Goal: Communication & Community: Answer question/provide support

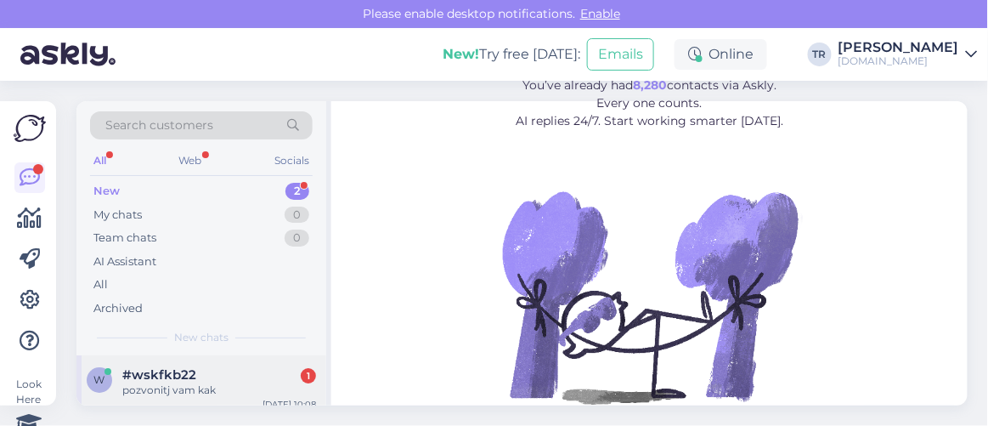
click at [198, 370] on div "#wskfkb22 1" at bounding box center [219, 374] width 194 height 15
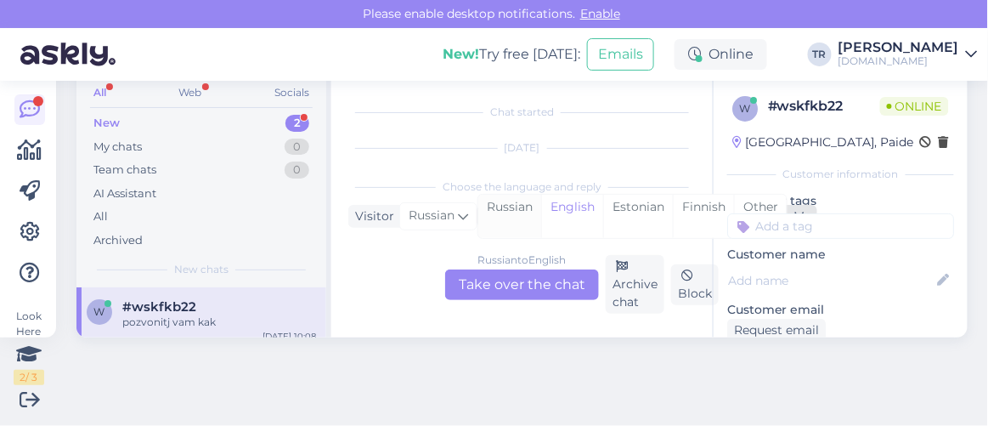
scroll to position [35, 0]
click at [638, 206] on div "Estonian" at bounding box center [638, 216] width 70 height 43
click at [558, 283] on div "Russian to Estonian Take over the chat" at bounding box center [522, 284] width 154 height 31
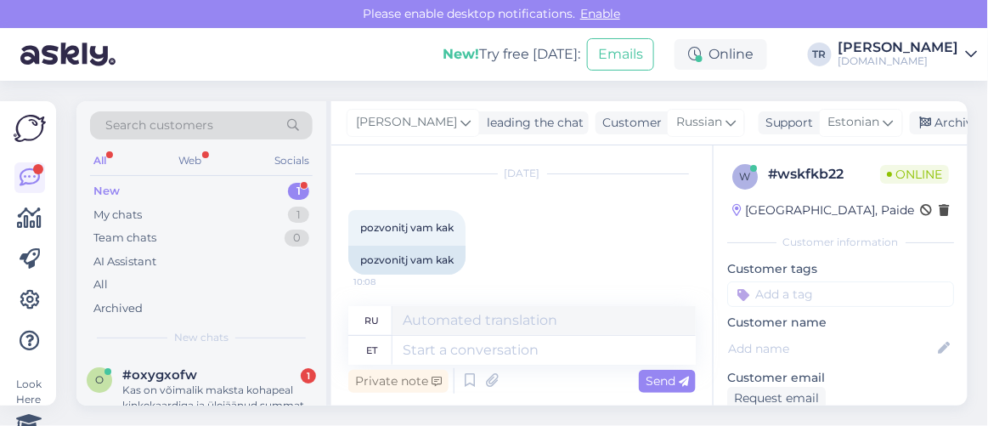
scroll to position [44, 0]
click at [206, 386] on div "Kas on võimalik maksta kohapeal kinkekaardiga ja ülejäänud summat pangakaardiga?" at bounding box center [219, 397] width 194 height 31
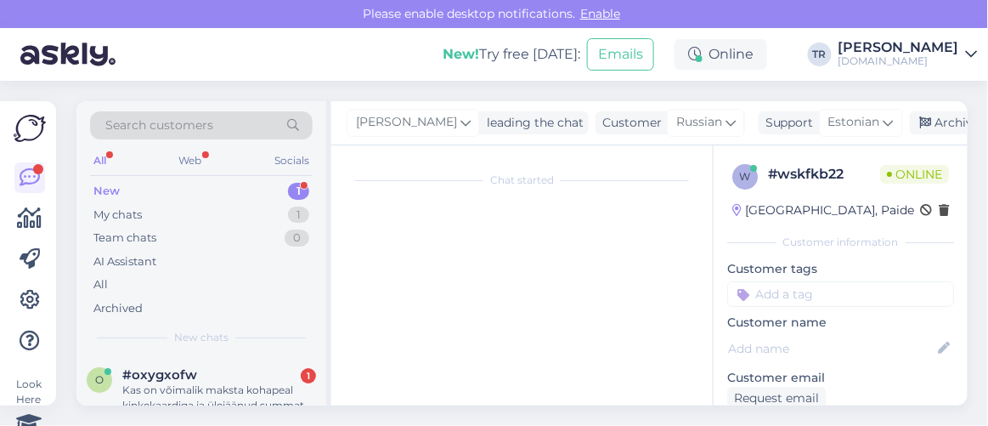
scroll to position [68, 0]
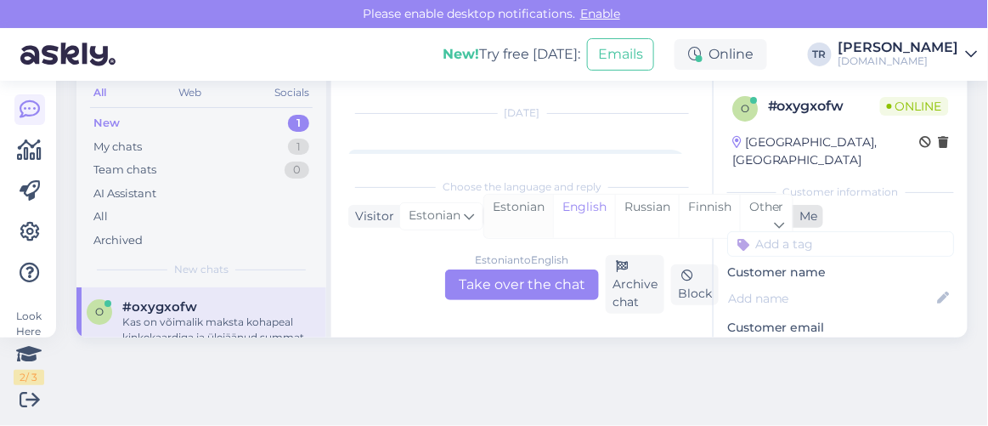
click at [511, 212] on div "Estonian" at bounding box center [518, 216] width 69 height 43
click at [504, 283] on div "Estonian to Estonian Take over the chat" at bounding box center [522, 284] width 154 height 31
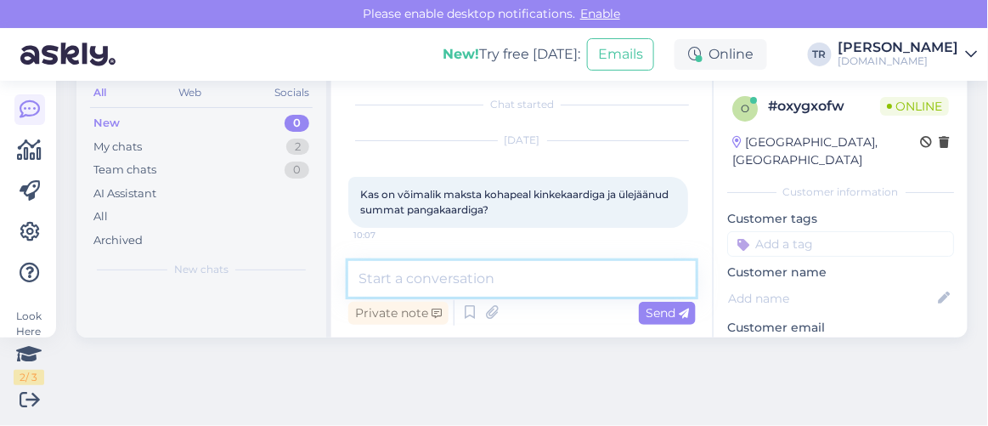
click at [507, 272] on textarea at bounding box center [521, 279] width 347 height 36
type textarea "Tere"
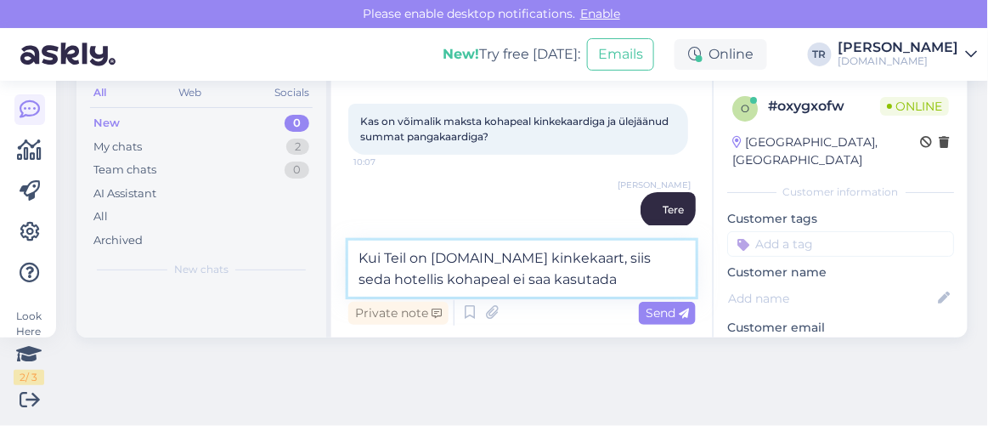
type textarea "Kui Teil on Hookusbookus.com kinkekaart, siis seda hotellis kohapeal ei saa kas…"
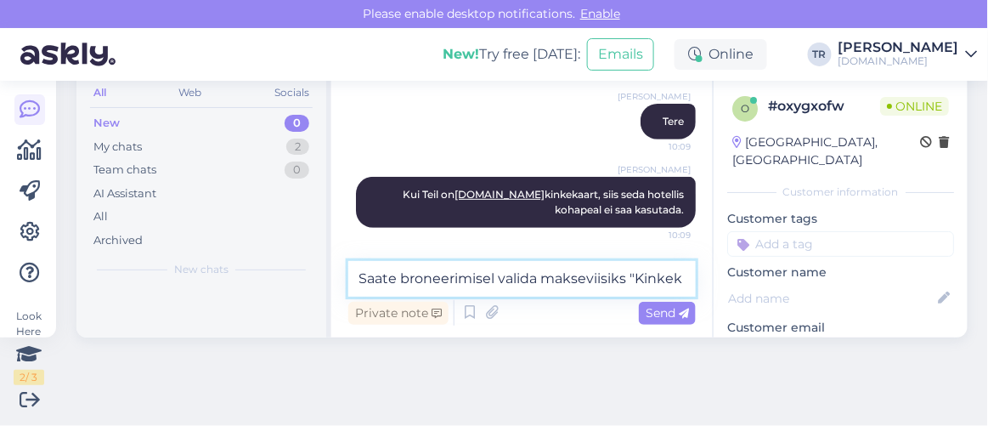
scroll to position [189, 0]
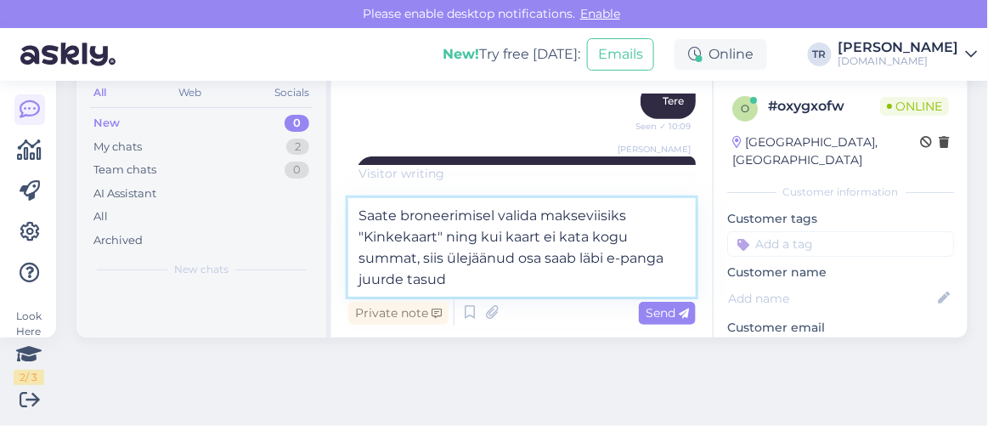
type textarea "Saate broneerimisel valida makseviisiks "Kinkekaart" ning kui kaart ei kata kog…"
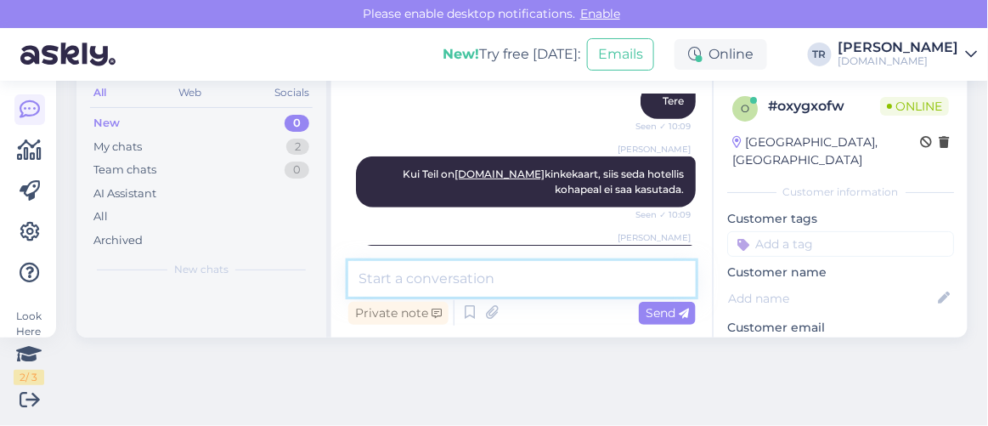
scroll to position [273, 0]
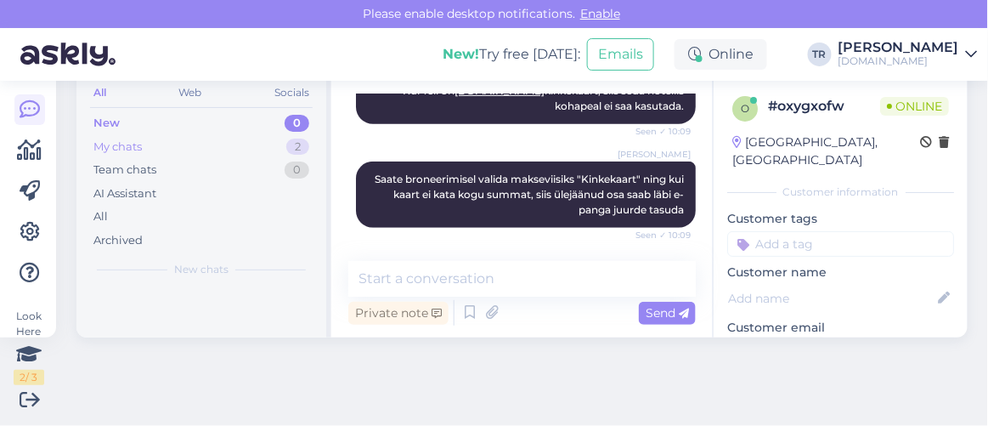
click at [199, 154] on div "My chats 2" at bounding box center [201, 147] width 223 height 24
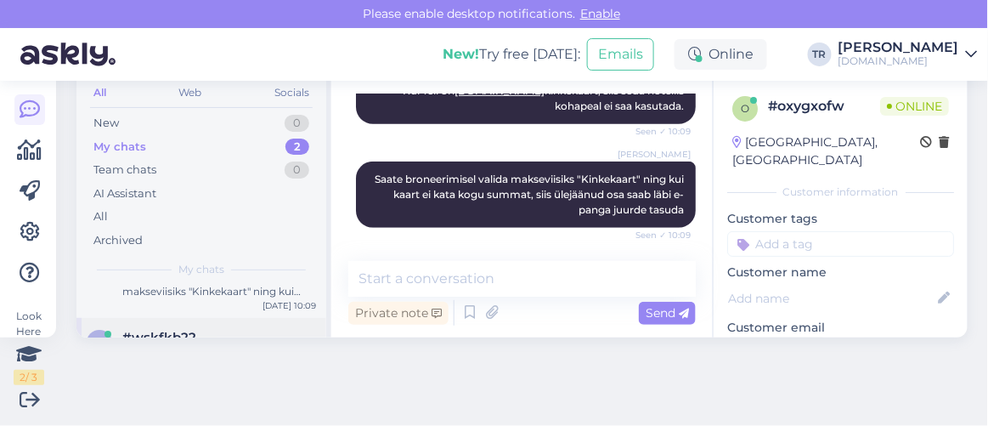
scroll to position [86, 0]
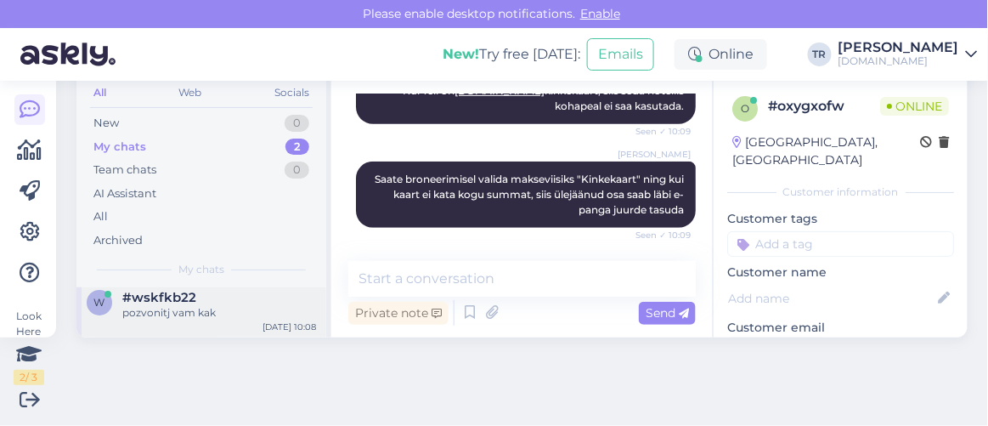
click at [194, 312] on div "pozvonitj vam kak" at bounding box center [219, 312] width 194 height 15
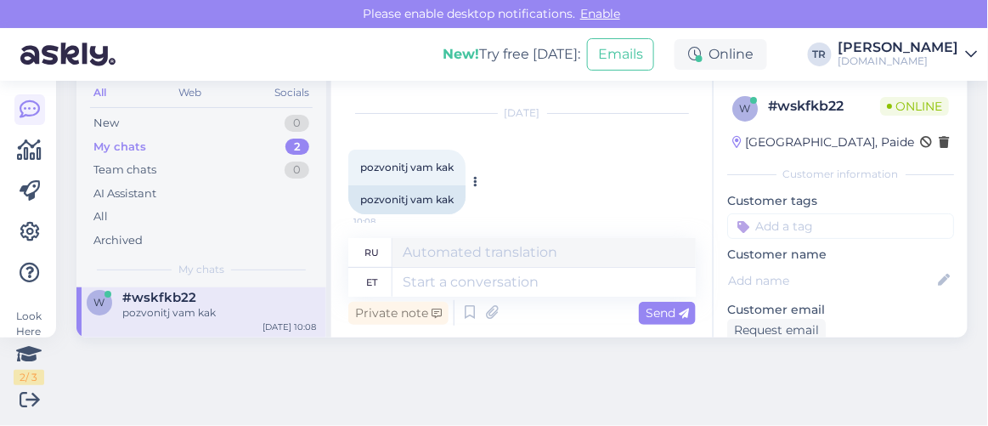
drag, startPoint x: 465, startPoint y: 167, endPoint x: 359, endPoint y: 167, distance: 105.3
click at [359, 167] on div "pozvonitj vam kak 10:08" at bounding box center [406, 168] width 117 height 36
copy span "pozvonitj vam kak"
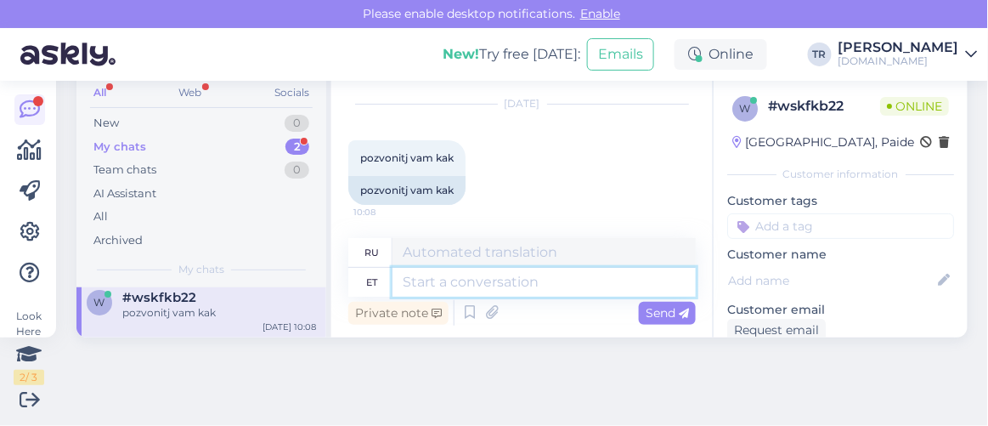
click at [536, 284] on textarea at bounding box center [543, 282] width 303 height 29
click at [557, 279] on textarea at bounding box center [543, 282] width 303 height 29
paste textarea "Здравствуйте"
type textarea "Здравствуйте"
type textarea "Привет"
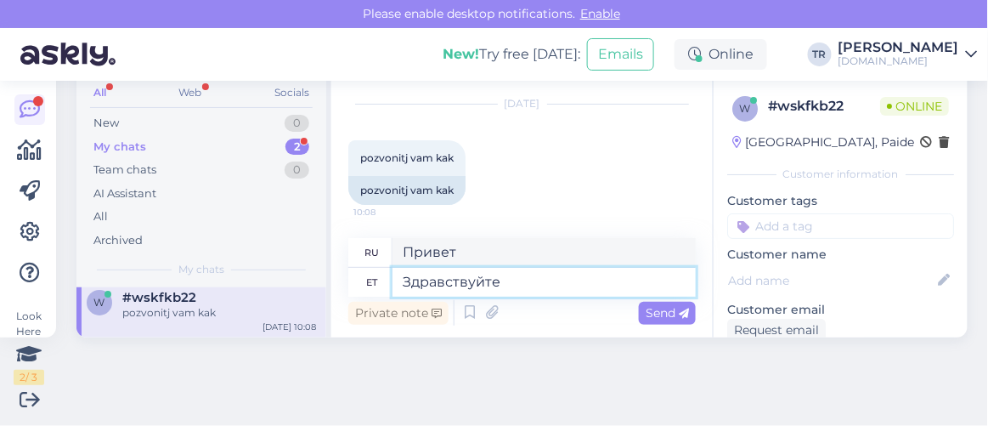
type textarea "Здравствуйте"
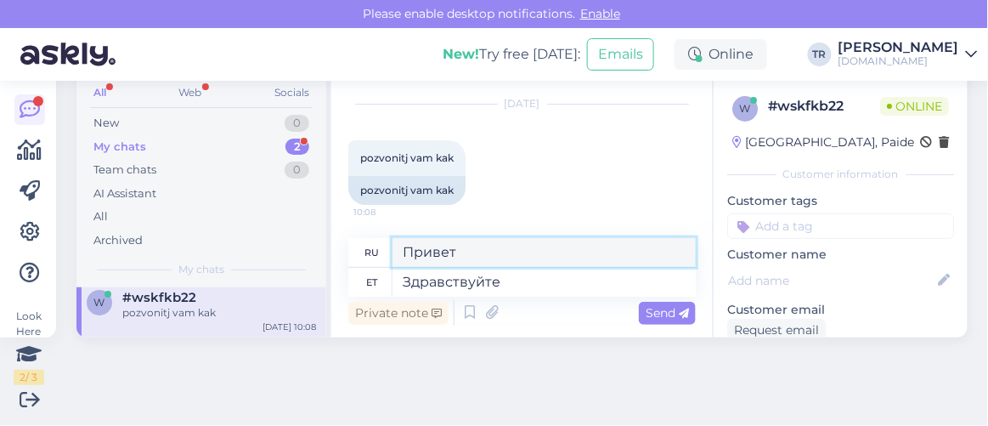
drag, startPoint x: 508, startPoint y: 252, endPoint x: 290, endPoint y: 257, distance: 218.4
click at [290, 257] on div "Search customers All Web Socials New 0 My chats 2 Team chats 0 AI Assistant All…" at bounding box center [521, 185] width 891 height 304
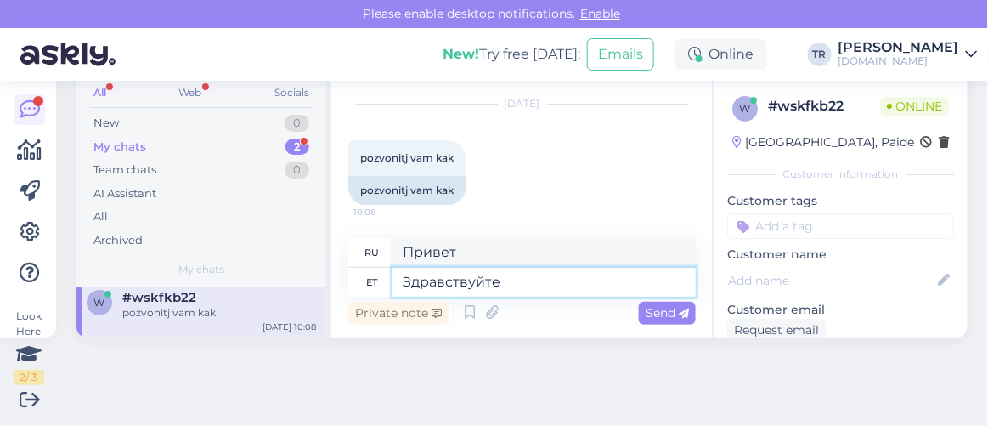
drag, startPoint x: 353, startPoint y: 278, endPoint x: 296, endPoint y: 278, distance: 56.9
click at [297, 278] on div "Search customers All Web Socials New 0 My chats 2 Team chats 0 AI Assistant All…" at bounding box center [521, 185] width 891 height 304
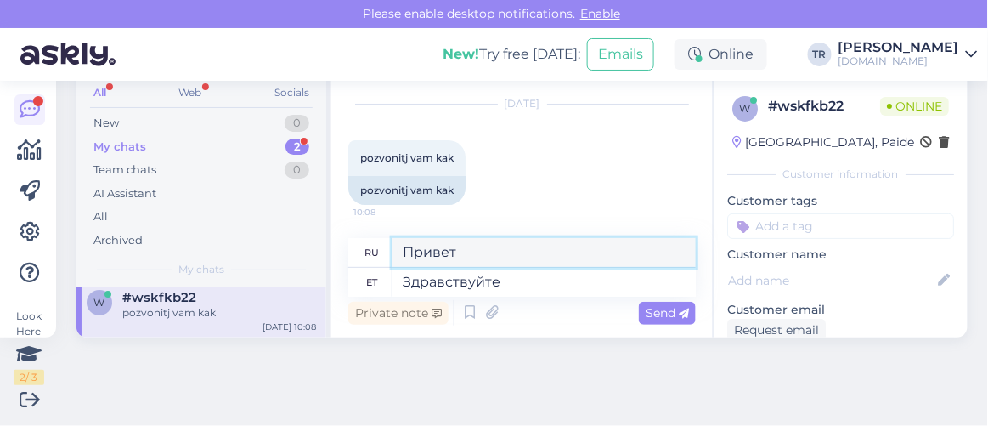
click at [480, 257] on textarea "Привет" at bounding box center [543, 252] width 303 height 29
type textarea "П"
paste textarea "Здравствуйте"
type textarea "Здравствуйте"
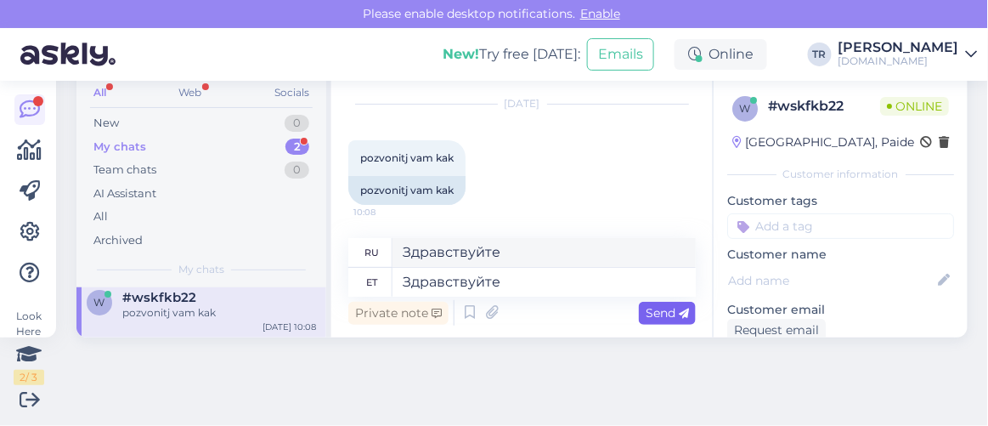
click at [663, 308] on span "Send" at bounding box center [667, 312] width 43 height 15
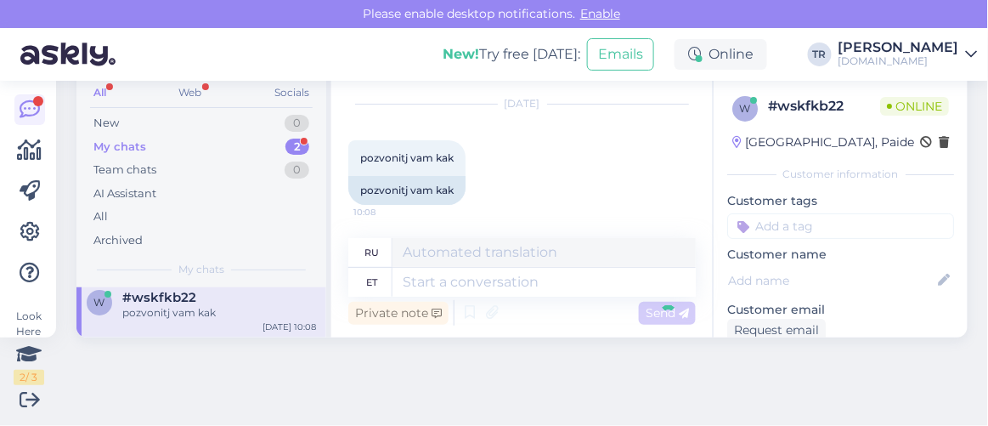
scroll to position [146, 0]
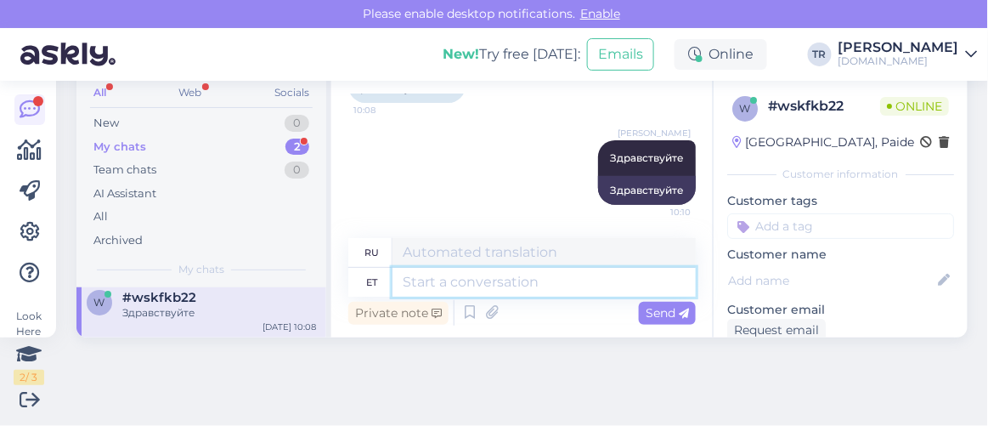
click at [522, 293] on textarea at bounding box center [543, 282] width 303 height 29
type textarea "Meie k"
type textarea "Наш"
type textarea "Meie klienditugi"
type textarea "Наша служба поддержки клиентов"
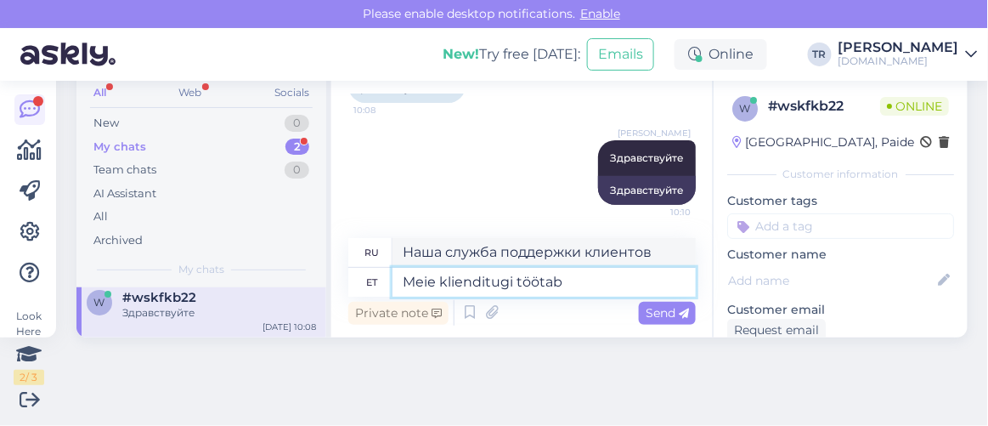
paste textarea "E-R 9:00 - 18:00 ja L-P 10:00 - 16:00"
type textarea "Meie klienditugi töötab E-R 9:00 - 18:00 ja L-P 10:00 - 16:00"
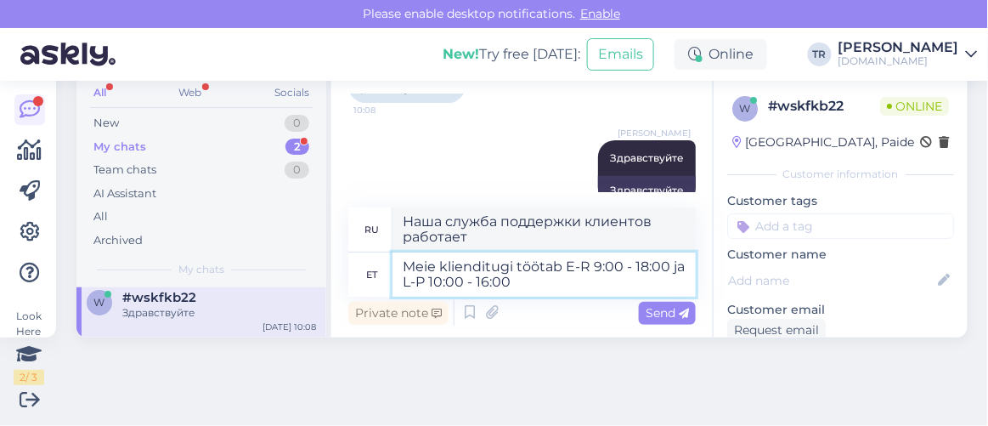
type textarea "Наша служба поддержки клиентов работает с понедельника по пятницу с 9:00 до 18:…"
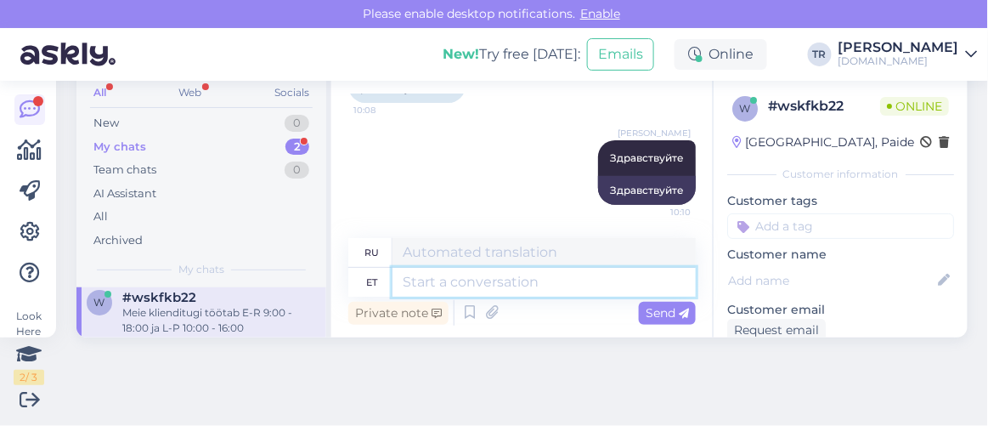
scroll to position [279, 0]
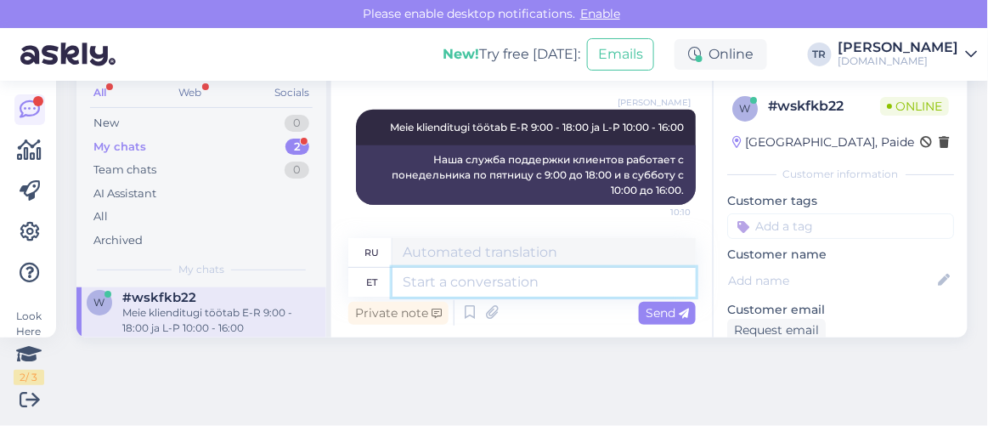
paste textarea "6843330, +37256970330"
type textarea "6843330, +37256970330"
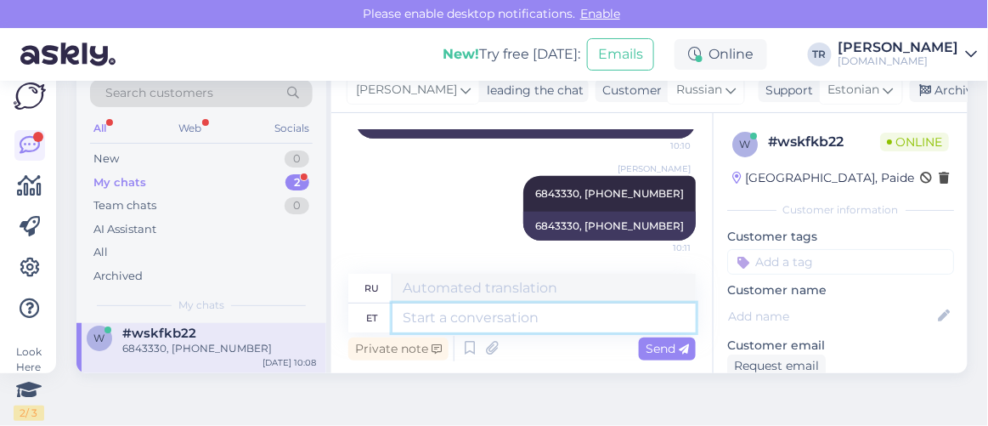
scroll to position [0, 0]
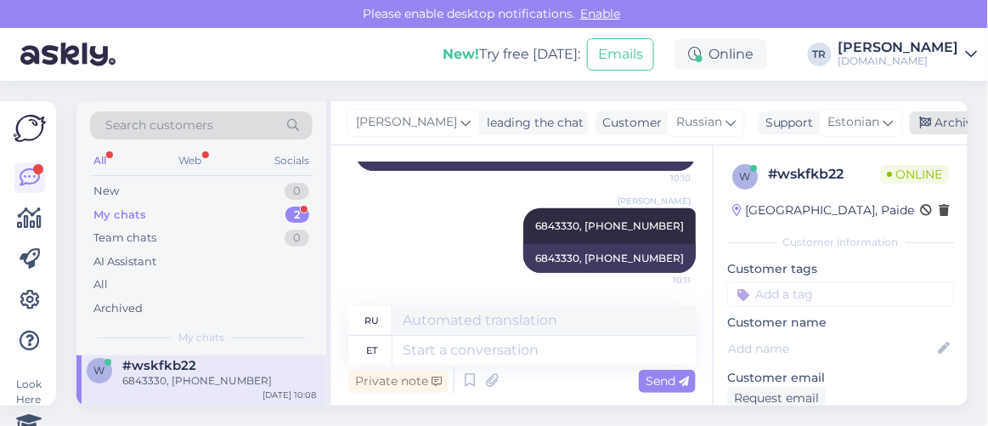
click at [920, 123] on icon at bounding box center [926, 123] width 12 height 12
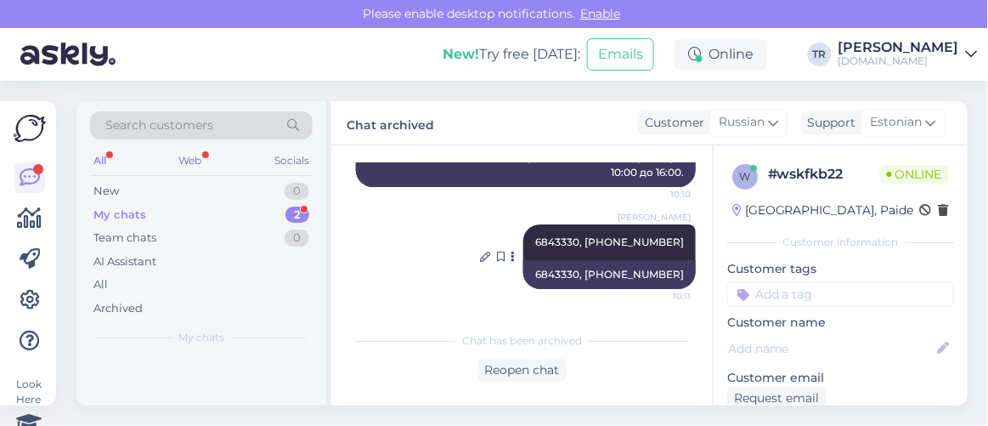
scroll to position [364, 0]
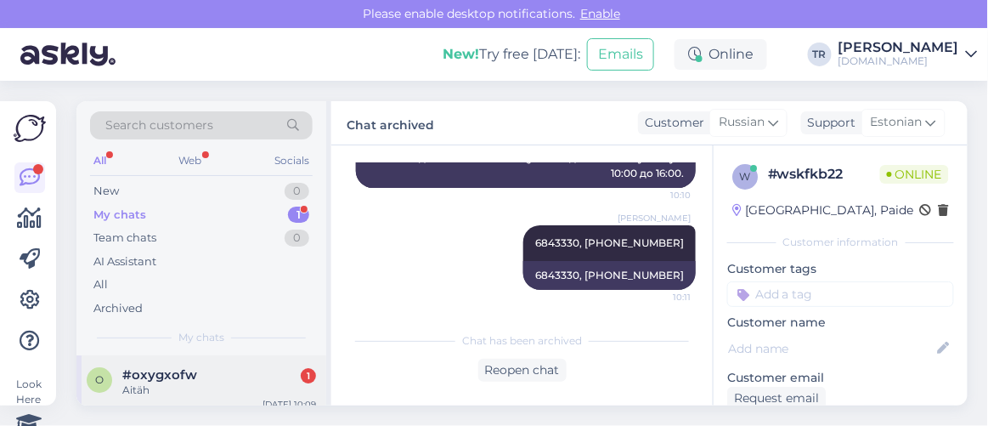
click at [206, 368] on div "#oxygxofw 1" at bounding box center [219, 374] width 194 height 15
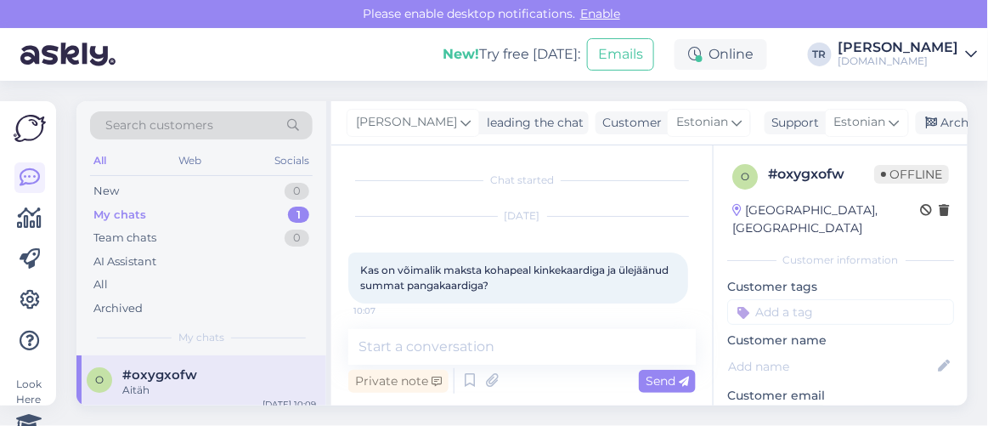
scroll to position [68, 0]
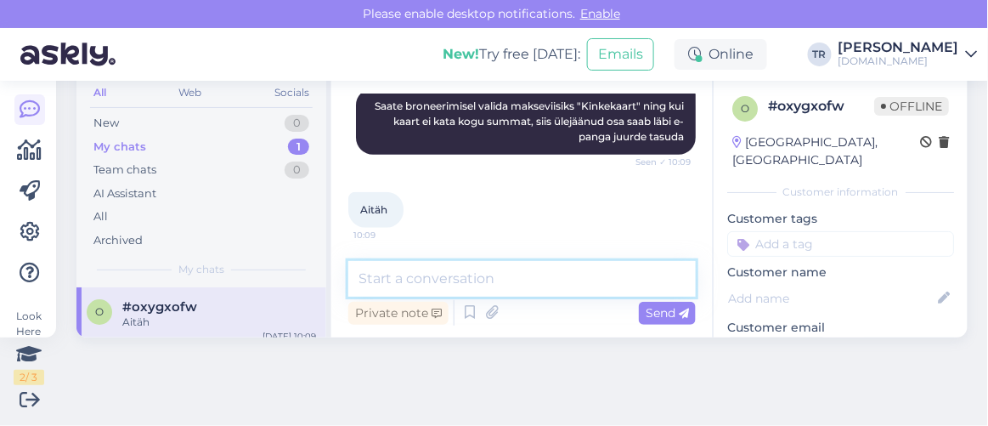
click at [527, 262] on textarea at bounding box center [521, 279] width 347 height 36
type textarea "Palun."
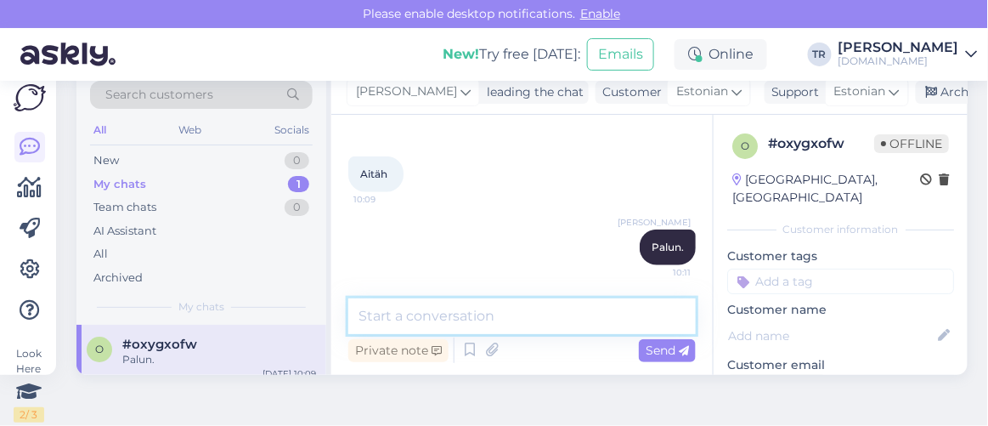
scroll to position [0, 0]
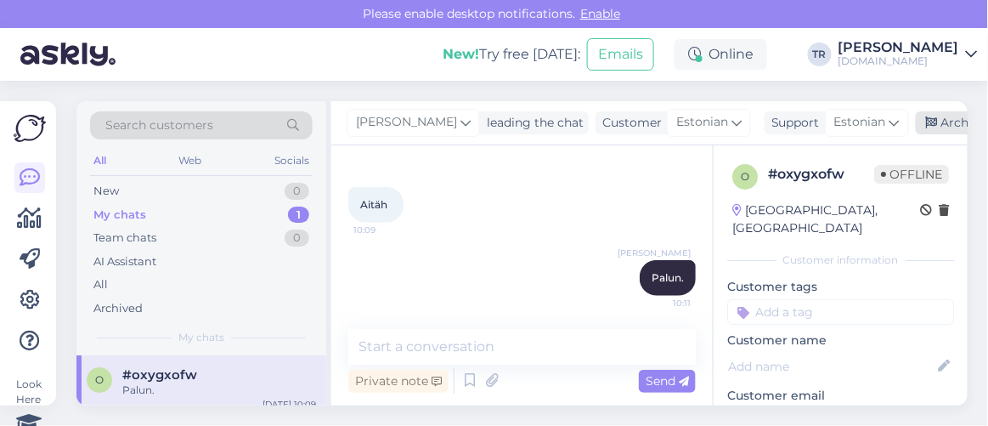
click at [916, 121] on div "Archive chat" at bounding box center [969, 122] width 107 height 23
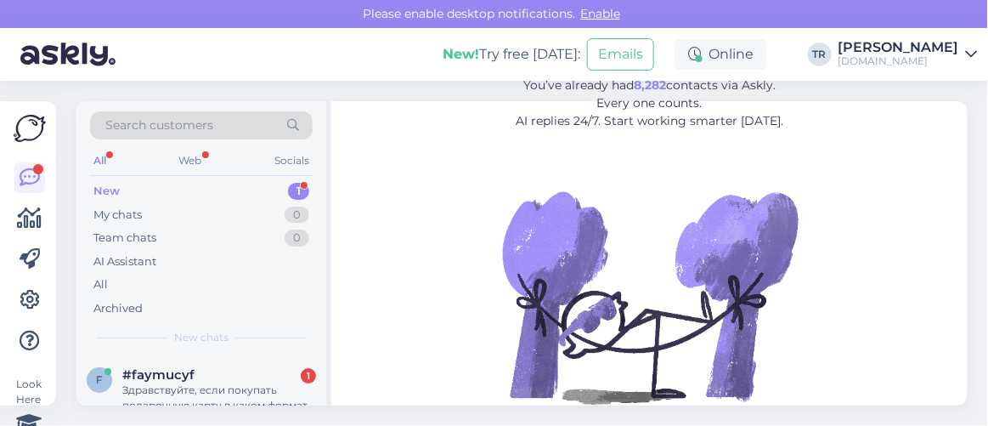
click at [254, 368] on div "#faymucyf 1" at bounding box center [219, 374] width 194 height 15
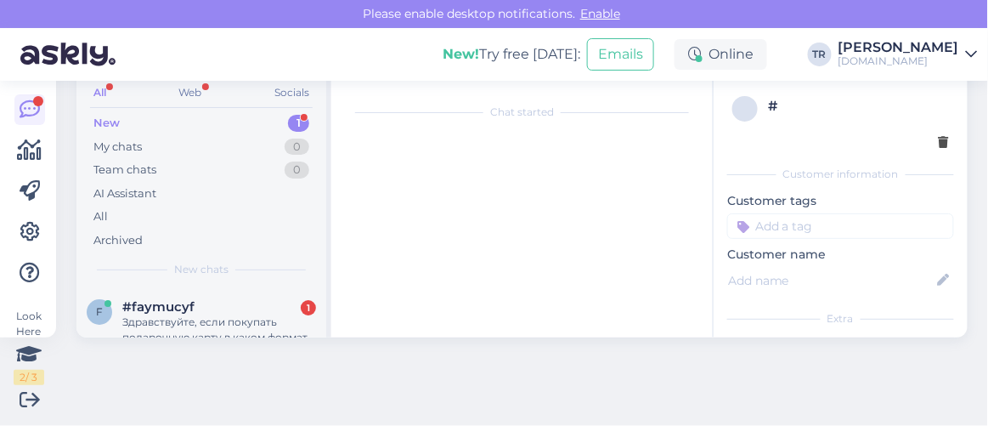
scroll to position [35, 0]
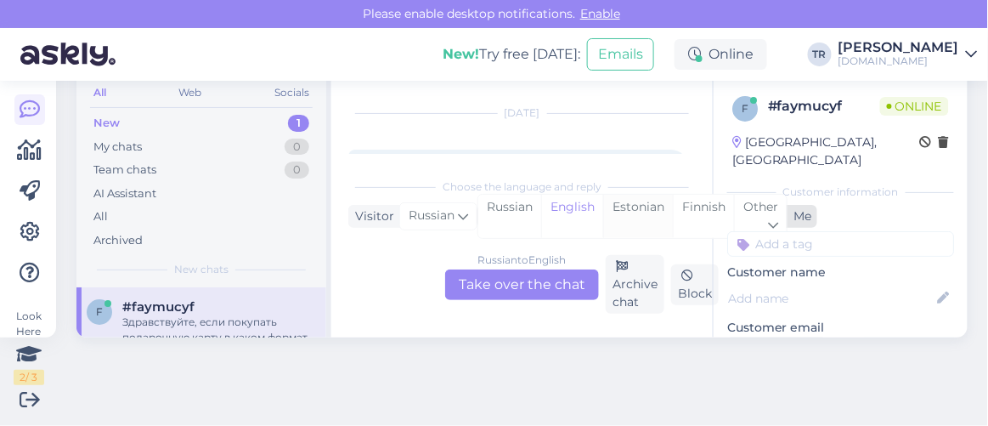
click at [607, 203] on div "Estonian" at bounding box center [638, 216] width 70 height 43
click at [528, 288] on div "Russian to Estonian Take over the chat" at bounding box center [522, 284] width 154 height 31
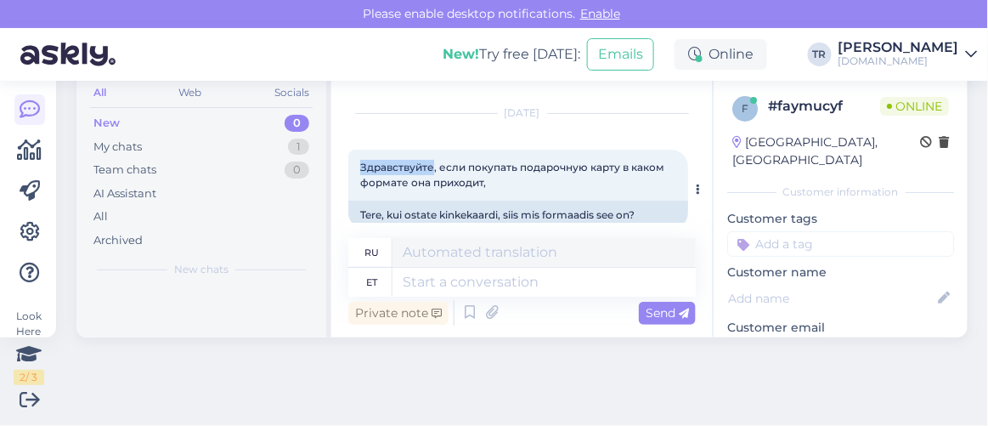
drag, startPoint x: 362, startPoint y: 165, endPoint x: 431, endPoint y: 168, distance: 68.9
click at [431, 168] on span "Здравствуйте, если покупать подарочную карту в каком формате она приходит," at bounding box center [513, 175] width 307 height 28
copy span "Здравствуйте"
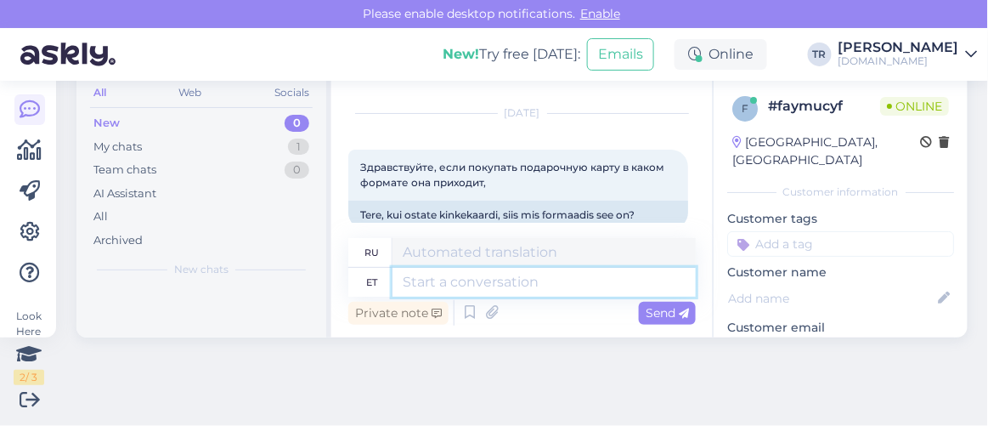
click at [495, 276] on textarea at bounding box center [543, 282] width 303 height 29
paste textarea "Здравствуйте"
type textarea "Здравствуйте"
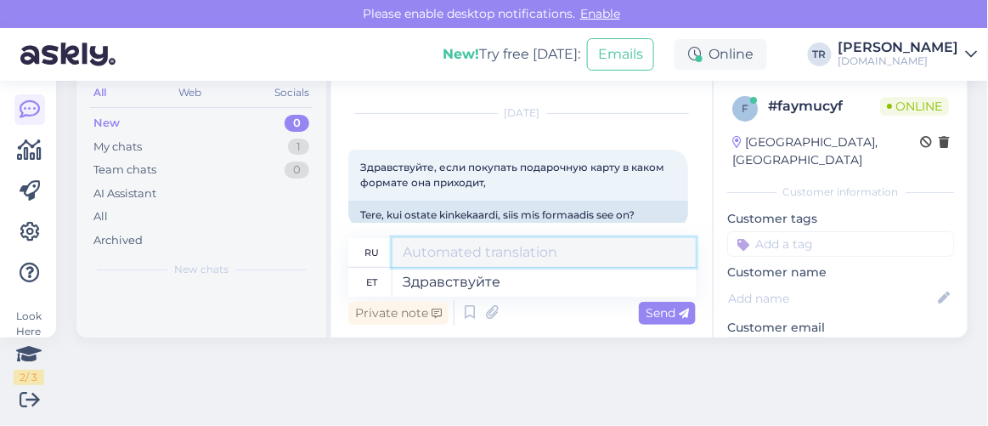
click at [505, 252] on textarea at bounding box center [543, 252] width 303 height 29
click at [505, 251] on textarea at bounding box center [543, 252] width 303 height 29
drag, startPoint x: 491, startPoint y: 253, endPoint x: 376, endPoint y: 248, distance: 114.8
click at [376, 248] on div "ru Привет" at bounding box center [521, 253] width 347 height 30
paste textarea "дравствуйте"
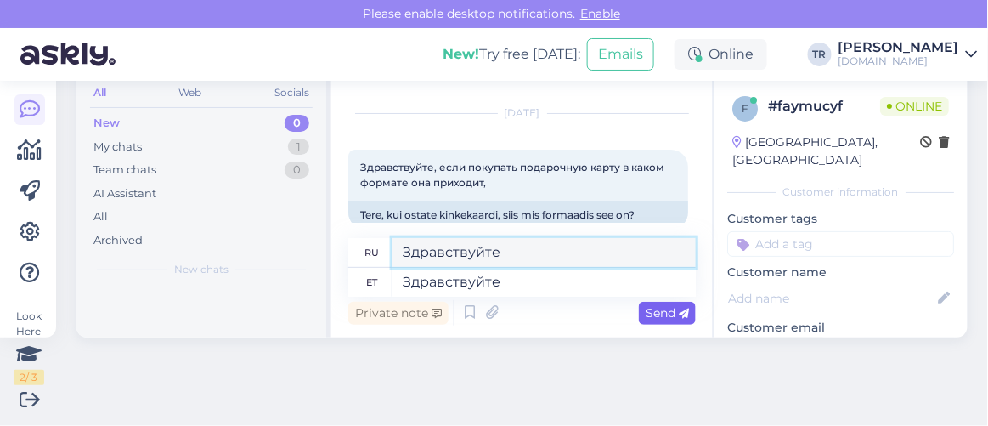
type textarea "Здравствуйте"
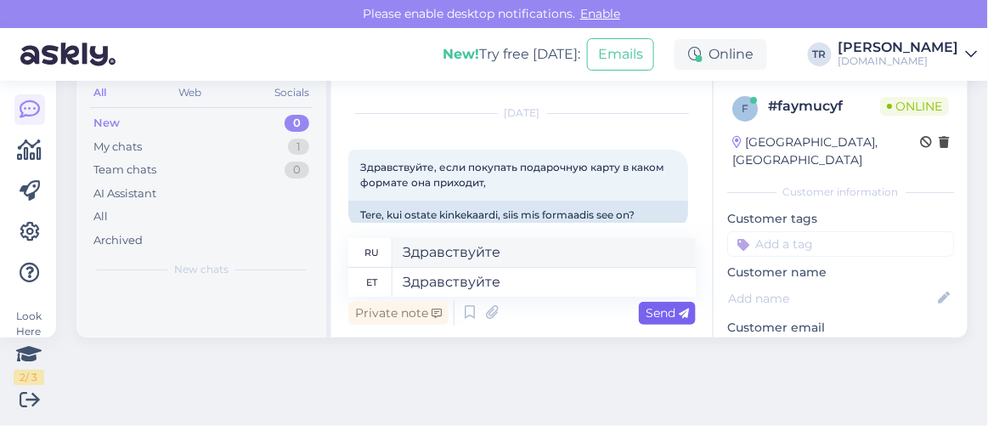
click at [661, 313] on span "Send" at bounding box center [667, 312] width 43 height 15
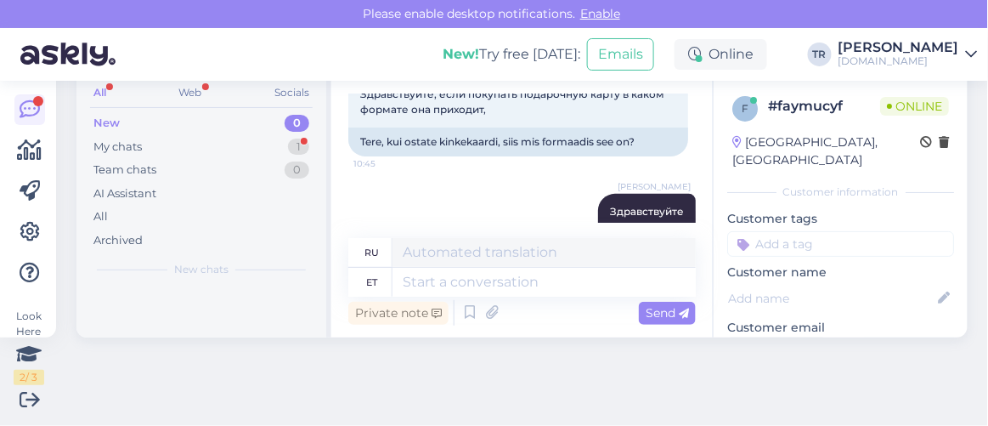
scroll to position [263, 0]
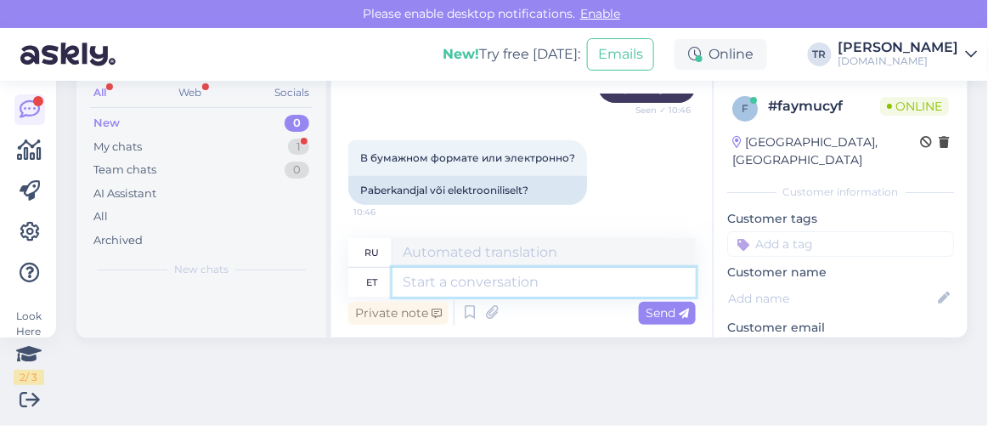
click at [548, 293] on textarea at bounding box center [543, 282] width 303 height 29
type textarea "Kinkekaardi"
type textarea "Подарочная карта"
type textarea "Kinkekaardi ostmisel sa"
type textarea "При покупке подарочной карты"
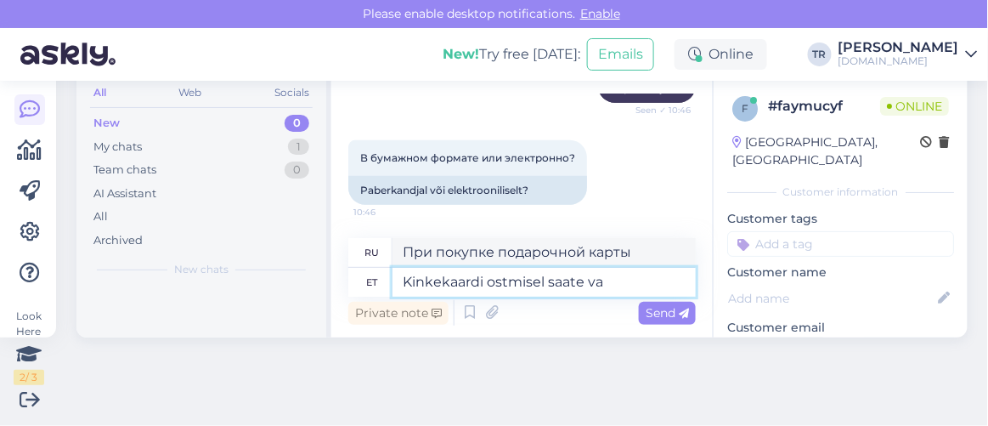
type textarea "Kinkekaardi ostmisel saate val"
type textarea "При покупке подарочной карты вы получаете"
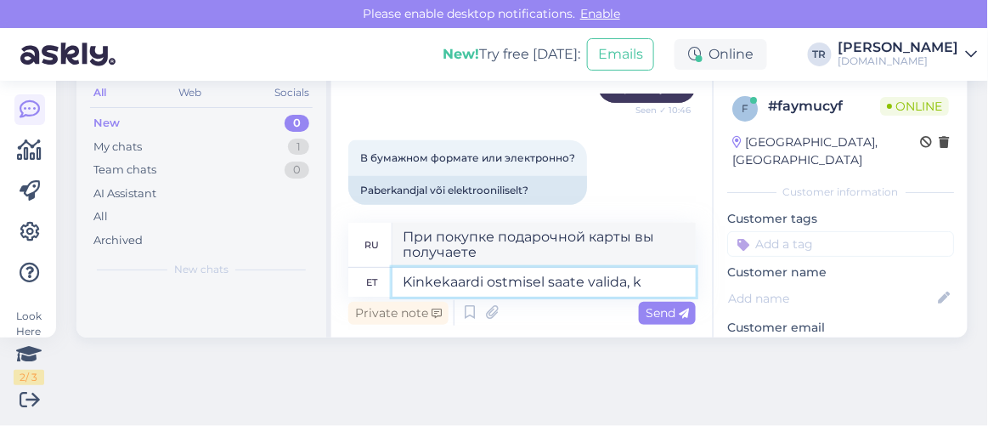
type textarea "Kinkekaardi ostmisel saate valida, ka"
type textarea "При покупке подарочной карты вы можете выбрать:"
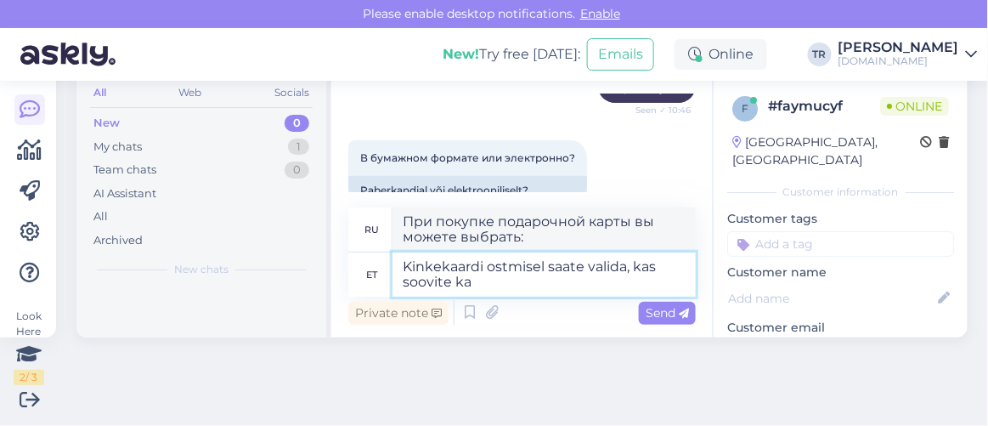
type textarea "Kinkekaardi ostmisel saate valida, kas soovite kaa"
type textarea "При покупке подарочной карты вы можете выбрать, хотите ли вы"
type textarea "Kinkekaardi ostmisel saate valida, kas soovite kaarti e"
type textarea "При покупке подарочной карты вы можете выбрать, хотите ли вы карту"
type textarea "Kinkekaardi ostmisel saate valida, kas soovite kaarti elektrooni"
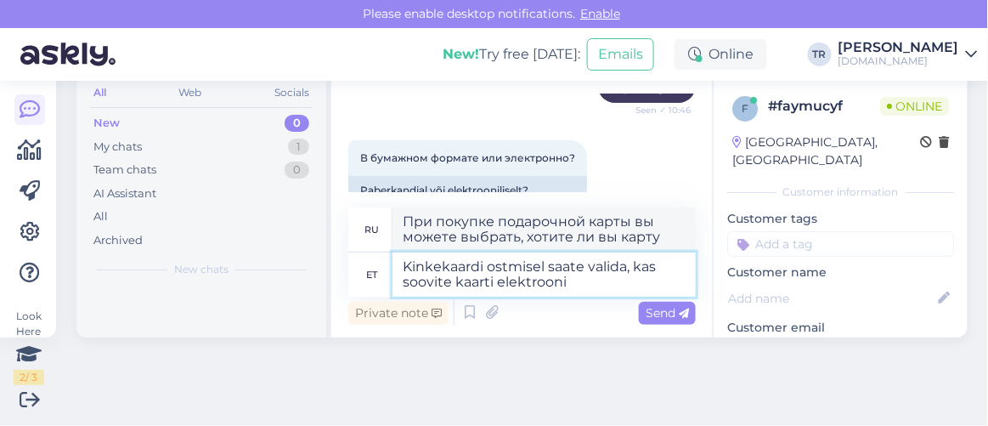
type textarea "При покупке подарочной карты вы можете выбрать, хотите ли вы, чтобы карта была …"
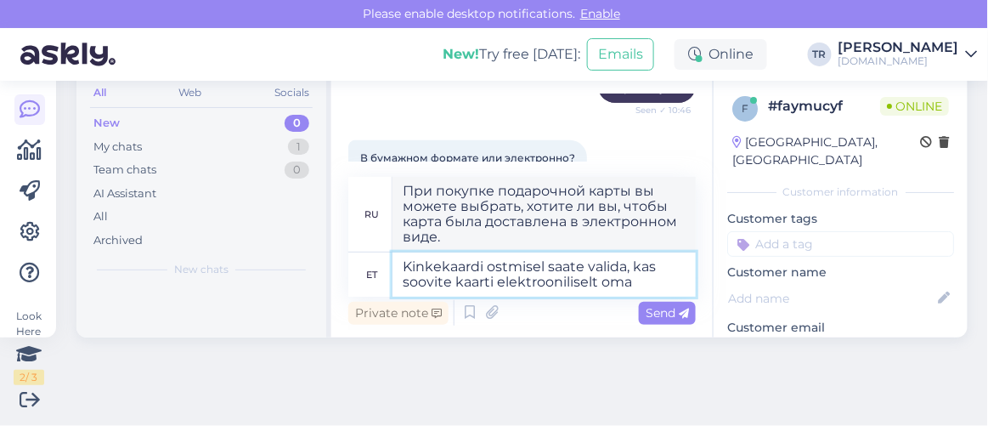
type textarea "Kinkekaardi ostmisel saate valida, kas soovite kaarti elektrooniliselt oma"
type textarea "При покупке подарочной карты вы можете выбрать, хотите ли вы, чтобы карта была …"
type textarea "Kinkekaardi ostmisel saate valida, kas soovite kaarti elektrooniliselt oma e"
type textarea "При покупке подарочной карты вы можете выбрать, хотите ли вы, чтобы карта была …"
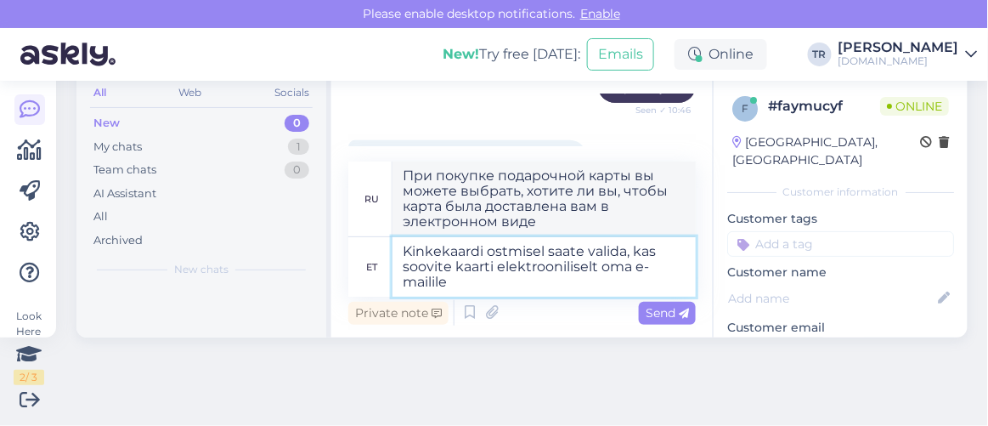
type textarea "Kinkekaardi ostmisel saate valida, kas soovite kaarti elektrooniliselt oma e-ma…"
type textarea "При покупке подарочной карты вы можете выбрать, хотите ли вы, чтобы она была от…"
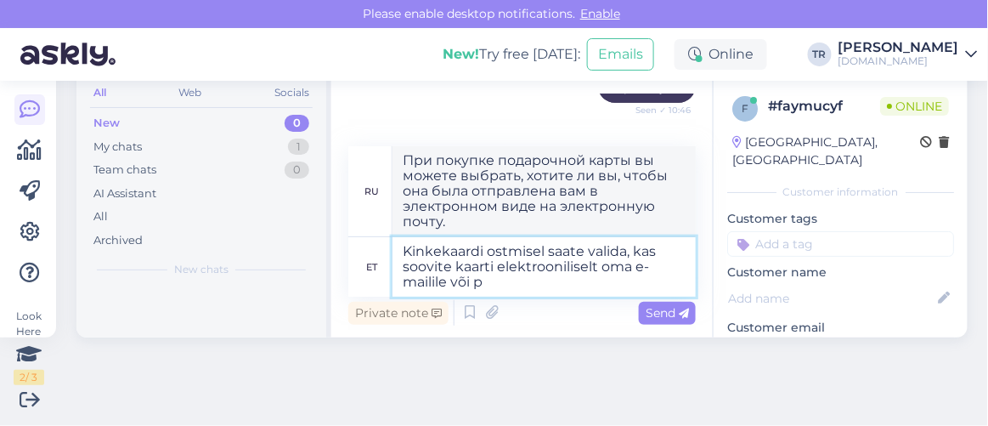
type textarea "Kinkekaardi ostmisel saate valida, kas soovite kaarti elektrooniliselt oma e-ma…"
type textarea "При покупке подарочной карты вы можете выбрать, хотите ли вы, чтобы карта была …"
type textarea "Kinkekaardi ostmisel saate valida, kas soovite kaarti elektrooniliselt oma e-ma…"
type textarea "При покупке подарочной карты вы можете выбрать, хотите ли вы получить ее в элек…"
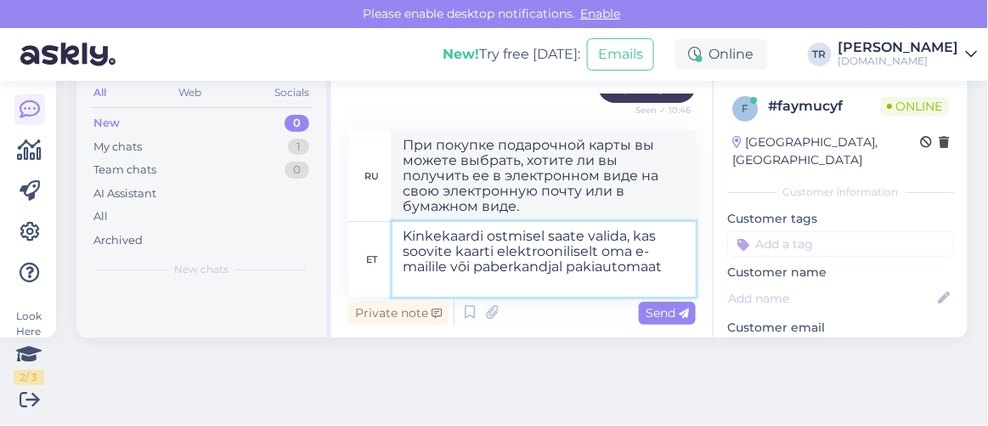
type textarea "Kinkekaardi ostmisel saate valida, kas soovite kaarti elektrooniliselt oma e-ma…"
type textarea "При покупке подарочной карты вы можете выбрать, хотите ли вы, чтобы карта была …"
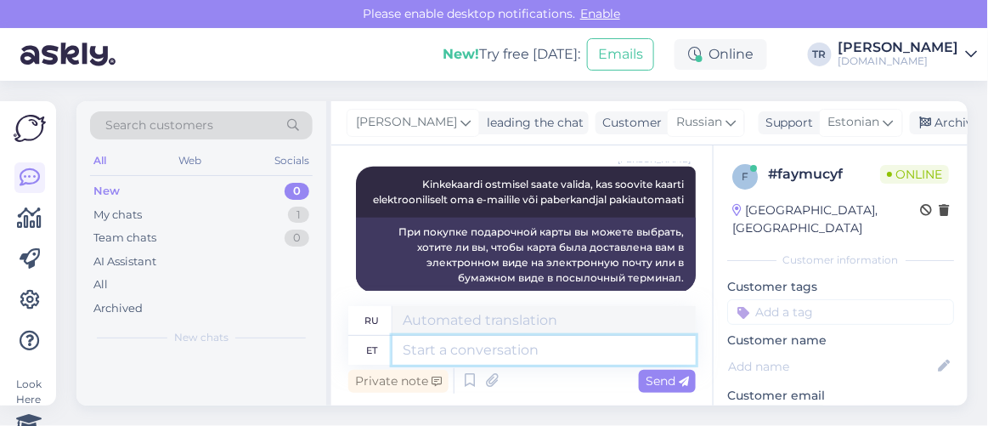
scroll to position [442, 0]
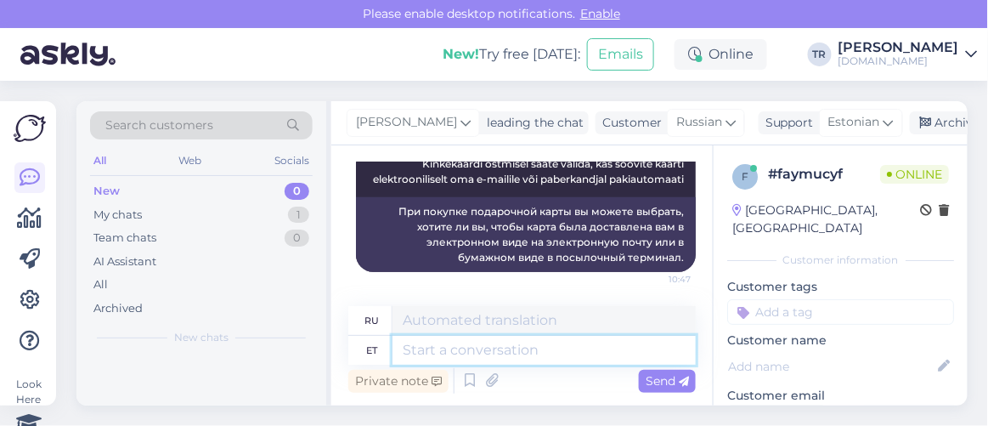
click at [611, 347] on textarea at bounding box center [543, 350] width 303 height 29
type textarea "Kinkekaarti"
type textarea "Подарочная карта"
type textarea "Kinkekaarti tingi mus"
type textarea "Состояние подарочной карты"
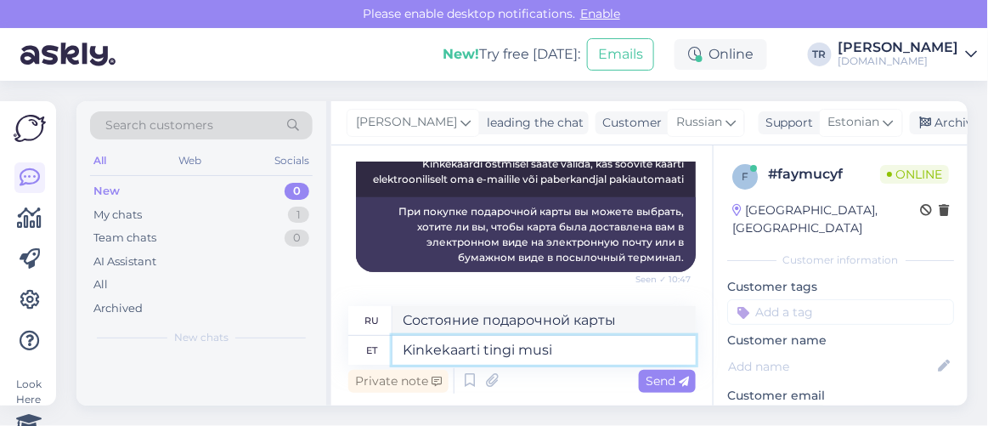
type textarea "Kinkekaarti tingi musi"
type textarea "Состояние подарочной карты: поцелуй"
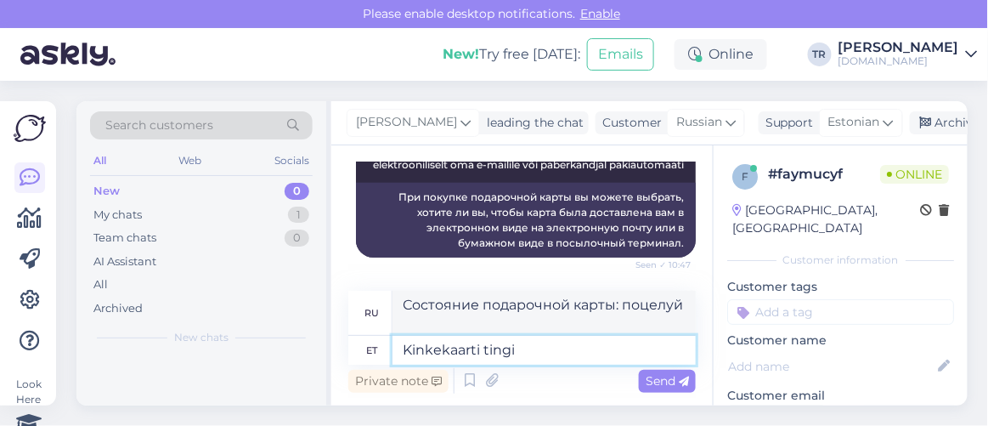
type textarea "Kinkekaarti tingi"
type textarea "Состояние подарочной карты"
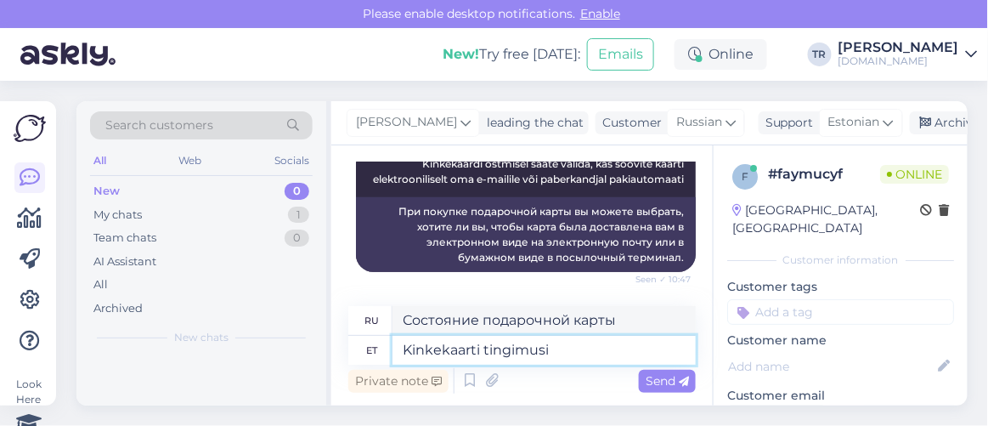
type textarea "Kinkekaarti tingimusi j"
type textarea "Условия использования подарочных карт"
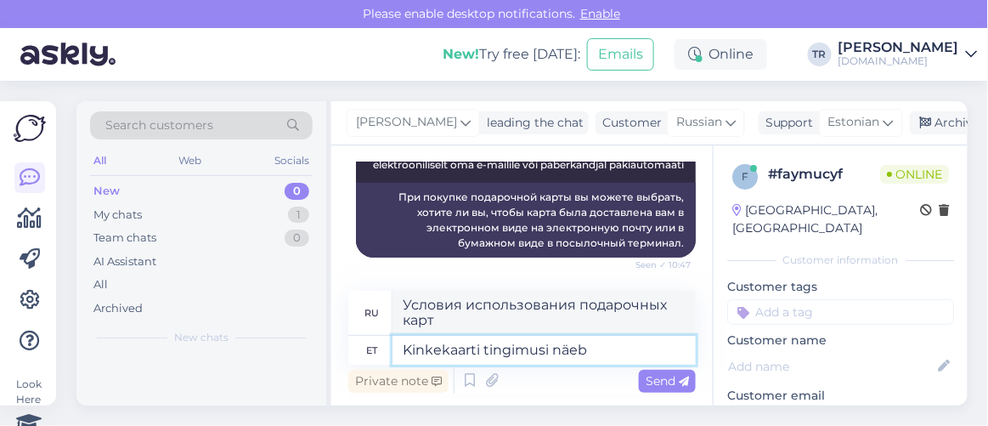
type textarea "Kinkekaarti tingimusi näeb j"
type textarea "Ознакомьтесь с условиями использования подарочной карты."
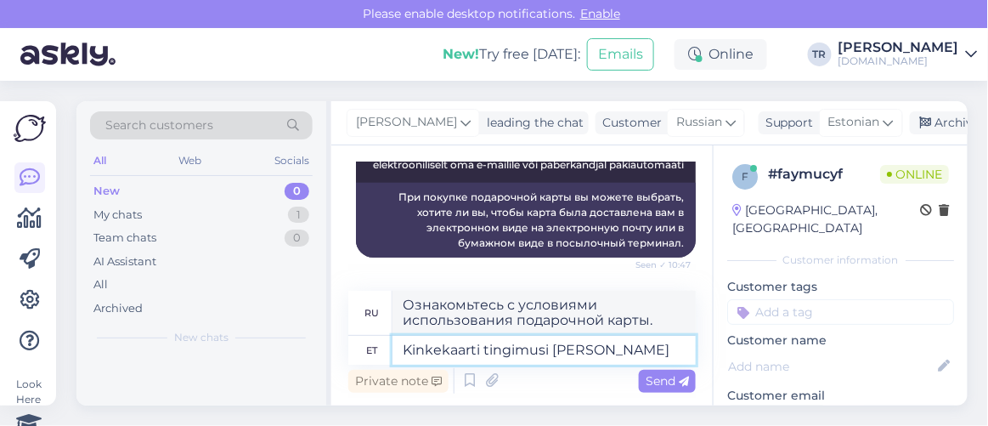
type textarea "Kinkekaarti tingimusi näeb ja"
type textarea "Ознакомьтесь с условиями использования подарочной карты и"
type textarea "Kinkekaarti tingimusi näeb ja osta saa"
type textarea "Просмотреть и приобрести положения и условия использования подарочной карты"
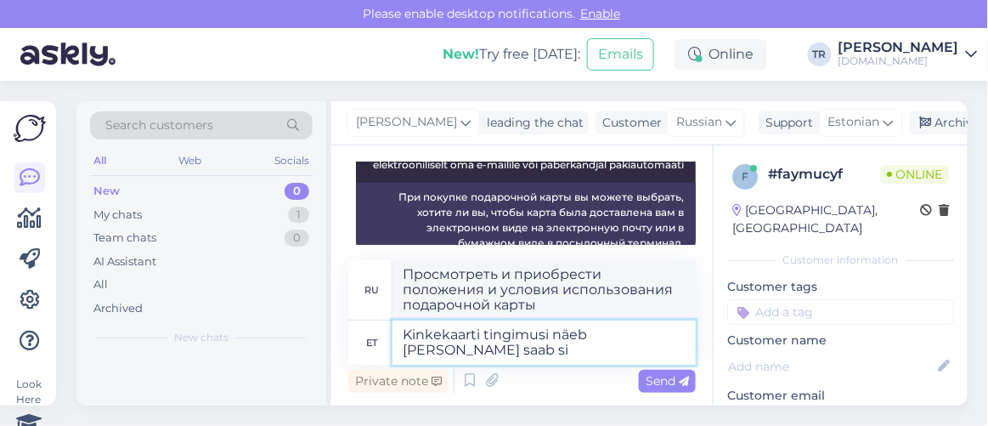
type textarea "Kinkekaarti tingimusi näeb ja osta saab sii"
type textarea "Вы можете просмотреть и приобрести положения и условия использования подарочной…"
type textarea "Kinkekaarti tingimusi näeb ja osta saab siit:"
type textarea "Ознакомиться с условиями использования подарочной карты и приобрести ее можно з…"
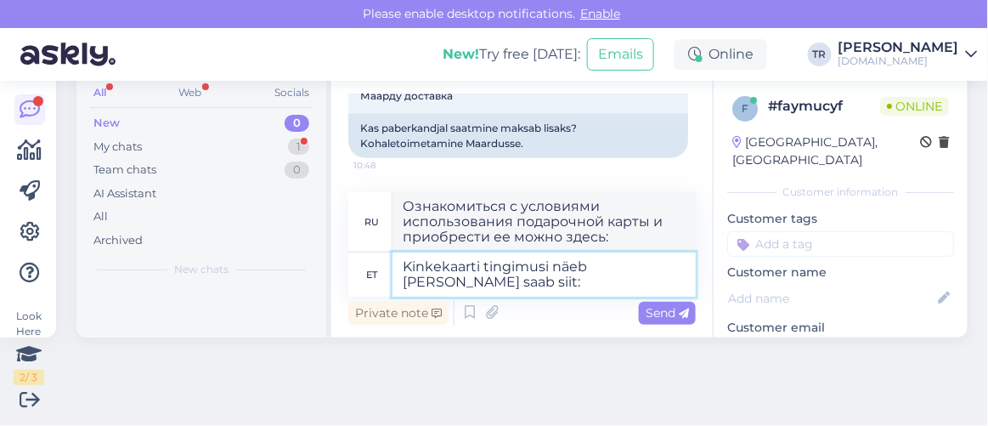
paste textarea "https://hookusbookus.com/ru/gift-card;langChange=true"
type textarea "Kinkekaarti tingimusi näeb ja osta saab siit: https://hookusbookus.com/ru/gift-…"
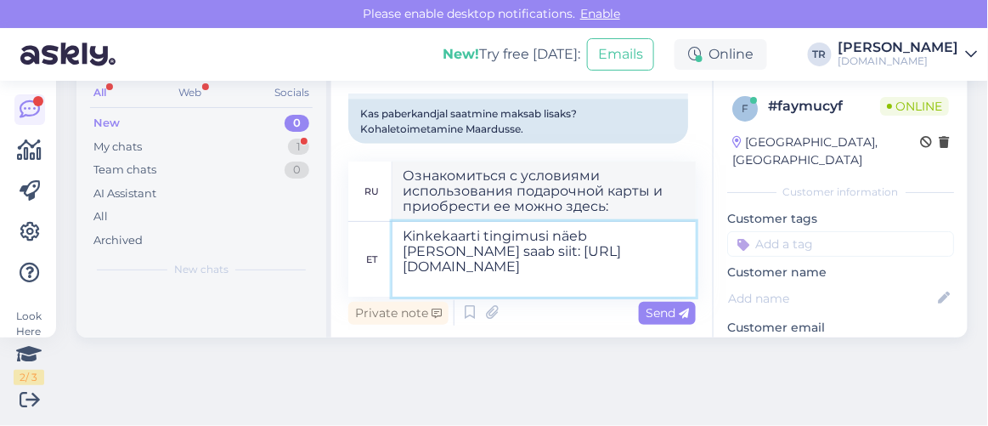
type textarea "Ознакомиться с условиями использования подарочной карты и приобрести ее можно з…"
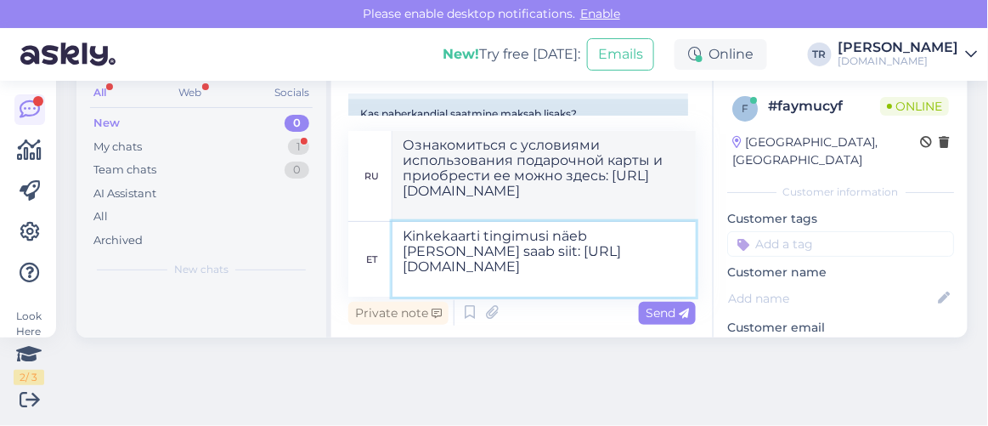
type textarea "Kinkekaarti tingimusi näeb ja osta saab siit: https://hookusbookus.com/ru/gift-…"
type textarea "Ознакомиться с условиями использования подарочной карты и приобрести ее можно з…"
type textarea "Kinkekaarti tingimusi näeb ja osta saab siit: https://hookusbookus.com/ru/gift-…"
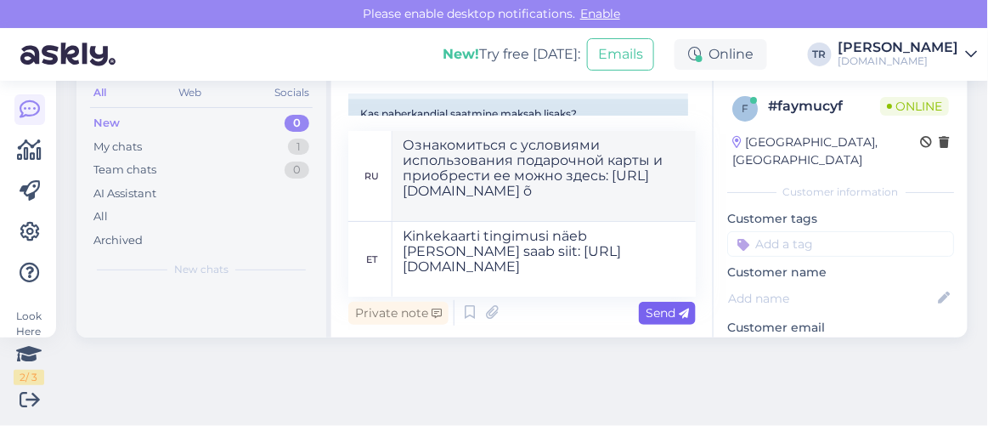
click at [663, 308] on span "Send" at bounding box center [667, 312] width 43 height 15
type textarea "Ознакомиться с условиями использования подарочной карты и приобрести ее можно з…"
click at [649, 317] on span "Send" at bounding box center [667, 312] width 43 height 15
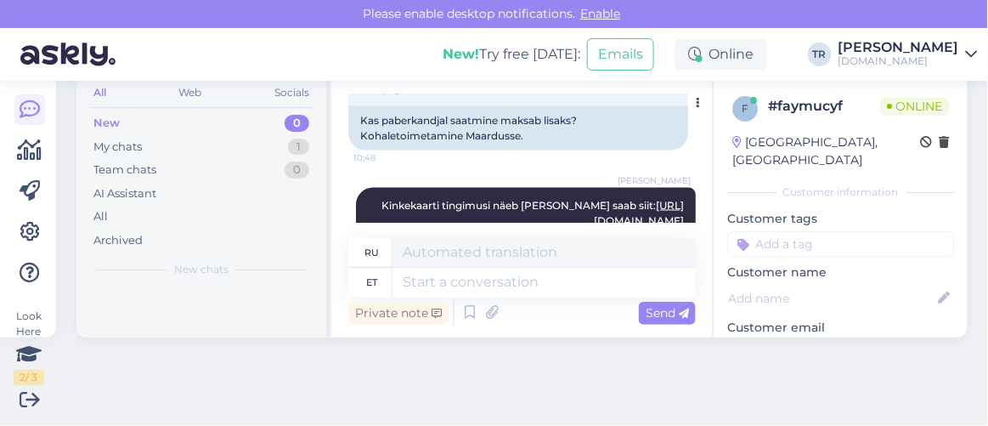
scroll to position [567, 0]
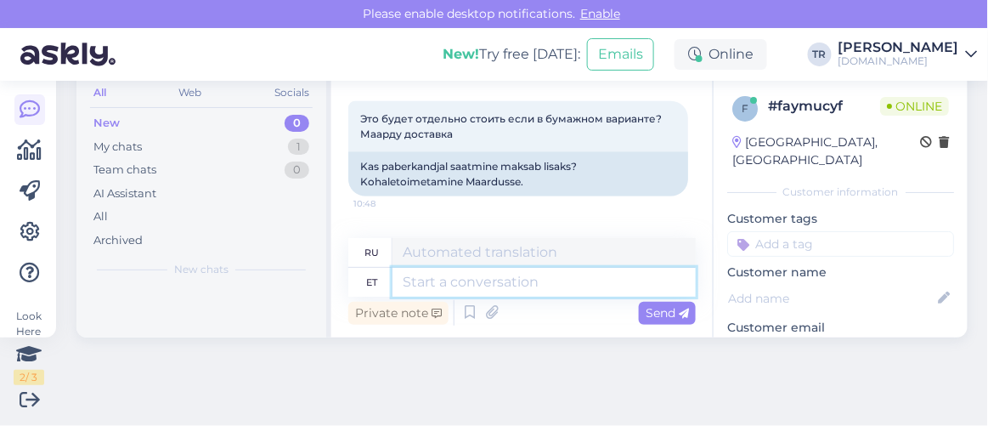
click at [540, 268] on textarea at bounding box center [543, 282] width 303 height 29
type textarea "Jah,"
type textarea "Да,"
paste textarea "3.9€"
type textarea "Jah, 3.9€"
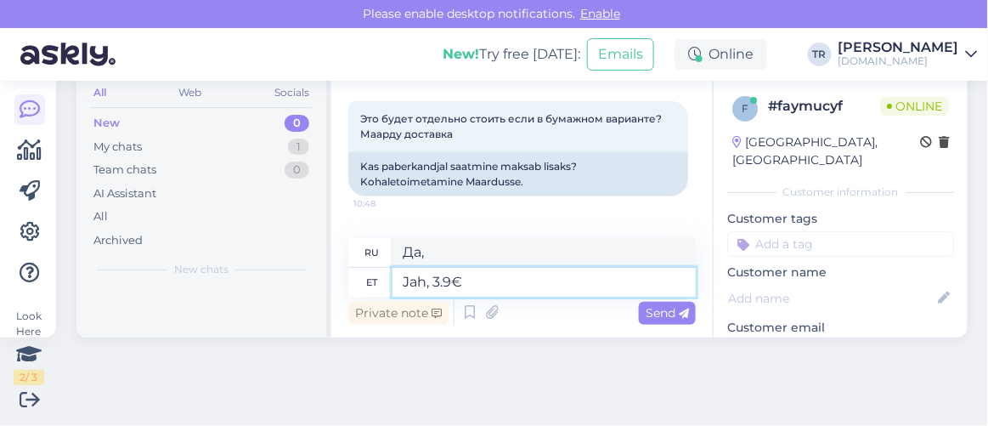
type textarea "Да, 3.9 €"
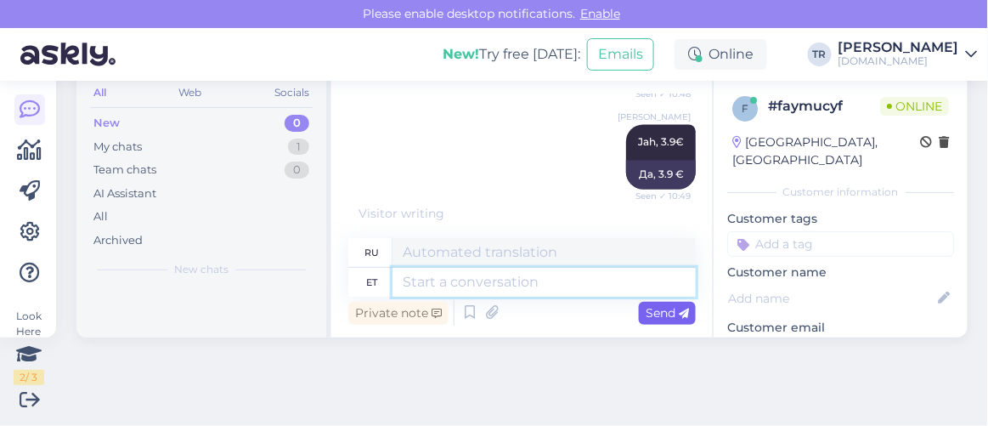
scroll to position [926, 0]
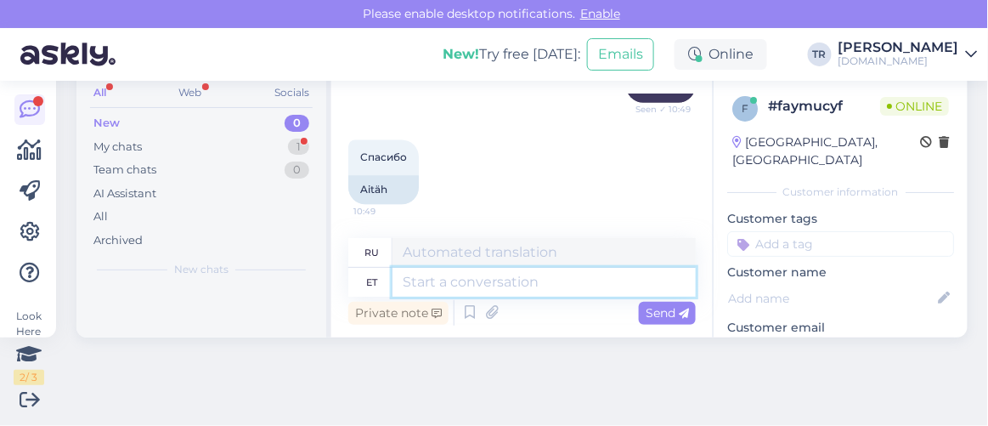
click at [501, 271] on textarea at bounding box center [543, 282] width 303 height 29
type textarea "Palun"
type textarea "Пожалуйста"
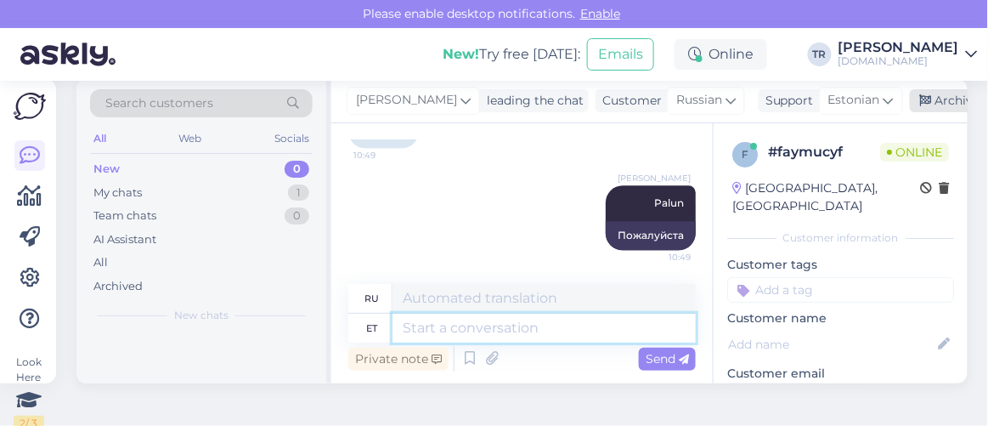
scroll to position [0, 0]
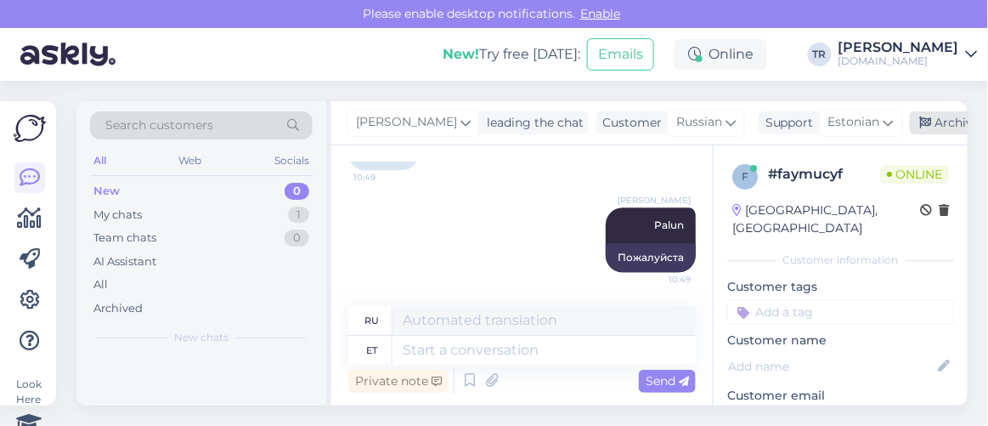
click at [928, 126] on div "Archive chat" at bounding box center [963, 122] width 107 height 23
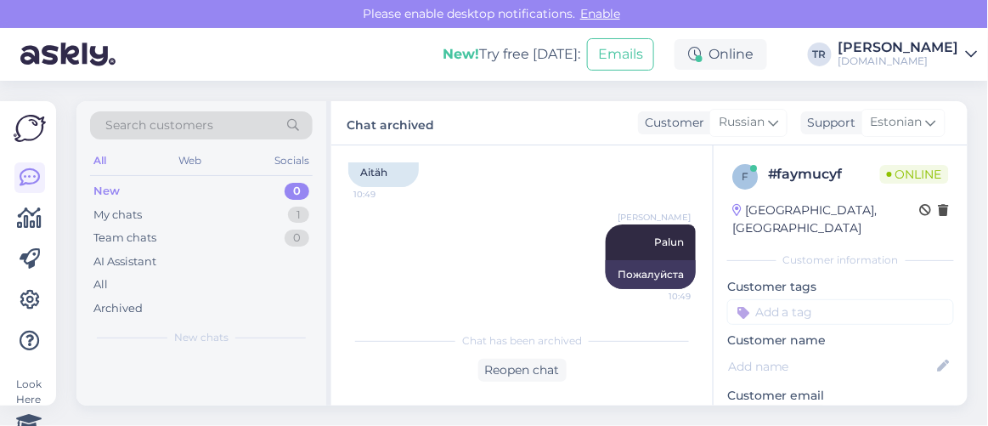
scroll to position [1011, 0]
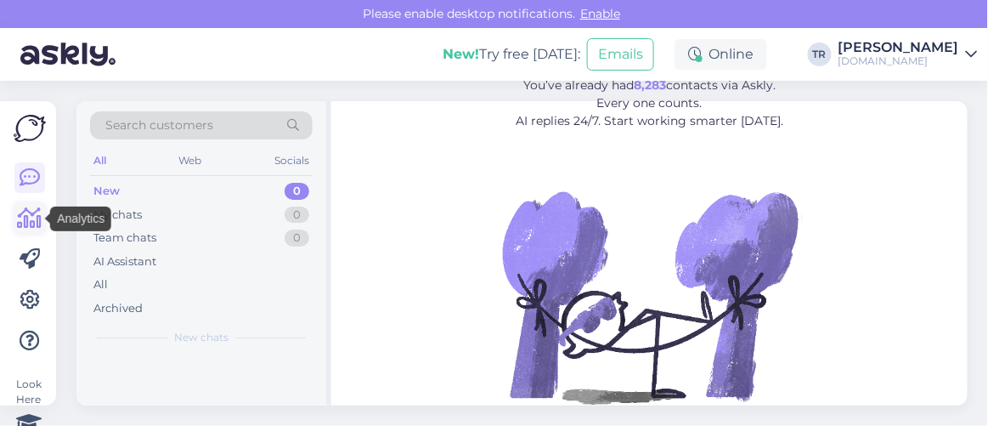
click at [35, 229] on icon at bounding box center [30, 218] width 25 height 20
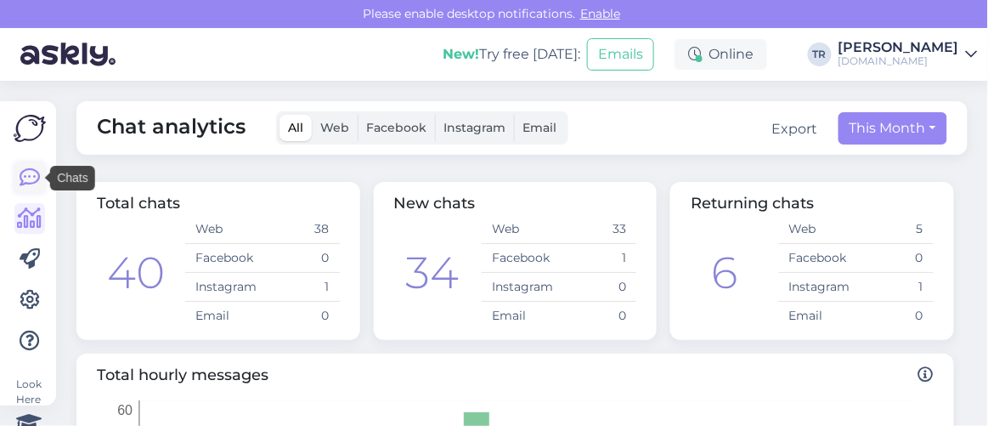
click at [33, 180] on icon at bounding box center [30, 177] width 20 height 20
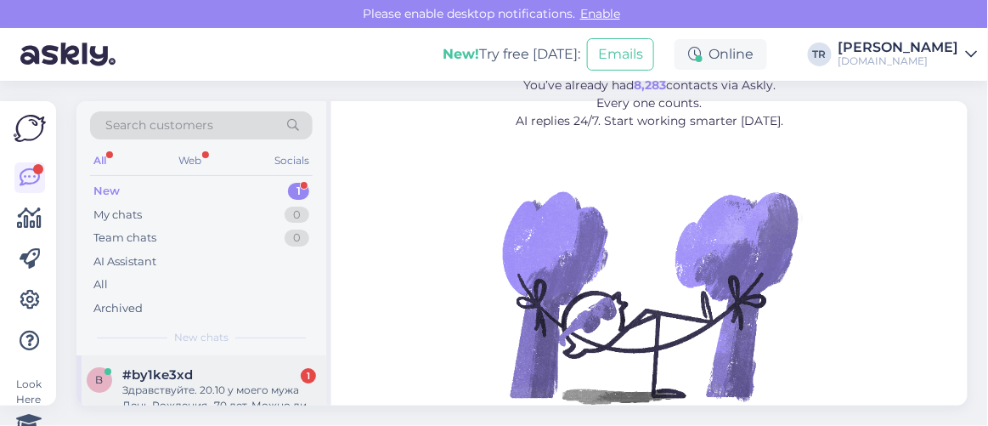
click at [246, 388] on div "Здравствуйте. 20.10 у моего мужа День Рождения -70 лет. Можно ли заказать краси…" at bounding box center [219, 397] width 194 height 31
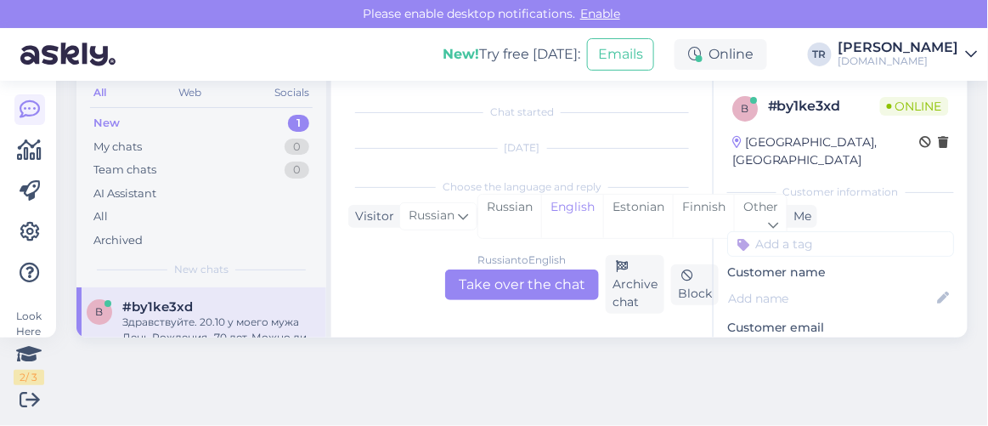
scroll to position [35, 0]
click at [615, 223] on div "Estonian" at bounding box center [638, 216] width 70 height 43
click at [550, 269] on div "Russian to Estonian Take over the chat" at bounding box center [522, 284] width 154 height 31
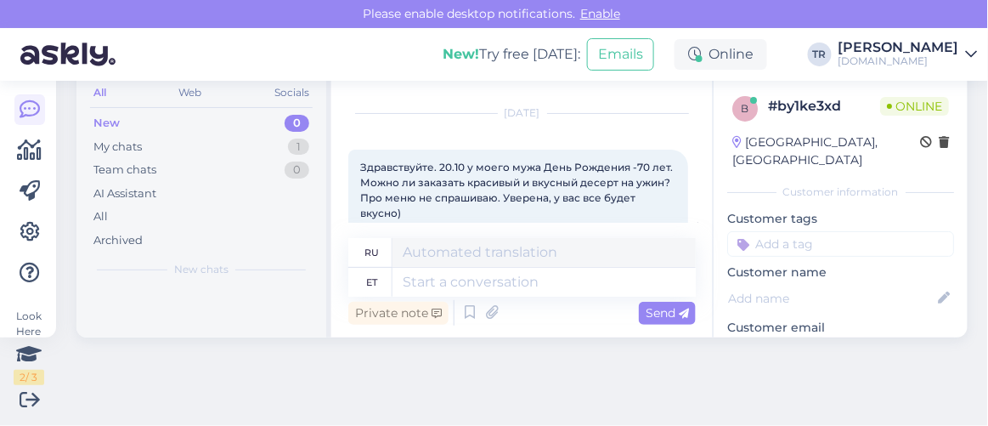
click at [358, 163] on div "Здравствуйте. 20.10 у моего мужа День Рождения -70 лет. Можно ли заказать краси…" at bounding box center [518, 191] width 340 height 82
drag, startPoint x: 361, startPoint y: 163, endPoint x: 433, endPoint y: 164, distance: 72.2
click at [433, 164] on span "Здравствуйте. 20.10 у моего мужа День Рождения -70 лет. Можно ли заказать краси…" at bounding box center [517, 190] width 315 height 59
copy span "Здравствуйте"
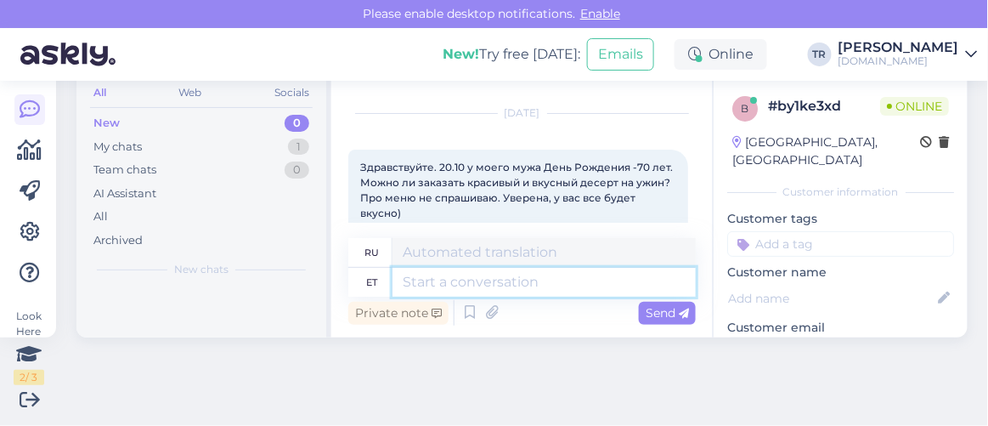
click at [451, 279] on textarea at bounding box center [543, 282] width 303 height 29
paste textarea "Здравствуйте"
type textarea "Здравствуйте"
type textarea "Привет"
type textarea "Здравствуйте"
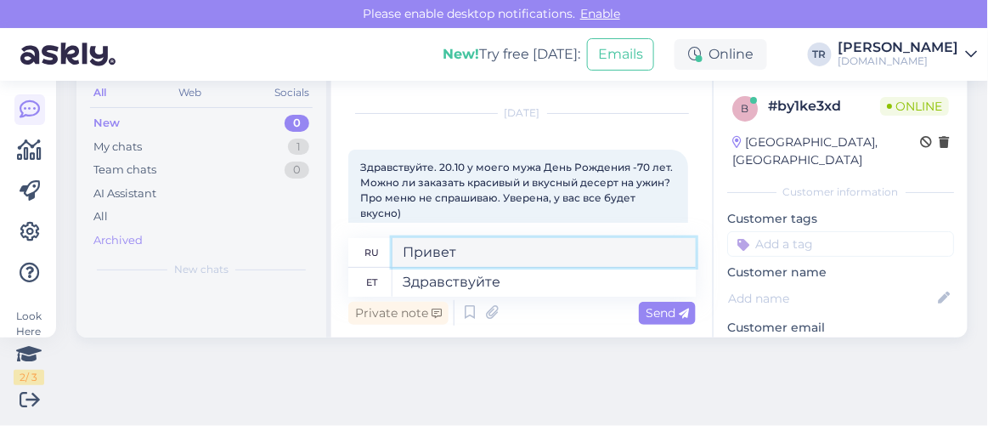
drag, startPoint x: 465, startPoint y: 261, endPoint x: 253, endPoint y: 240, distance: 212.6
click at [253, 240] on div "Search customers All Web Socials New 0 My chats 1 Team chats 0 AI Assistant All…" at bounding box center [521, 185] width 891 height 304
paste textarea "дравствуйте"
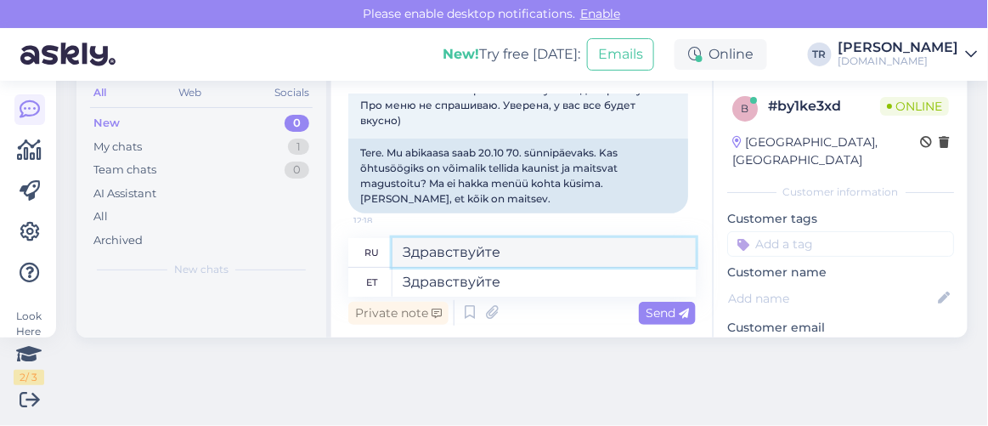
scroll to position [136, 0]
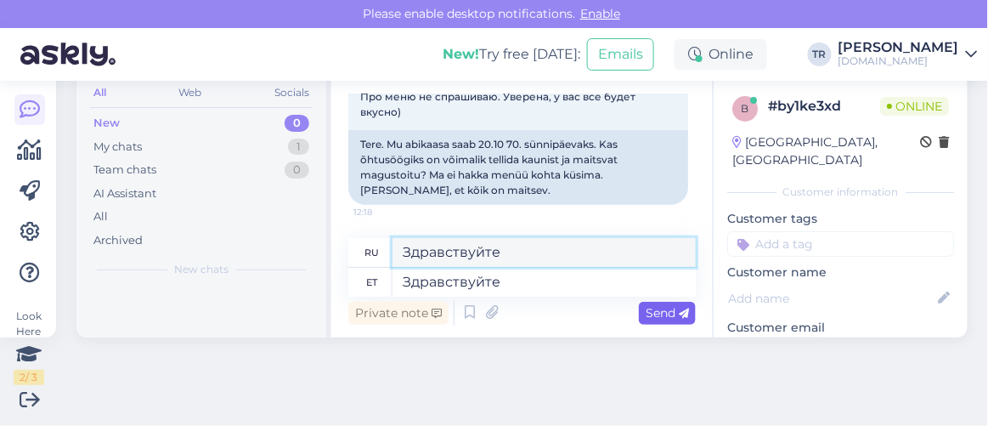
type textarea "Здравствуйте"
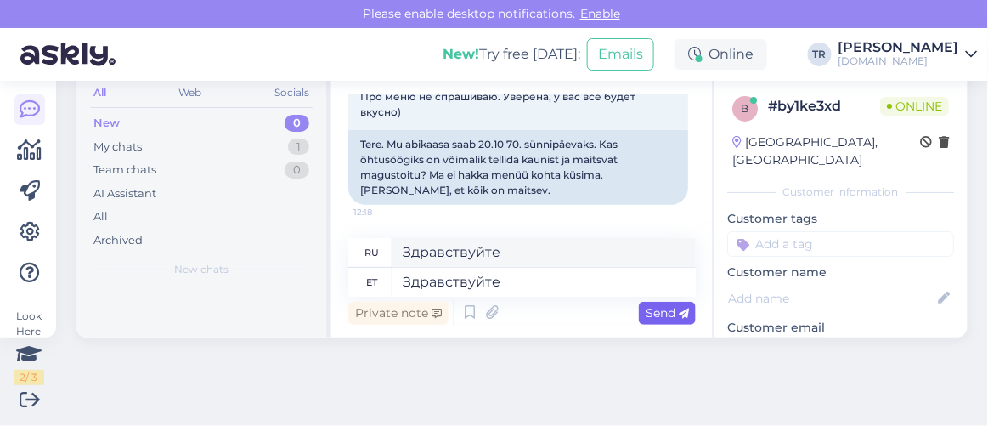
click at [641, 303] on div "Send" at bounding box center [667, 313] width 57 height 23
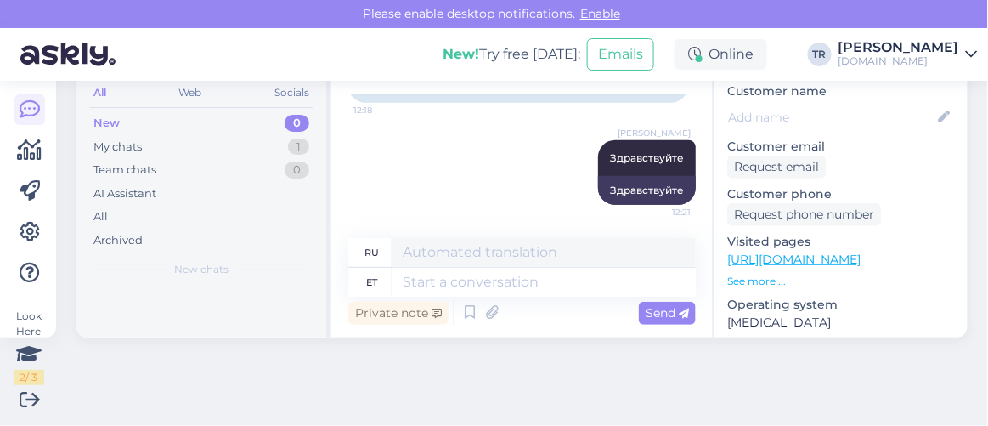
scroll to position [185, 0]
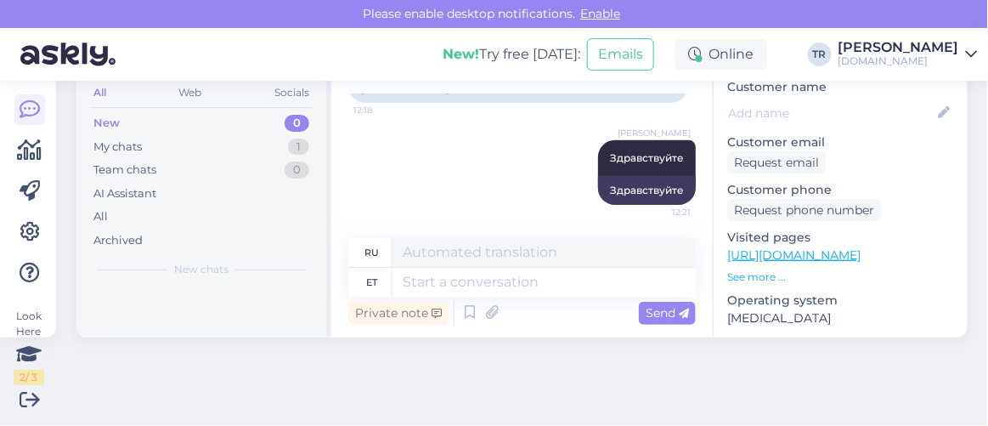
click at [861, 247] on link "https://hookusbookus.com/et/booking-step-3/371acfcc-82b5-43c2-80d3-70897c2de3ce" at bounding box center [793, 254] width 133 height 15
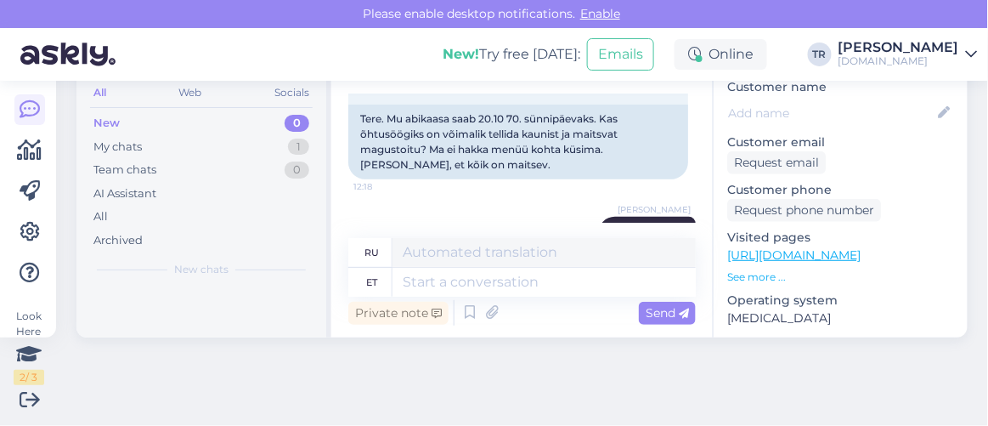
scroll to position [238, 0]
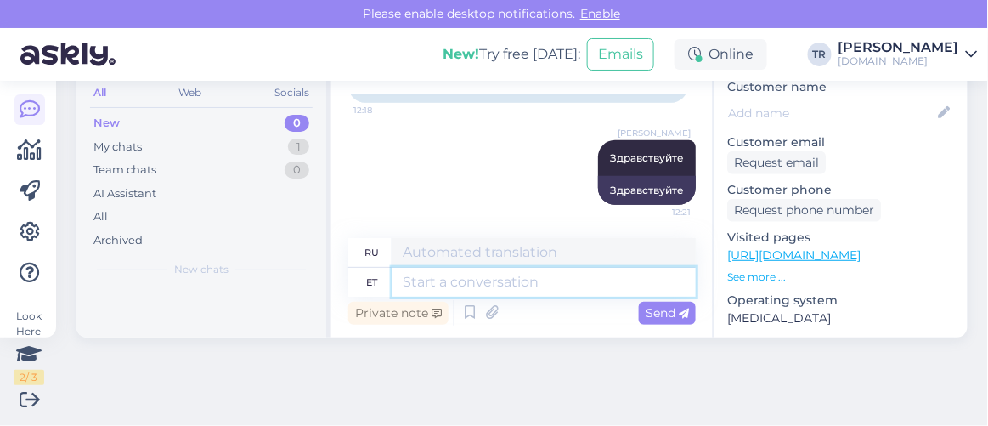
click at [580, 284] on textarea at bounding box center [543, 282] width 303 height 29
type textarea "Antud i"
type textarea "Данный"
type textarea "Antud info sa"
type textarea "Предоставленная информация"
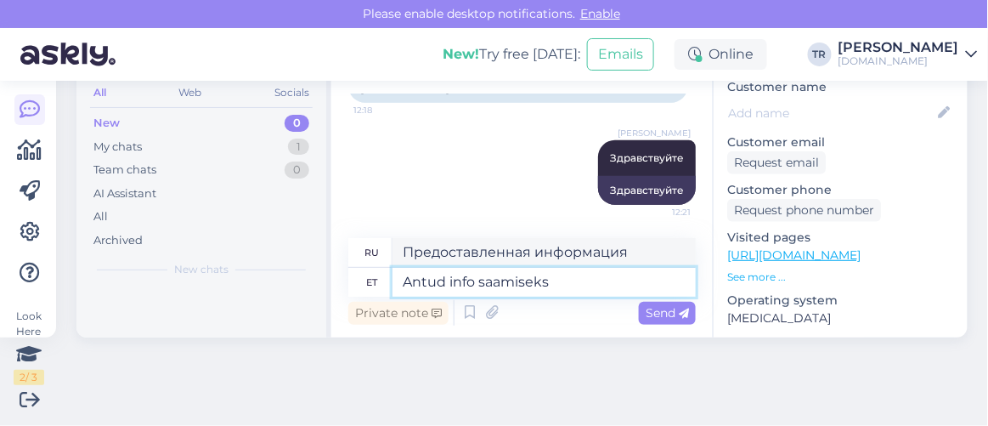
type textarea "Antud info saamiseks"
type textarea "Чтобы получить эту информацию"
type textarea "Antud info saamiseks soovitan Te"
type textarea "Чтобы получить эту информацию, я рекомендую"
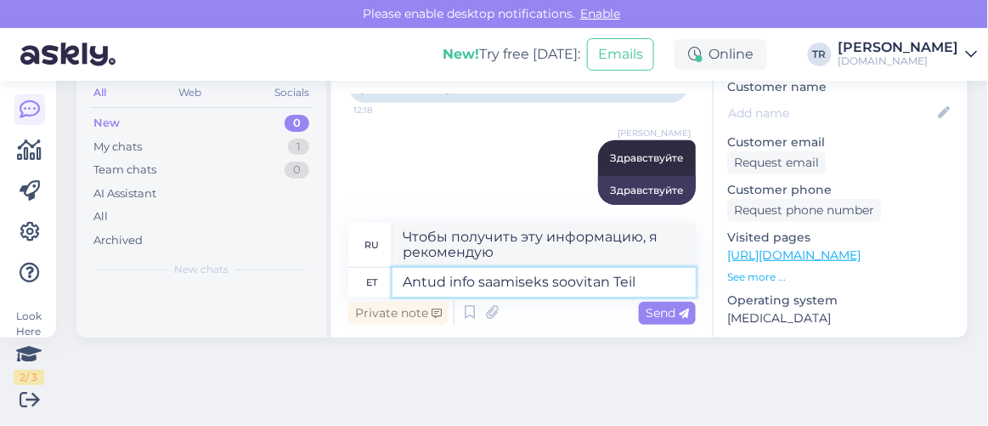
type textarea "Antud info saamiseks soovitan Teil"
type textarea "Чтобы получить эту информацию, я рекомендую вам"
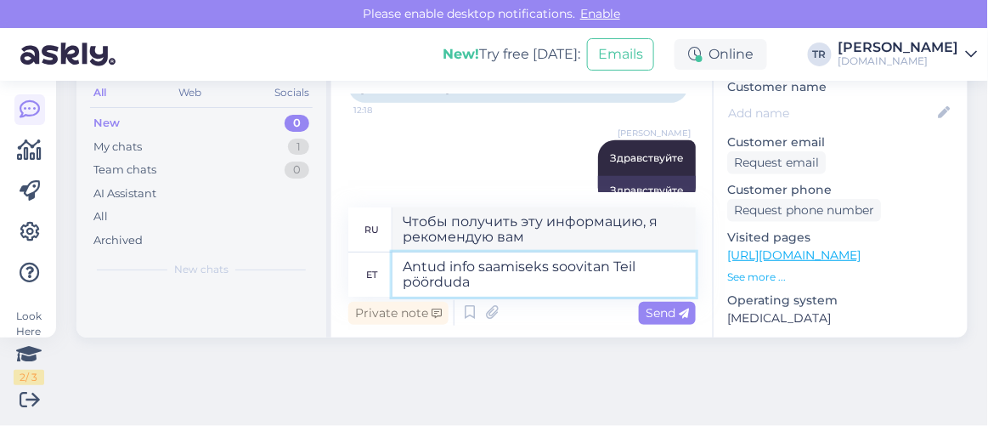
type textarea "Antud info saamiseks soovitan Teil pöörduda o"
type textarea "Чтобы получить эту информацию, я рекомендую вам обратиться"
type textarea "Antud info saamiseks soovitan Teil pöörduda otse"
type textarea "Чтобы получить эту информацию, рекомендую вам связаться с нами напрямую."
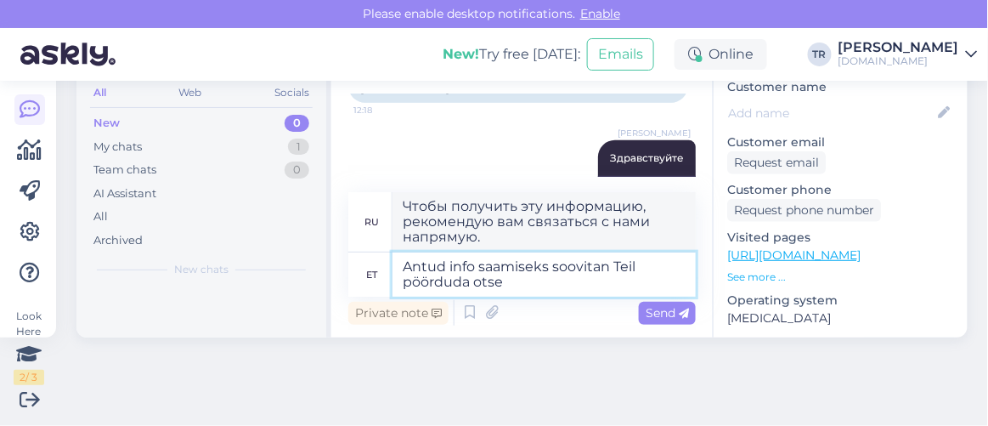
paste textarea "Lossispaa Wagenküll"
type textarea "Antud info saamiseks soovitan Teil pöörduda otse Lossispaa Wagenküll"
type textarea "Чтобы получить эту информацию, я рекомендую вам связаться напрямую с Lossispaa …"
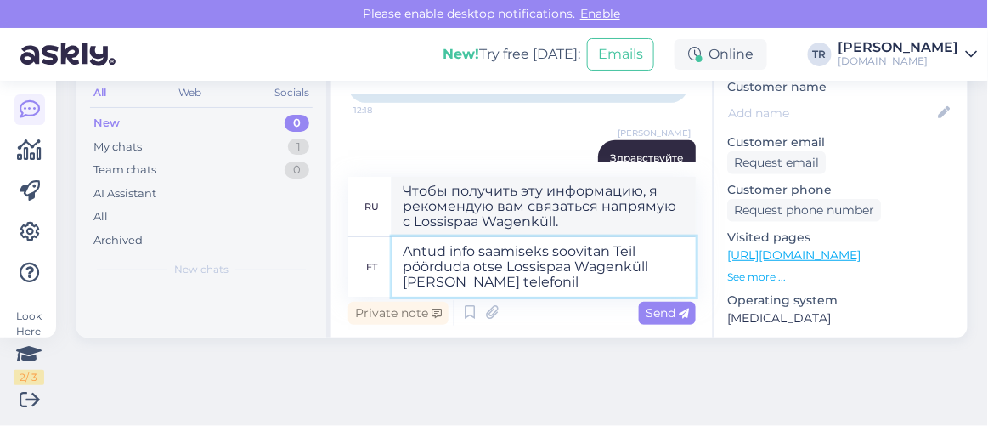
type textarea "Antud info saamiseks soovitan Teil pöörduda otse Lossispaa Wagenküll poole tele…"
type textarea "Чтобы получить эту информацию, я рекомендую вам связаться с Lossispaa Wagenküll…"
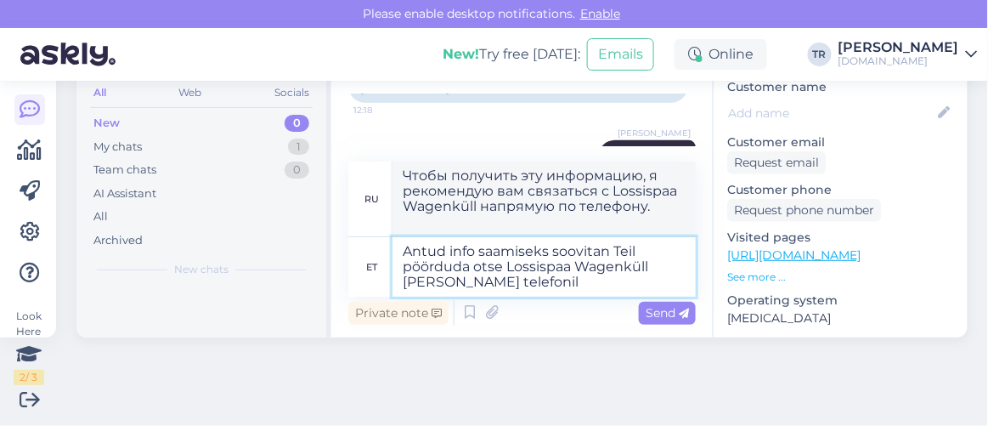
paste textarea "+372 7666390"
type textarea "Antud info saamiseks soovitan Teil pöörduda otse Lossispaa Wagenküll poole tele…"
type textarea "Чтобы получить эту информацию, я рекомендую вам связаться напрямую с Lossispaa …"
type textarea "Antud info saamiseks soovitan Teil pöörduda otse Lossispaa Wagenküll poole tele…"
type textarea "Чтобы получить эту информацию, я рекомендую вам связаться напрямую с Lossispaa …"
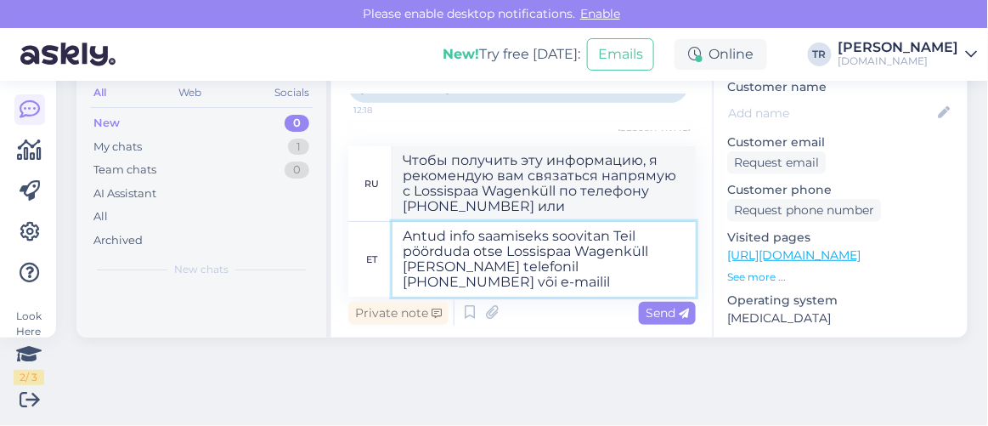
type textarea "Antud info saamiseks soovitan Teil pöörduda otse Lossispaa Wagenküll poole tele…"
type textarea "Чтобы получить эту информацию, я рекомендую вам связаться напрямую с Lossispaa …"
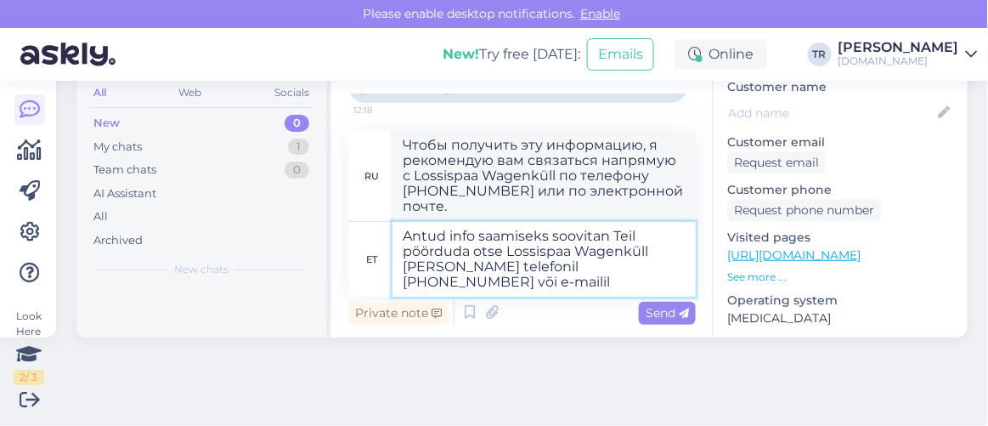
paste textarea "info@wagenkull.ee"
type textarea "Antud info saamiseks soovitan Teil pöörduda otse Lossispaa Wagenküll poole tele…"
type textarea "Для получения данной информации рекомендую вам связаться напрямую с Lossispaa W…"
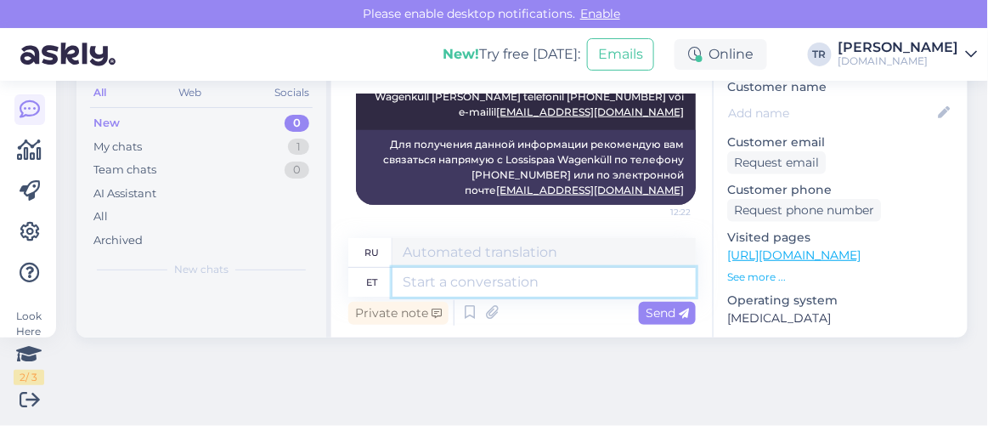
scroll to position [0, 0]
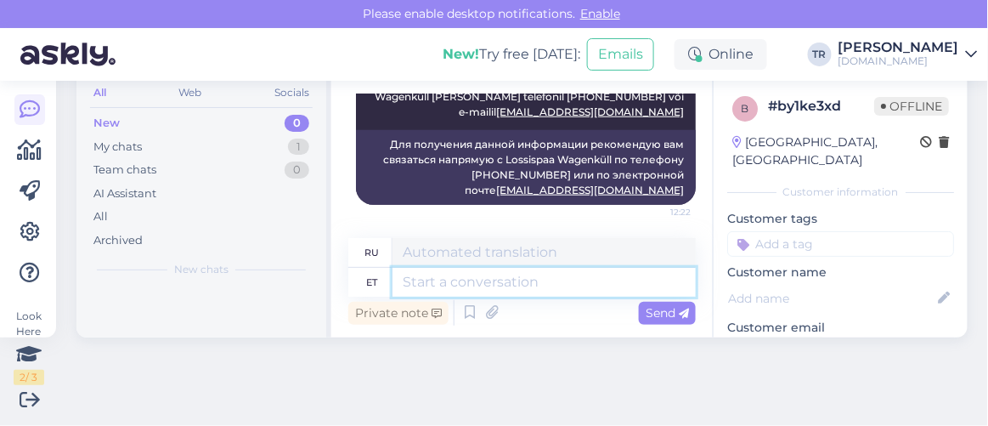
click at [616, 274] on textarea at bounding box center [543, 282] width 303 height 29
type textarea "Kas sa"
type textarea "Является"
type textarea "Kas saan ve"
type textarea "Могу ли я"
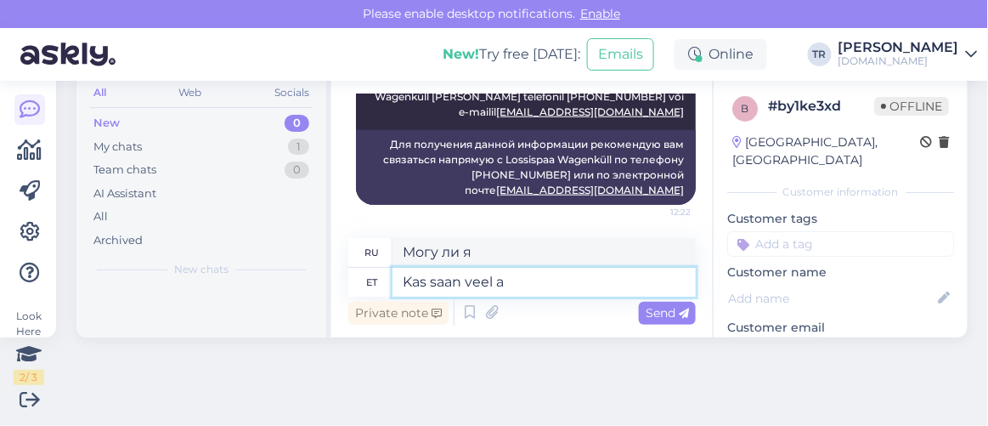
type textarea "Kas saan veel ab"
type textarea "Можно мне еще?"
type textarea "Kas saan veel abiks olla"
type textarea "Могу ли я еще помочь?"
type textarea "Kas saan veel abiks olla?"
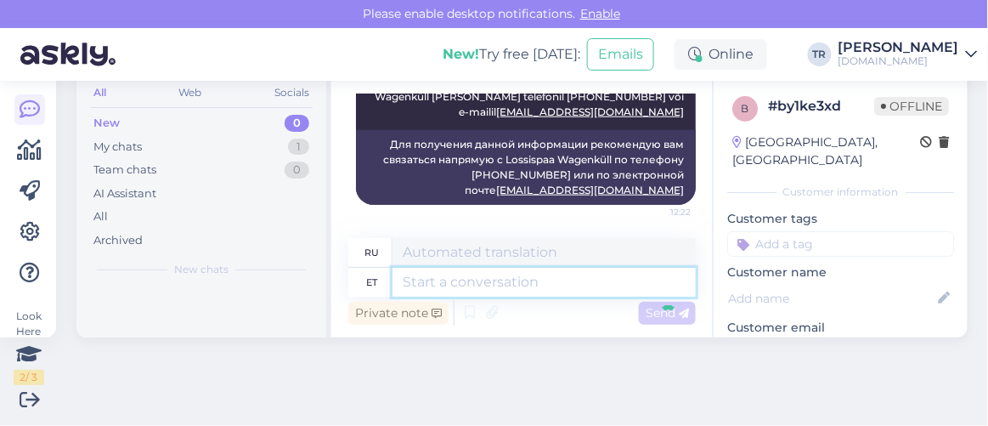
scroll to position [518, 0]
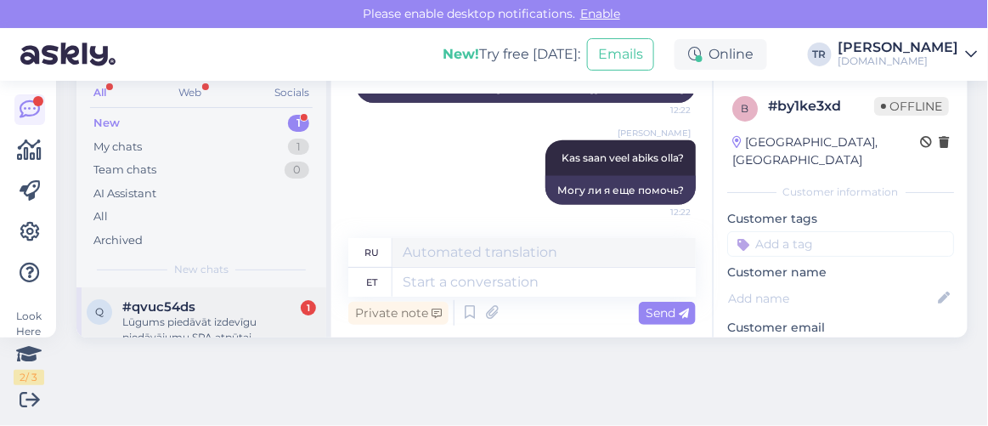
click at [236, 320] on div "Lūgums piedāvāt izdevīgu piedāvājumu SPA atpūtai Igaunijā lsikā no 21. līdz 24.…" at bounding box center [219, 329] width 194 height 31
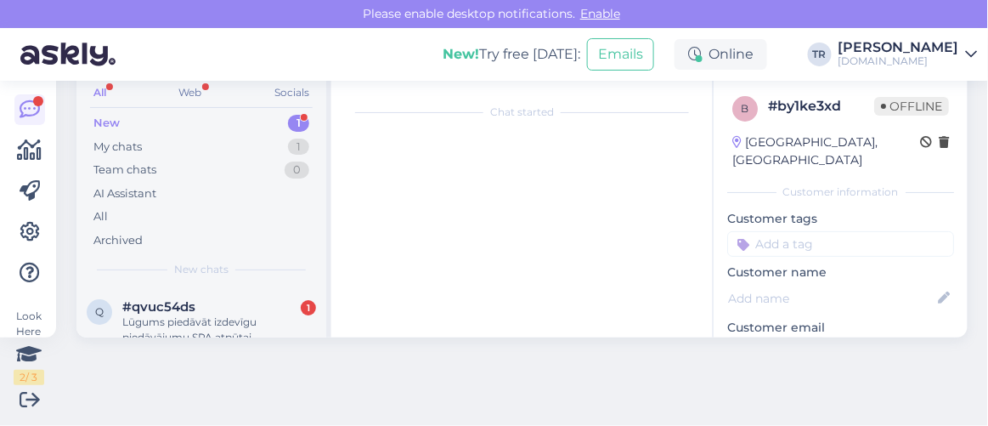
scroll to position [35, 0]
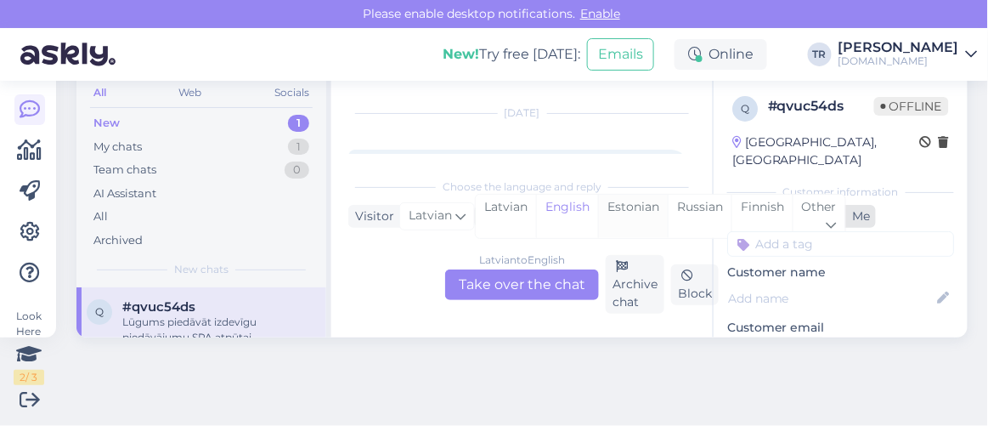
click at [606, 204] on div "Estonian" at bounding box center [633, 216] width 70 height 43
click at [522, 278] on div "Latvian to Estonian Take over the chat" at bounding box center [522, 284] width 154 height 31
click at [477, 285] on div "Latvian to Estonian Take over the chat" at bounding box center [522, 284] width 154 height 31
click at [515, 285] on div "Latvian to Estonian Take over the chat" at bounding box center [522, 284] width 154 height 31
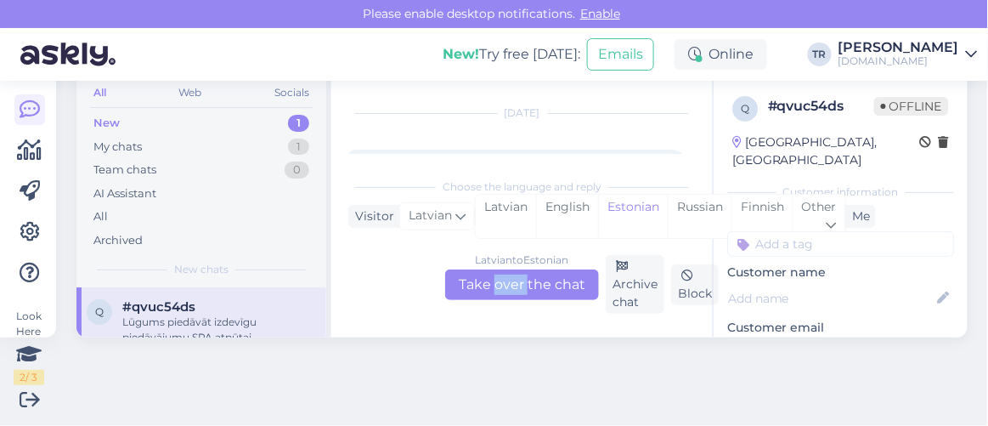
click at [515, 285] on div "Latvian to Estonian Take over the chat" at bounding box center [522, 284] width 154 height 31
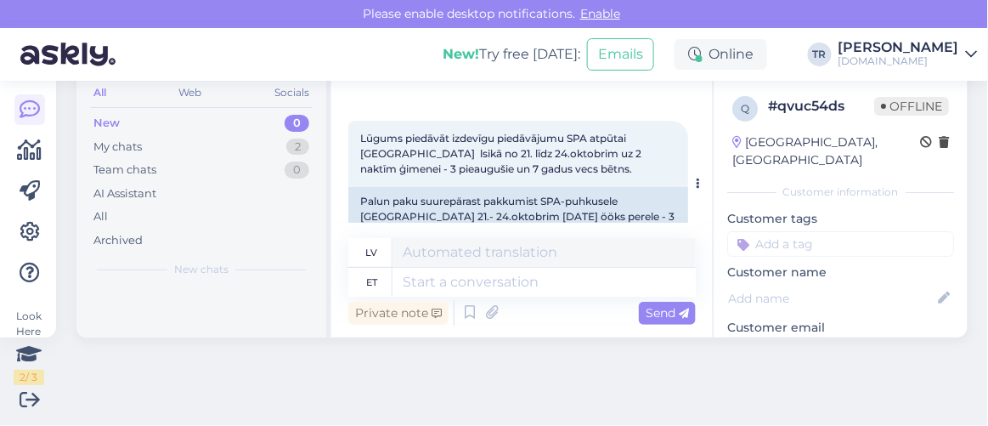
scroll to position [105, 0]
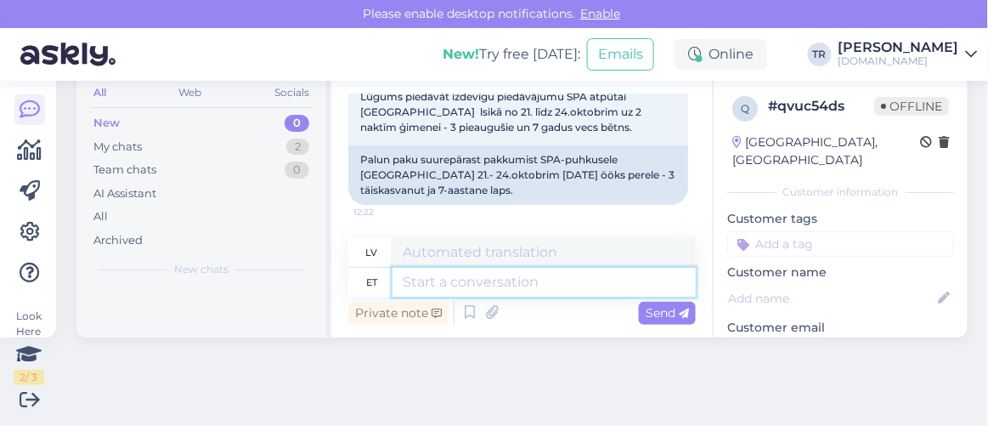
click at [467, 276] on textarea at bounding box center [543, 282] width 303 height 29
type textarea "Tere"
type textarea "Sveiki"
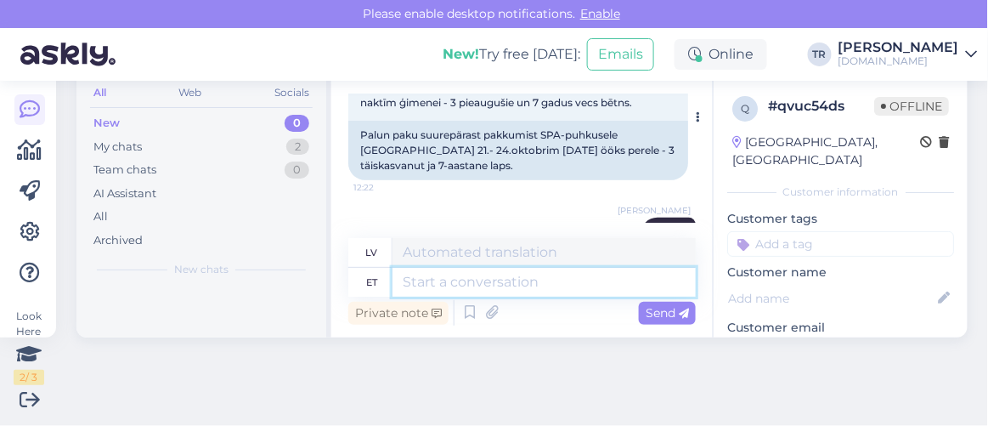
scroll to position [154, 0]
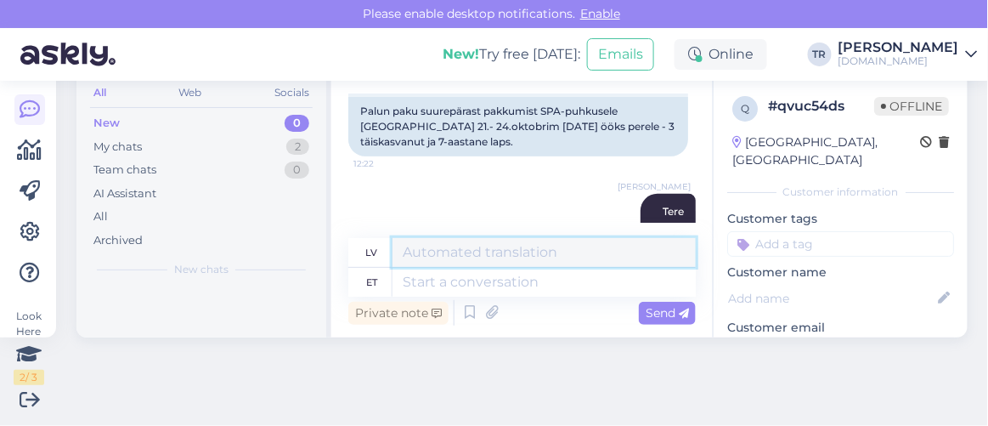
click at [511, 266] on textarea at bounding box center [543, 252] width 303 height 29
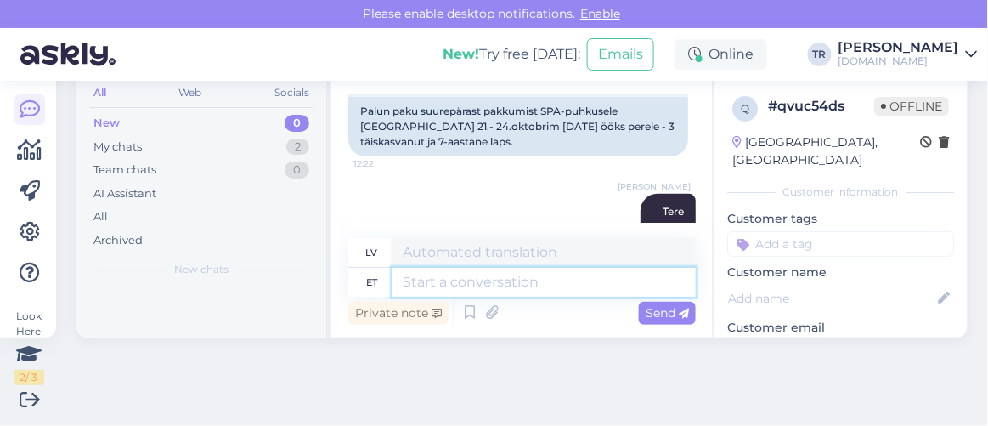
click at [514, 275] on textarea at bounding box center [543, 282] width 303 height 29
type textarea "Kõiki s"
type textarea "Visi"
type textarea "Kõiki spaapakette, mi"
type textarea "Visas spa paketes,"
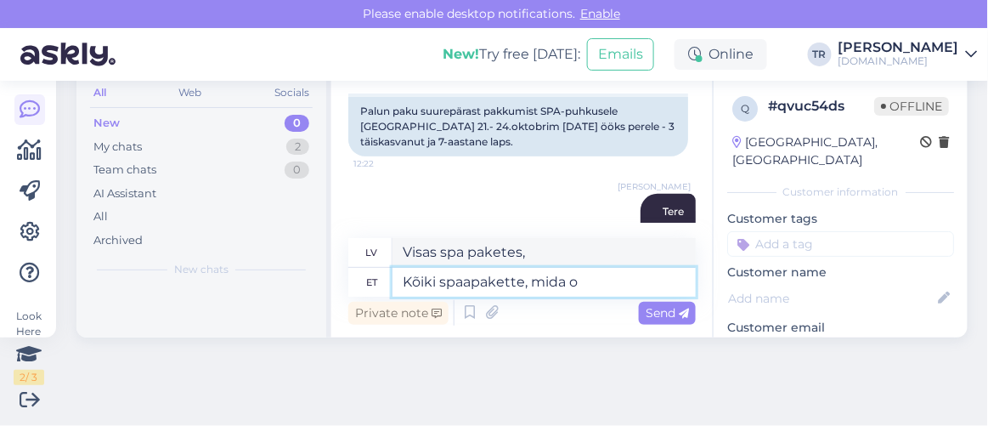
type textarea "Kõiki spaapakette, mida on"
type textarea "Visas spa paketes, kas"
type textarea "Kõiki spaapakette, mida on v"
type textarea "Visas SPA paketes pieejamas"
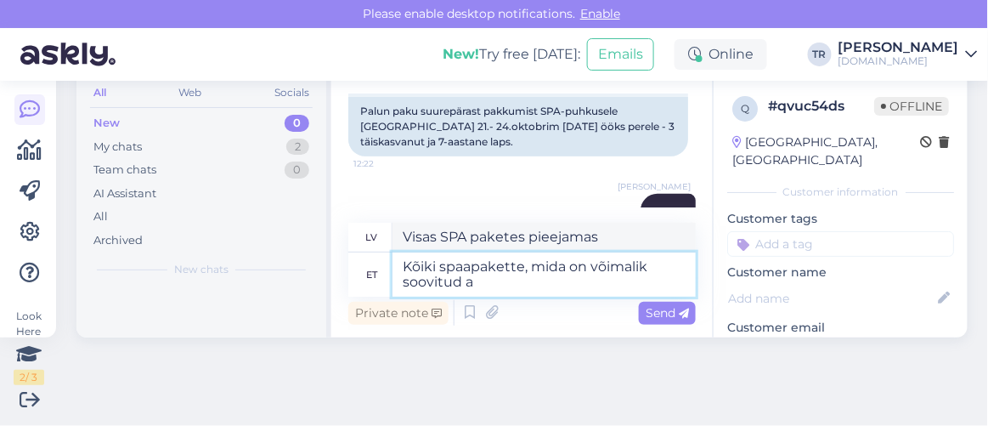
type textarea "Kõiki spaapakette, mida on võimalik soovitud aj"
type textarea "Visas iespējamās spa paketes"
type textarea "Kõiki spaapakette, mida on võimalik soovitud ajaks E"
type textarea "Visas spa paketes pieejamas vēlamajam ilgumam"
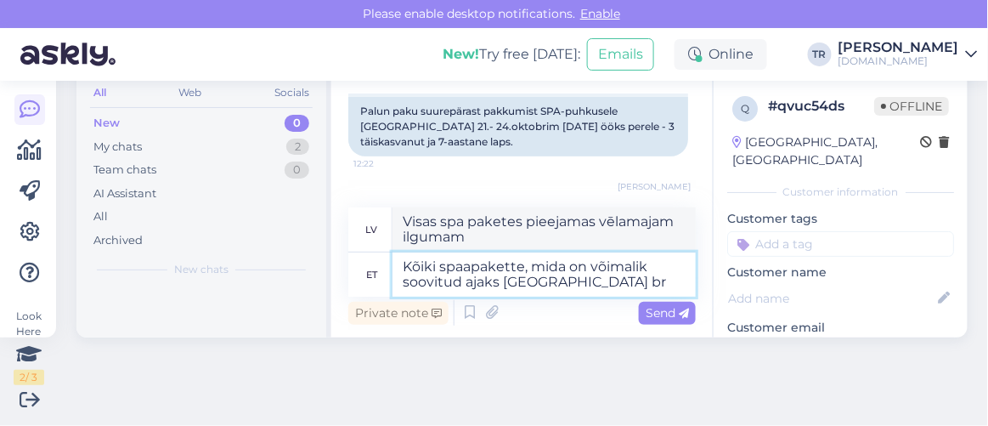
type textarea "Kõiki spaapakette, mida on võimalik soovitud ajaks Eestisse bro"
type textarea "Visas spa paketes pieejamas vēlamajā laikā Igaunijā"
type textarea "Kõiki spaapakette, mida on võimalik soovitud ajaks Eestisse broneerida ko"
type textarea "Visas spa paketes, kuras var rezervēt Igaunijā vēlamajā laikā"
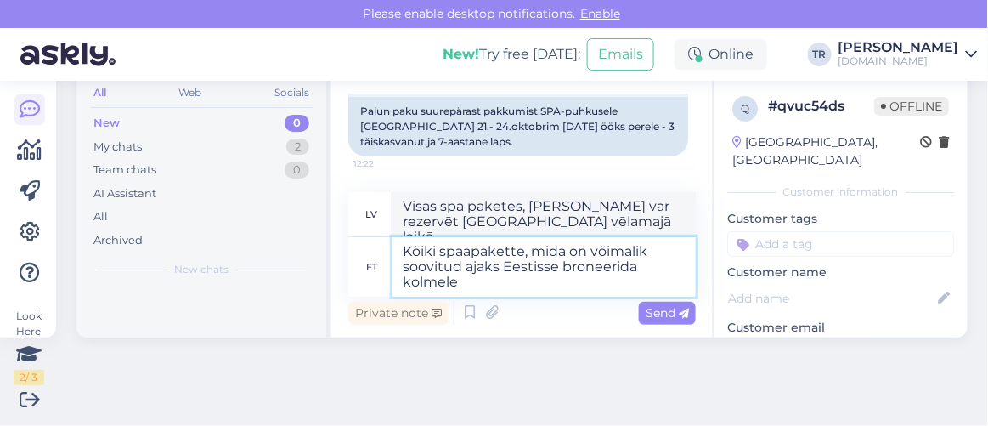
type textarea "Kõiki spaapakette, mida on võimalik soovitud ajaks Eestisse broneerida kolmele t"
type textarea "Visas spa paketes, kuras Igaunijā var rezervēt trim personām vēlamajā laikā"
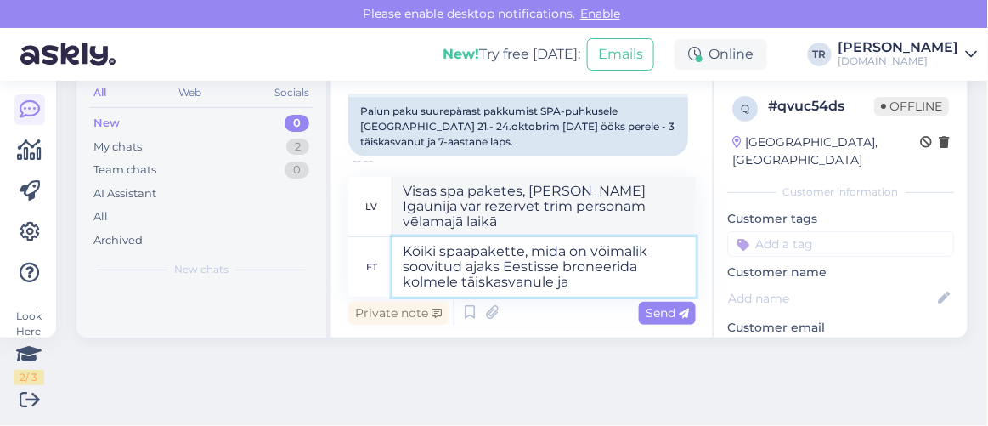
type textarea "Kõiki spaapakette, mida on võimalik soovitud ajaks Eestisse broneerida kolmele …"
type textarea "Visas spa paketes, kuras Igaunijā var rezervēt uz vēlamo laiku trim pieaugušaji…"
type textarea "Kõiki spaapakette, mida on võimalik soovitud ajaks Eestisse broneerida kolmele …"
type textarea "Visas spa paketes, kuras var rezervēt uz vēlamo laiku Igaunijā trim pieaugušaji…"
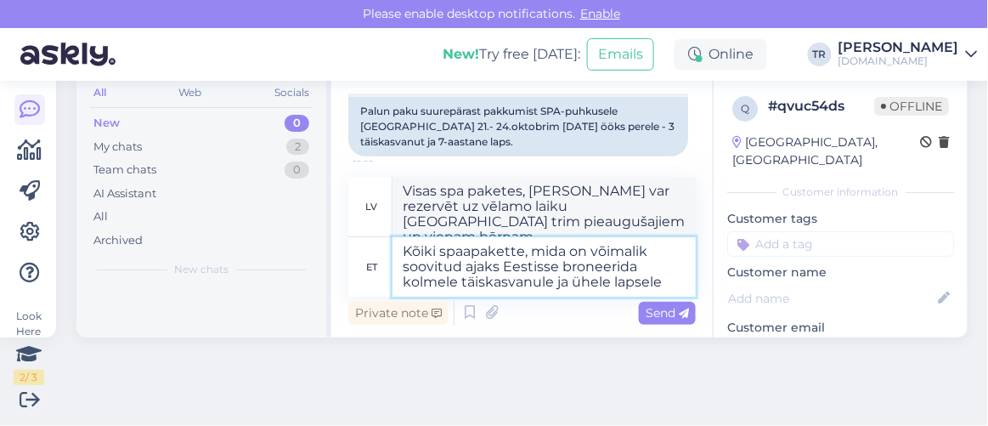
type textarea "Kõiki spaapakette, mida on võimalik soovitud ajaks Eestisse broneerida kolmele …"
type textarea "Visas spa paketes, kuras var rezervēt Igaunijā uz vēlamo laiku trim pieaugušaji…"
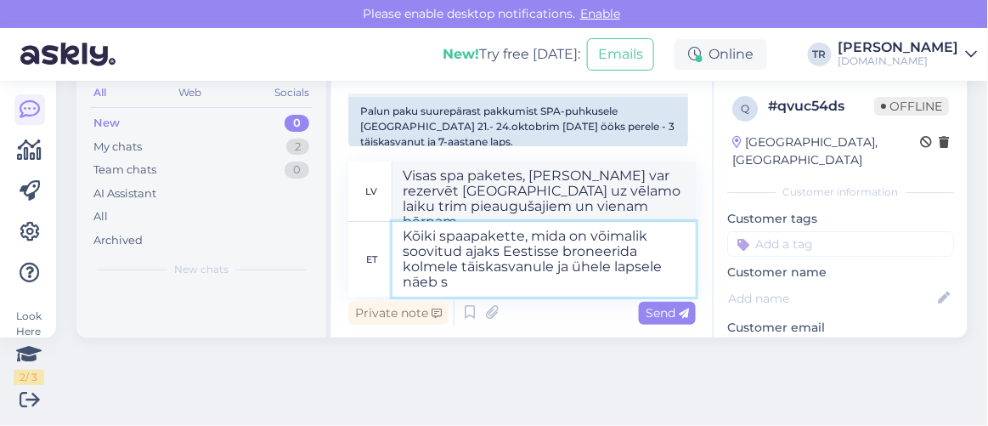
type textarea "Kõiki spaapakette, mida on võimalik soovitud ajaks Eestisse broneerida kolmele …"
type textarea "Visas spa paketes, kuras var rezervēt uz Igauniju vēlamajā laikā trim pieauguša…"
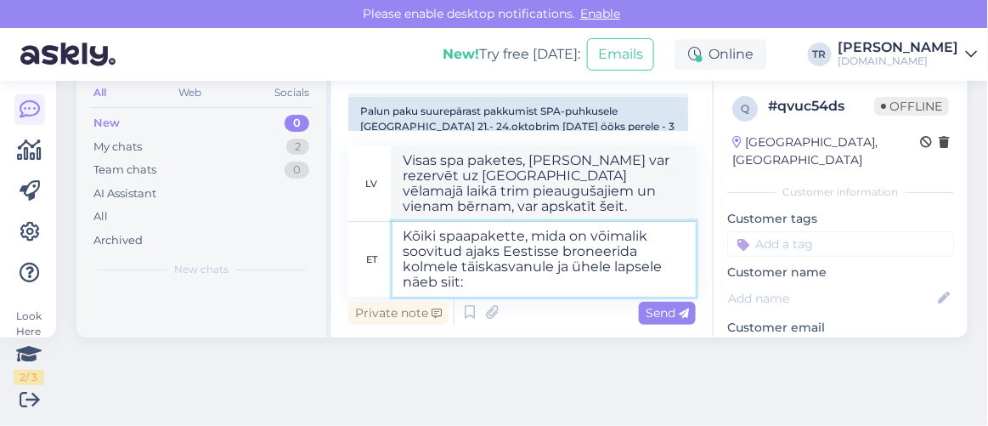
type textarea "Kõiki spaapakette, mida on võimalik soovitud ajaks Eestisse broneerida kolmele …"
type textarea "Visas spa paketes, kuras Igaunijā var rezervēt trim pieaugušajiem un vienam bēr…"
paste textarea "https://hookusbookus.com/lv/hotels-spas/estonia;dateArrival=2025-10-21;dateDepa…"
type textarea "Kõiki spaapakette, mida on võimalik soovitud ajaks Eestisse broneerida kolmele …"
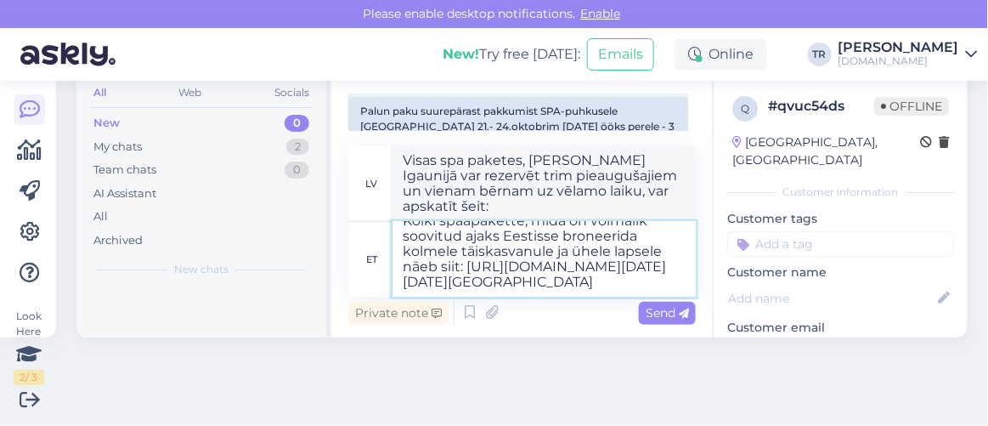
scroll to position [0, 0]
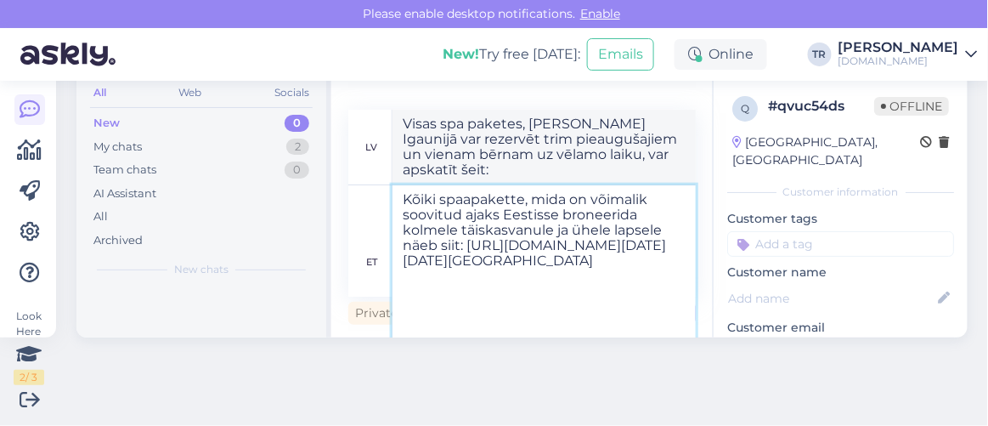
type textarea "Visas spa paketes, kuras var rezervēt uz Igauniju trim pieaugušajiem un vienam …"
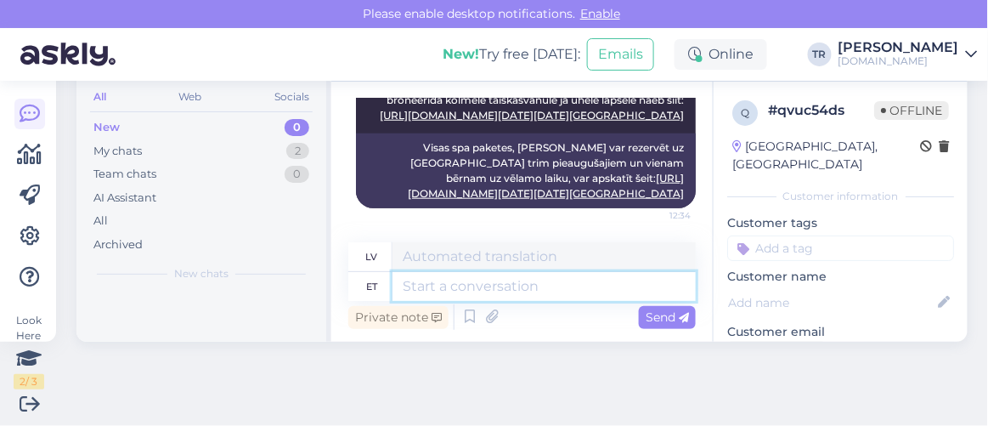
click at [580, 284] on textarea at bounding box center [543, 286] width 303 height 29
type textarea "Kas saan"
type textarea "Vai es varu"
type textarea "Kas saan veel a"
type textarea "Vai varu dabūt vairāk?"
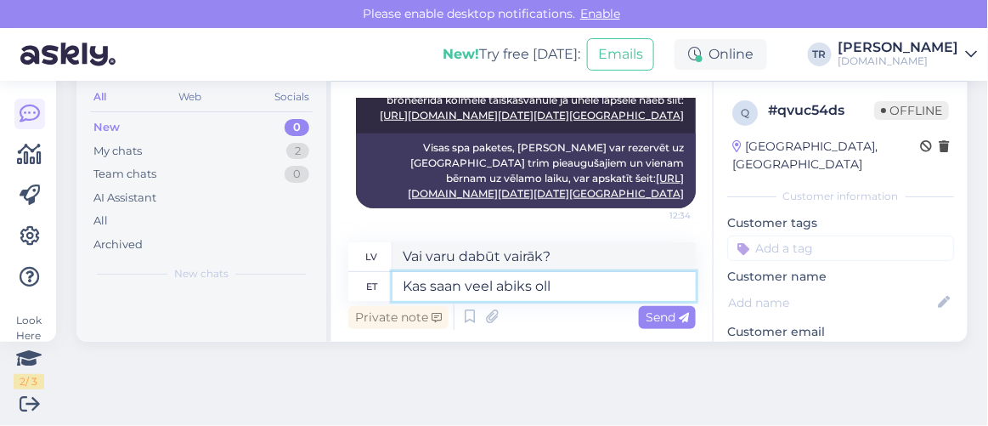
type textarea "Kas saan veel abiks olla"
type textarea "Vai es joprojām varu palīdzēt?"
type textarea "Kas saan veel abiks olla?"
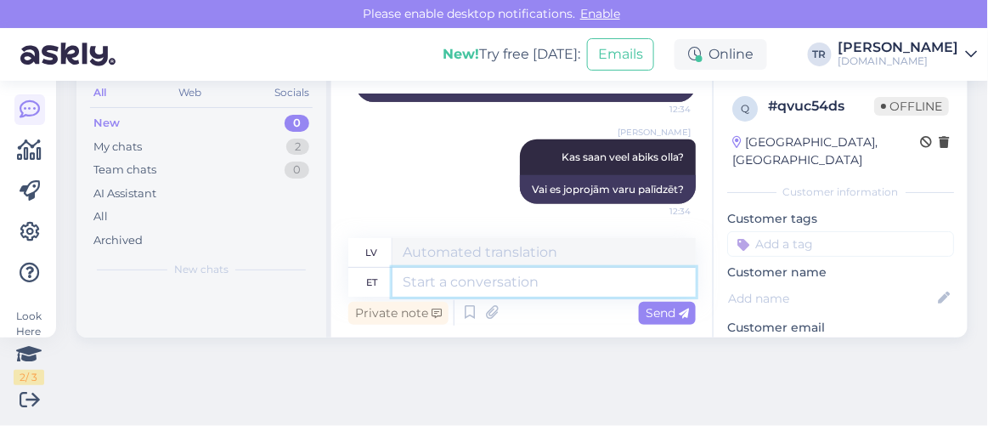
scroll to position [900, 0]
click at [538, 283] on textarea at bounding box center [543, 282] width 303 height 29
type textarea "Praegu"
type textarea "Pašlaik"
type textarea "Praegu on ku"
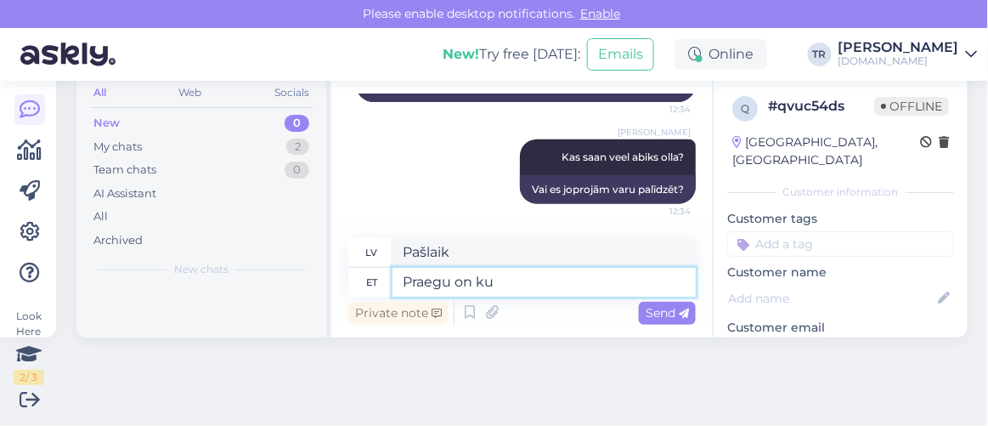
type textarea "Pašlaik ir"
type textarea "Praegu on kuupäevadeks m"
type textarea "Pašlaik datumi ir šādi"
type textarea "Praegu on kuupäevadeks märgitud"
type textarea "Pašlaik datumi ir atzīmēti"
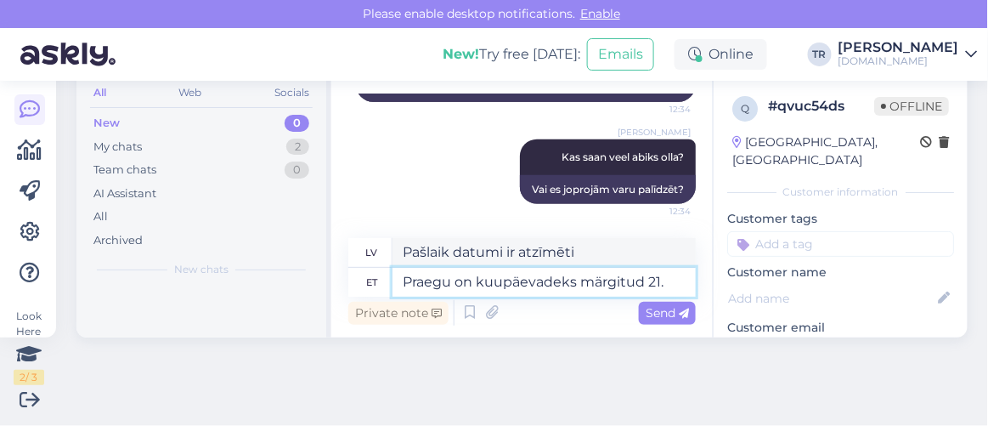
type textarea "Praegu on kuupäevadeks märgitud 21.-"
type textarea "Pašlaik datumi ir 21.-"
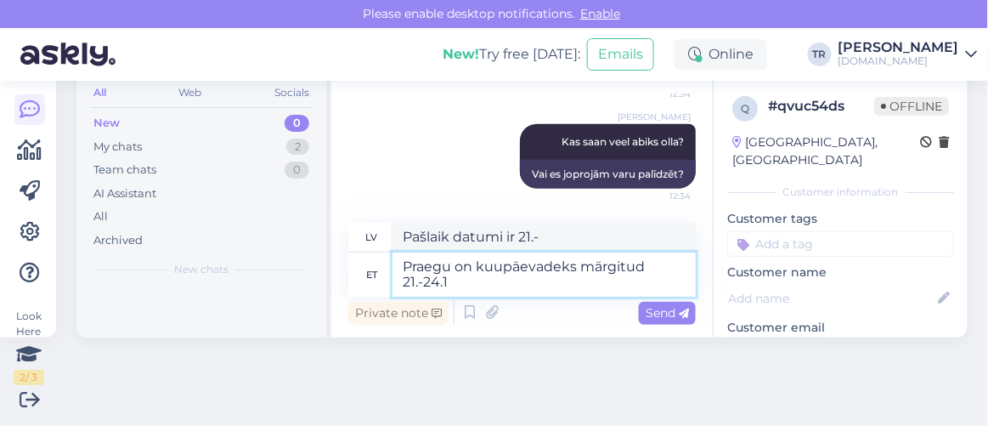
type textarea "Praegu on kuupäevadeks märgitud 21.-24.10"
type textarea "Pašlaik datumi ir 21.-24.10"
type textarea "Praegu on kuupäevadeks märgitud 21.-24.10, k"
type textarea "Pašlaik datumi ir 21.-24.10,"
type textarea "Praegu on kuupäevadeks märgitud 21.-24.10, kuupäevi saate is"
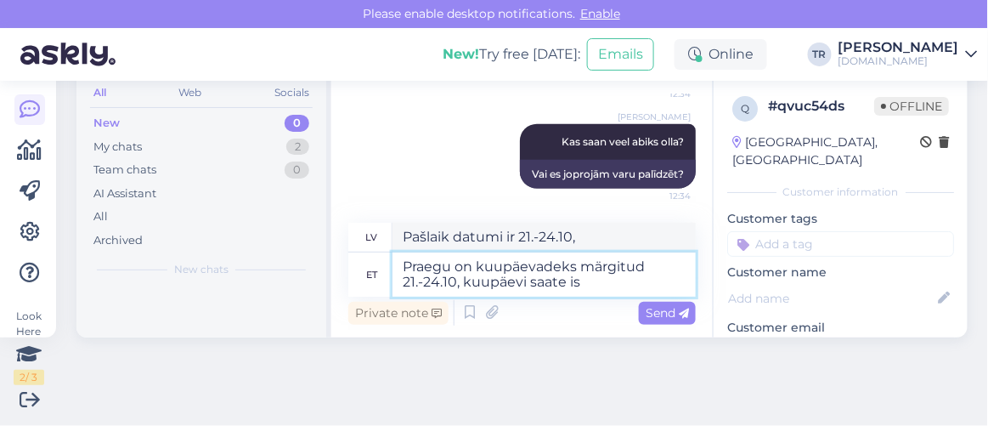
type textarea "Pašlaik datumi ir 21.-24.10, datumus var atrast"
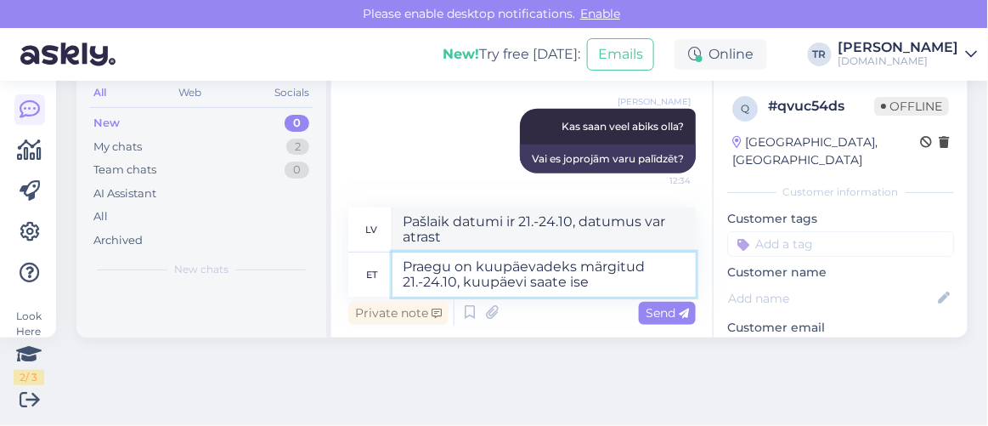
type textarea "Praegu on kuupäevadeks märgitud 21.-24.10, kuupäevi saate ise m"
type textarea "Pašlaik datumi ir 21.-24.10, datumus varat izvēlēties paši."
type textarea "Praegu on kuupäevadeks märgitud 21.-24.10, kuupäevi saate ise muuta, v"
type textarea "Pašlaik datumi ir 21.-24.10, datumus varat mainīt pats."
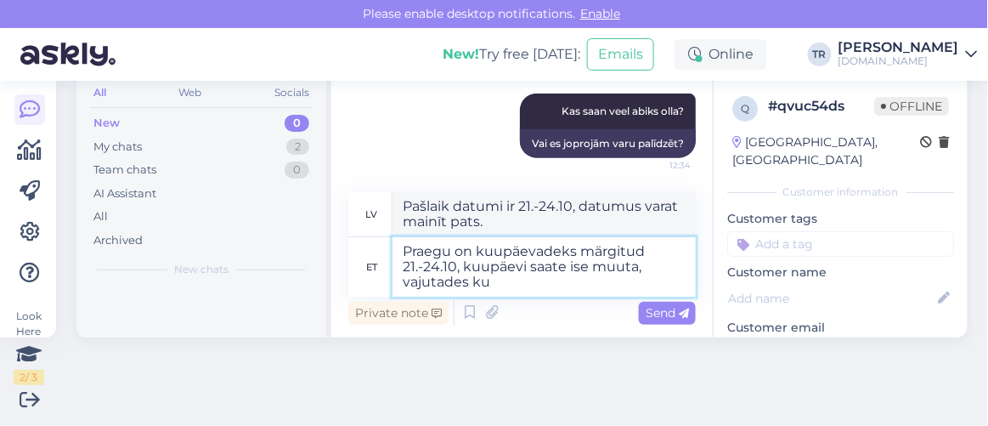
type textarea "Praegu on kuupäevadeks märgitud 21.-24.10, kuupäevi saate ise muuta, vajutades …"
type textarea "Pašlaik datumi ir 21.-24.10, datumus varat mainīt pats, nospiežot"
type textarea "Praegu on kuupäevadeks märgitud 21.-24.10, kuupäevi saate ise muuta, vajutades …"
type textarea "Pašlaik datumi ir 21.-24.10, datumus varat mainīt pats, noklikšķinot uz datuma."
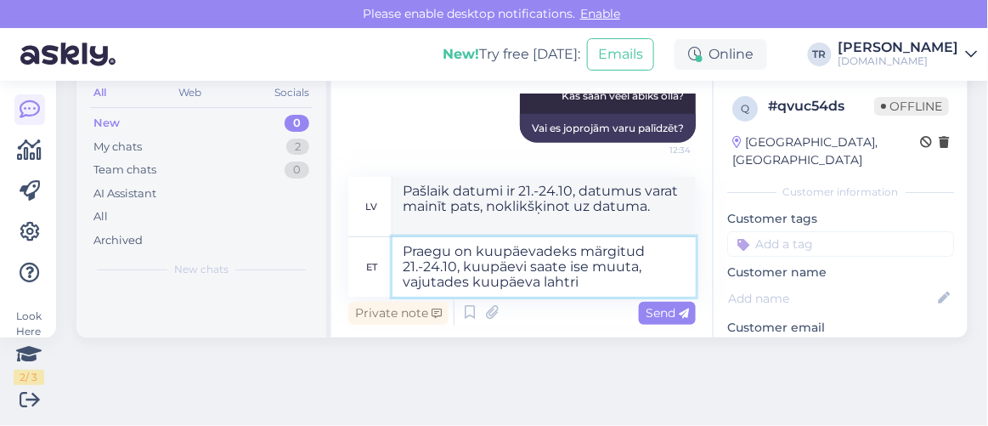
type textarea "Praegu on kuupäevadeks märgitud 21.-24.10, kuupäevi saate ise muuta, vajutades …"
type textarea "Pašlaik datumi ir 21.-24.10, datumus varat mainīt pats, noklikšķinot uz datuma …"
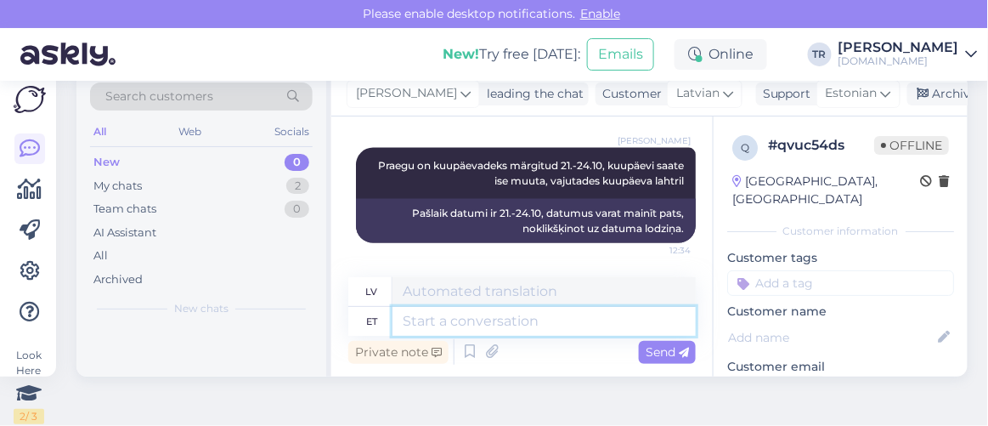
scroll to position [0, 0]
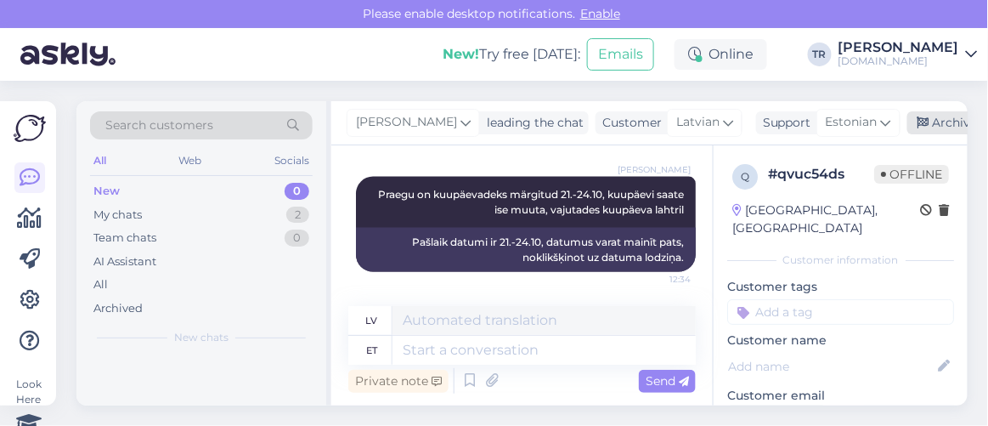
click at [909, 124] on div "Archive chat" at bounding box center [960, 122] width 107 height 23
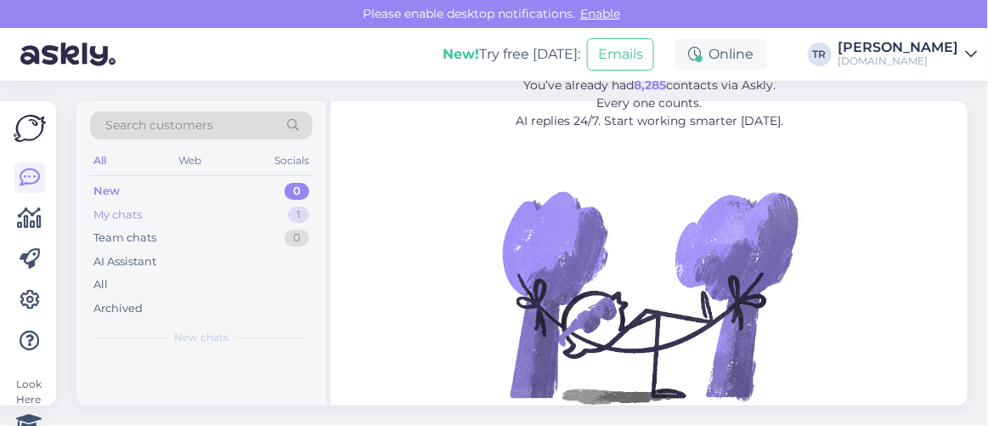
click at [172, 212] on div "My chats 1" at bounding box center [201, 215] width 223 height 24
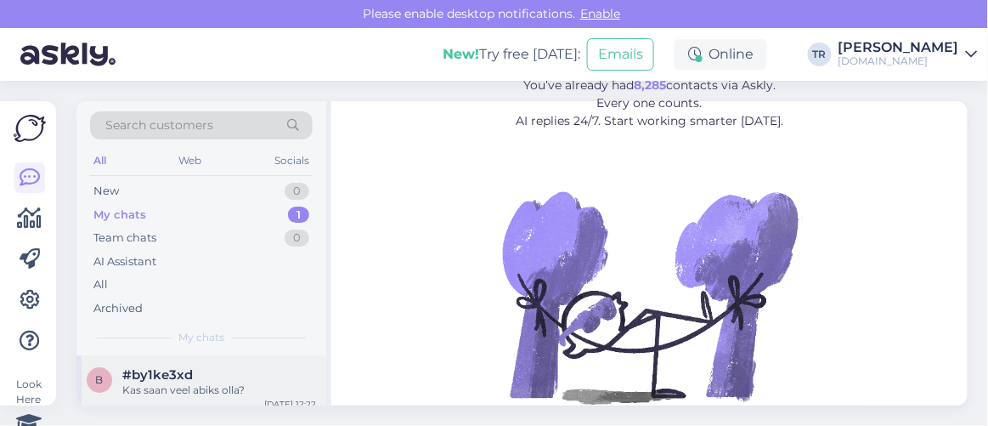
click at [172, 357] on div "b #by1ke3xd Kas saan veel abiks olla? [DATE] 12:22" at bounding box center [201, 385] width 250 height 61
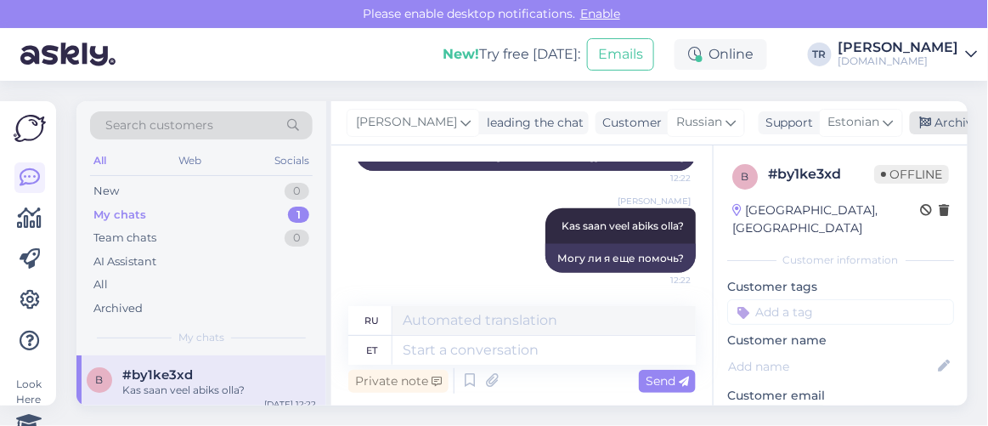
click at [940, 127] on div "Archive chat" at bounding box center [963, 122] width 107 height 23
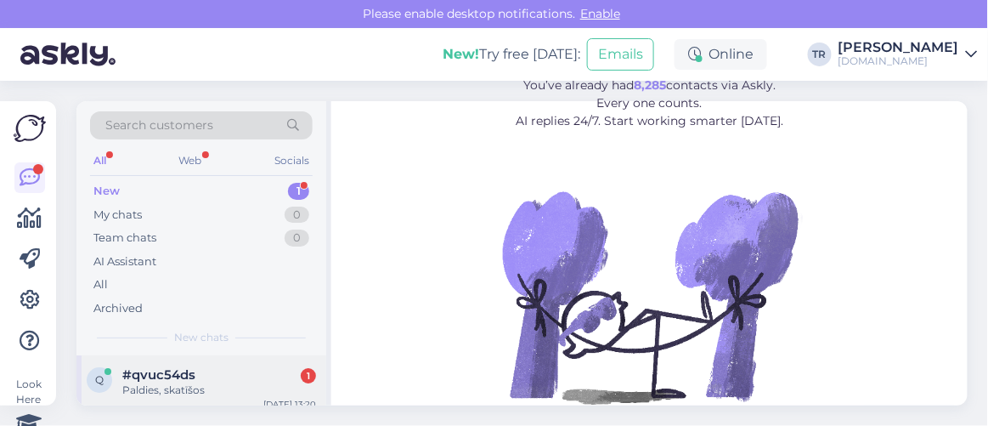
click at [200, 393] on div "Paldies, skatīšos" at bounding box center [219, 389] width 194 height 15
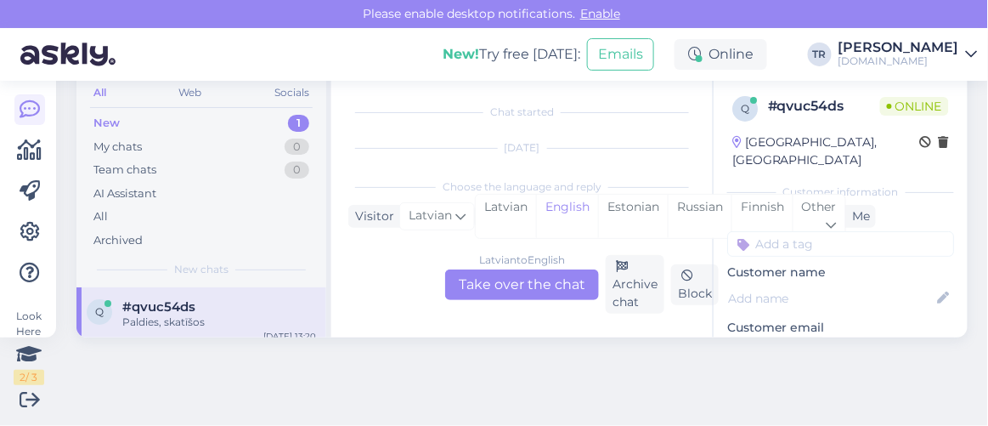
scroll to position [1161, 0]
drag, startPoint x: 612, startPoint y: 212, endPoint x: 608, endPoint y: 222, distance: 11.0
click at [613, 212] on div "Estonian" at bounding box center [633, 216] width 70 height 43
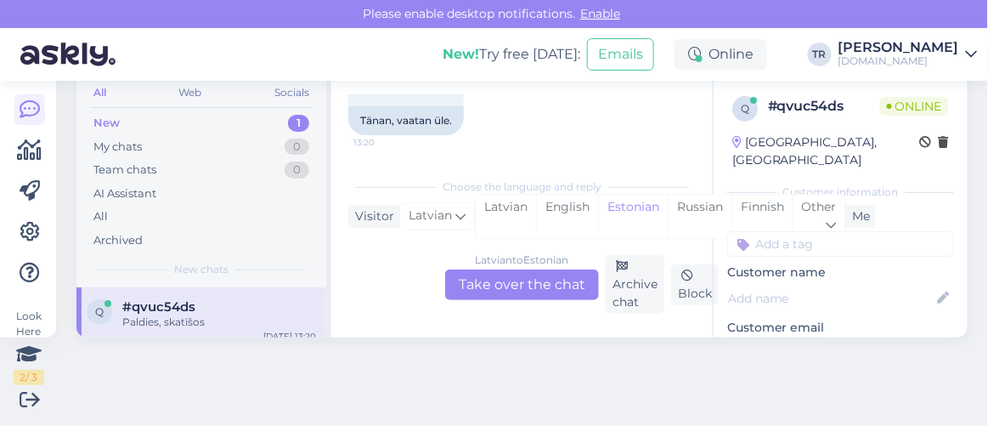
click at [549, 286] on div "Latvian to Estonian Take over the chat" at bounding box center [522, 284] width 154 height 31
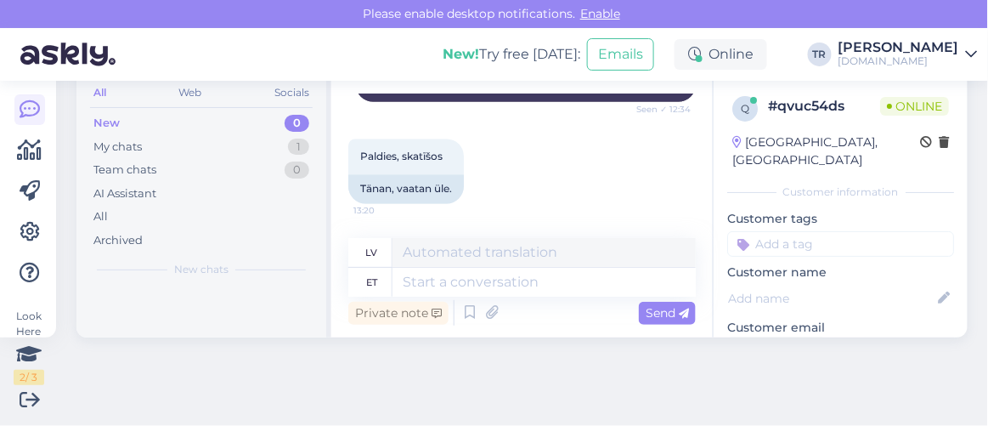
scroll to position [1134, 0]
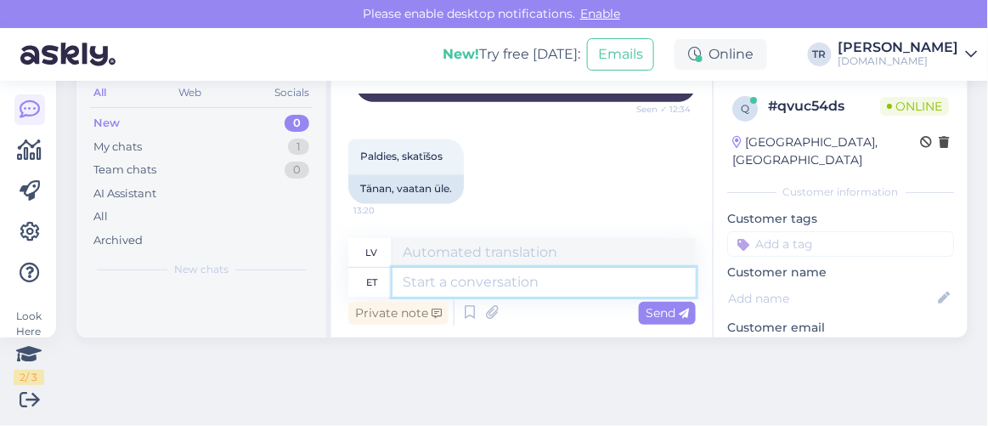
click at [499, 285] on textarea at bounding box center [543, 282] width 303 height 29
type textarea "Palun"
type textarea "Lūdzu."
type textarea "Palun :"
type textarea "Lūdzu"
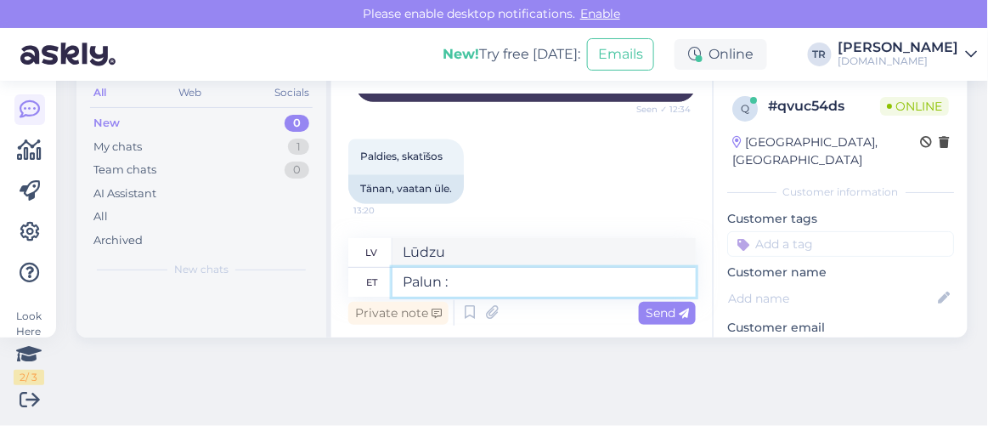
type textarea "Palun :)"
type textarea "Lūdzu :)"
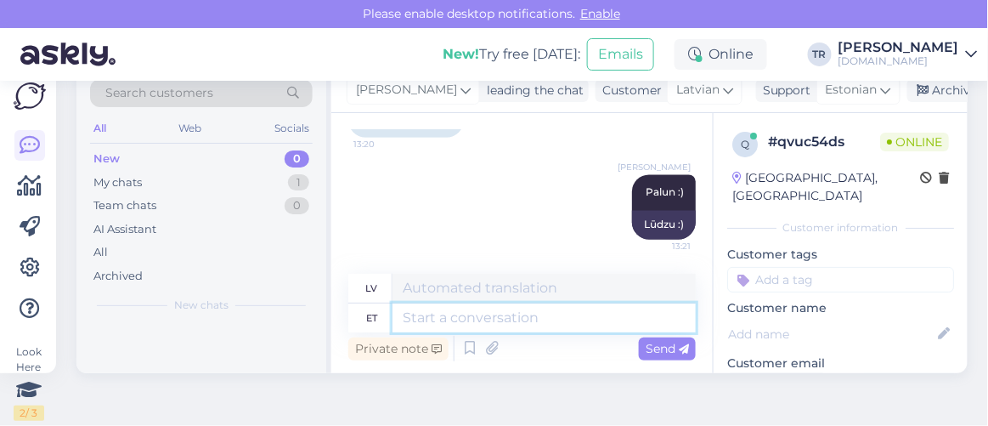
scroll to position [0, 0]
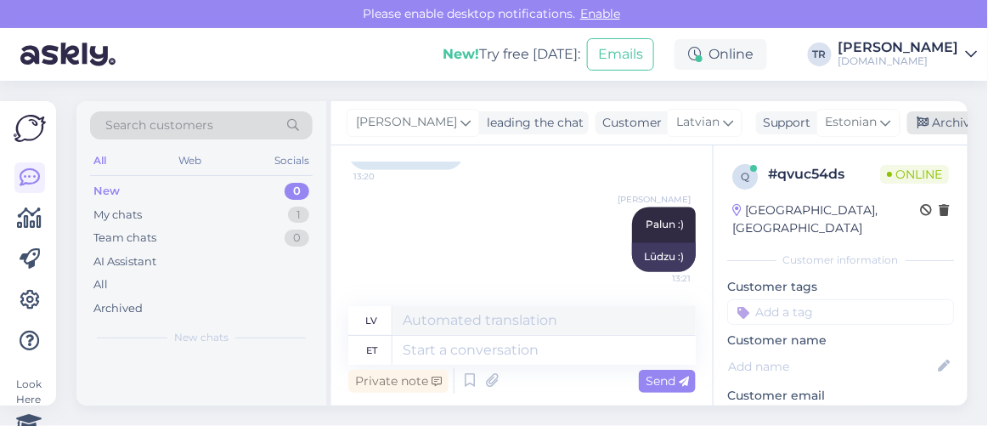
click at [928, 121] on div "Archive chat" at bounding box center [960, 122] width 107 height 23
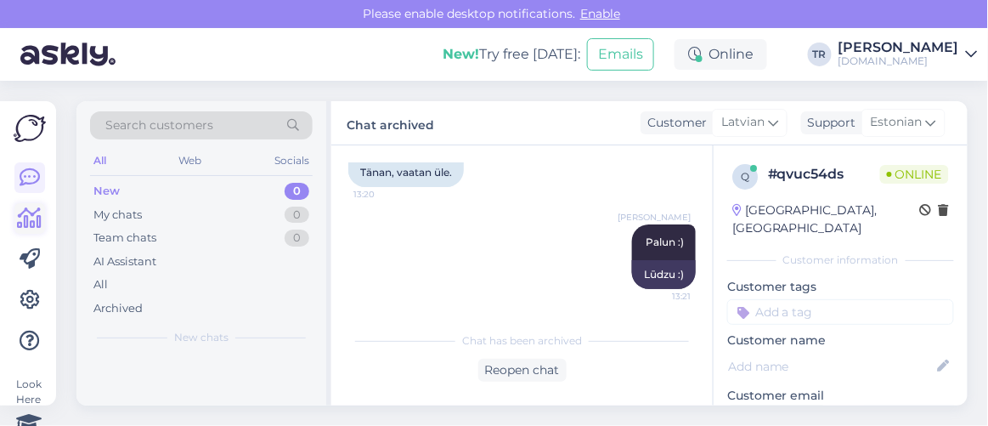
click at [31, 223] on icon at bounding box center [30, 218] width 25 height 20
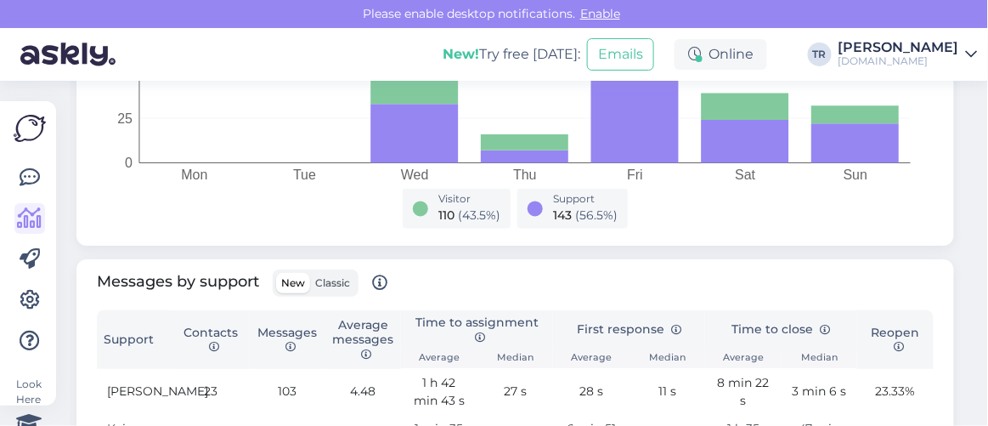
scroll to position [849, 0]
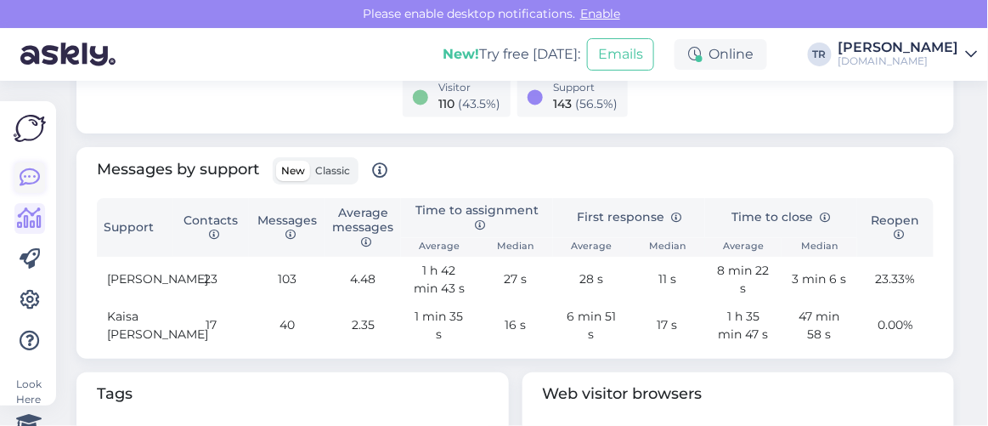
click at [33, 183] on icon at bounding box center [30, 177] width 20 height 20
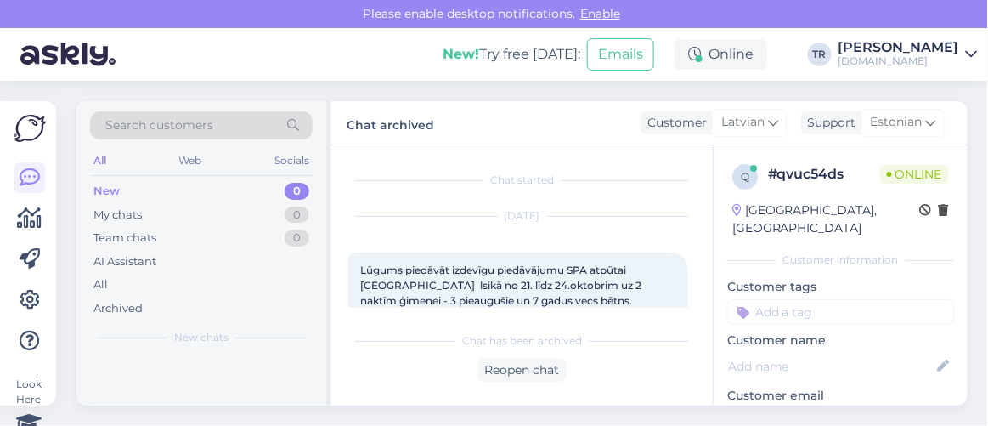
scroll to position [1161, 0]
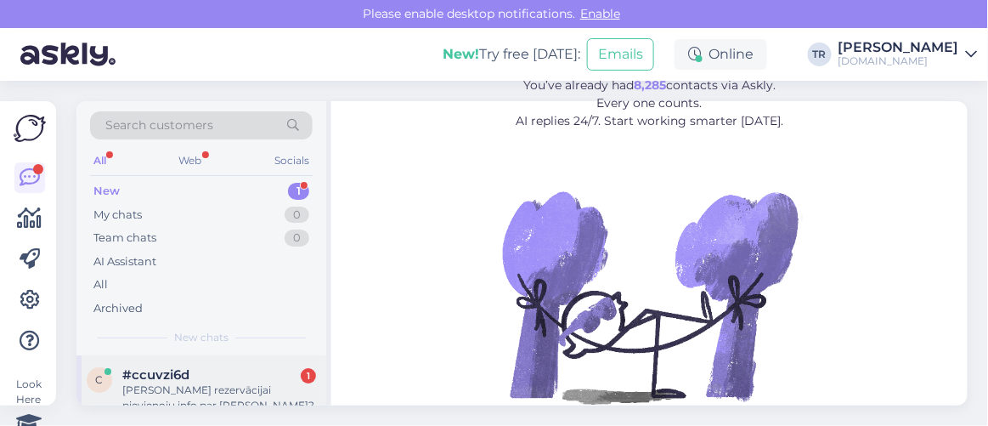
click at [214, 369] on div "#ccuvzi6d 1" at bounding box center [219, 374] width 194 height 15
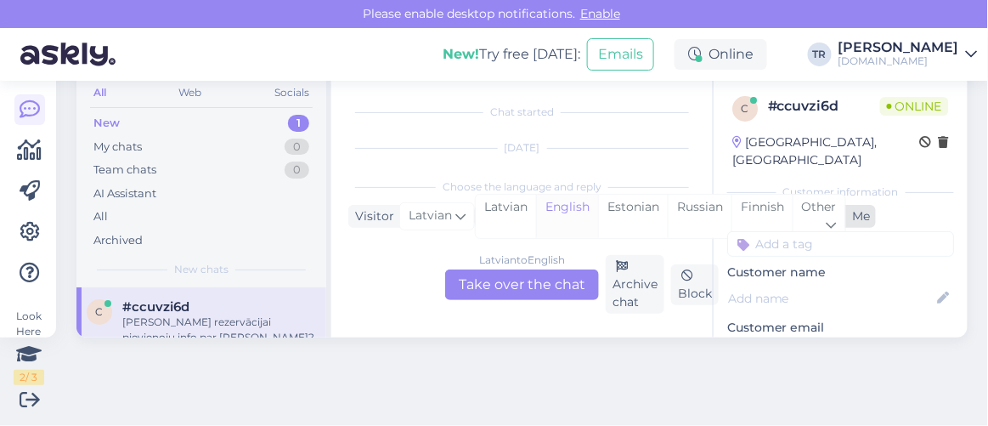
scroll to position [35, 0]
click at [612, 213] on div "Estonian" at bounding box center [633, 216] width 70 height 43
click at [537, 289] on div "Latvian to Estonian Take over the chat" at bounding box center [522, 284] width 154 height 31
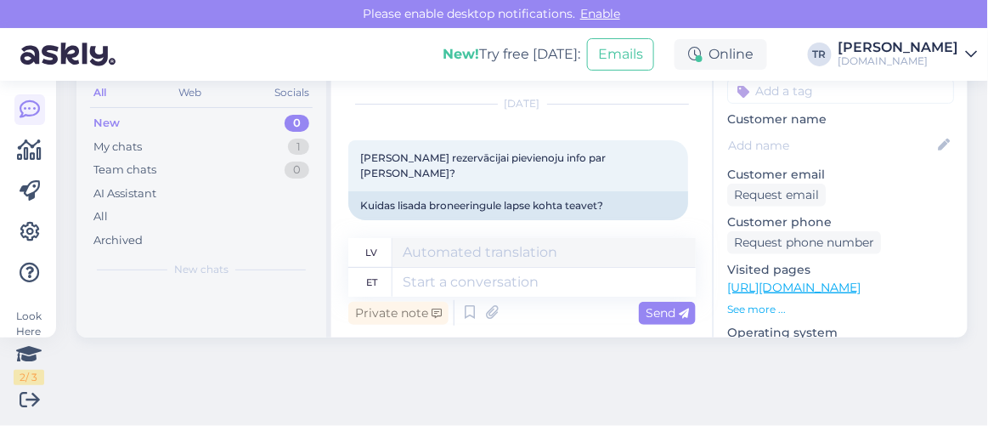
scroll to position [154, 0]
click at [816, 279] on link "https://hookusbookus.com/lv/my-booking/view/fcf162a3-2166-4ba9-b53e-e6ccfb0aa9a…" at bounding box center [793, 286] width 133 height 15
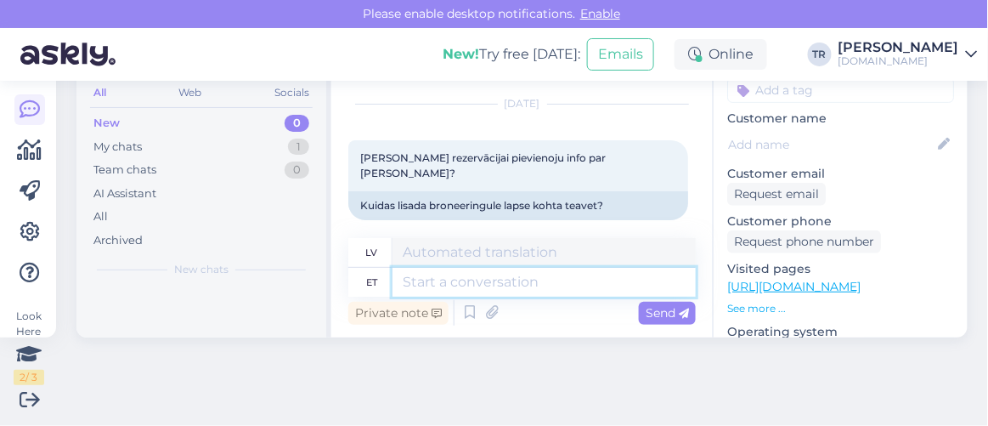
click at [503, 274] on textarea at bounding box center [543, 282] width 303 height 29
type textarea "Te"
type textarea "Tu"
type textarea "Tere"
type textarea "Sveiki"
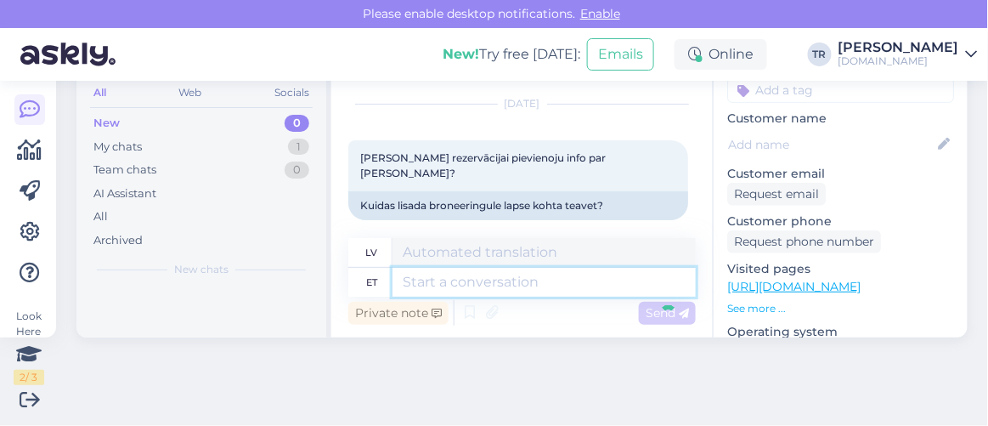
scroll to position [146, 0]
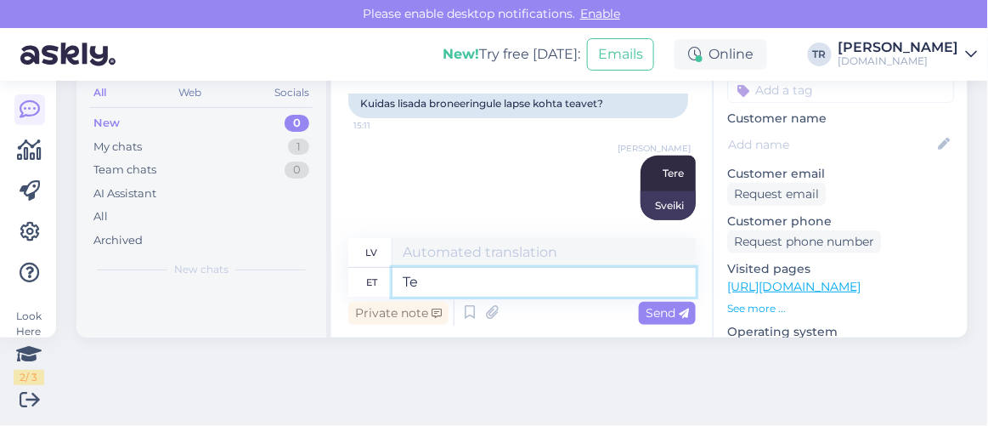
type textarea "Te s"
type textarea "Tu"
type textarea "Te saate"
type textarea "Jūs varat"
type textarea "Te saate paketi vaa"
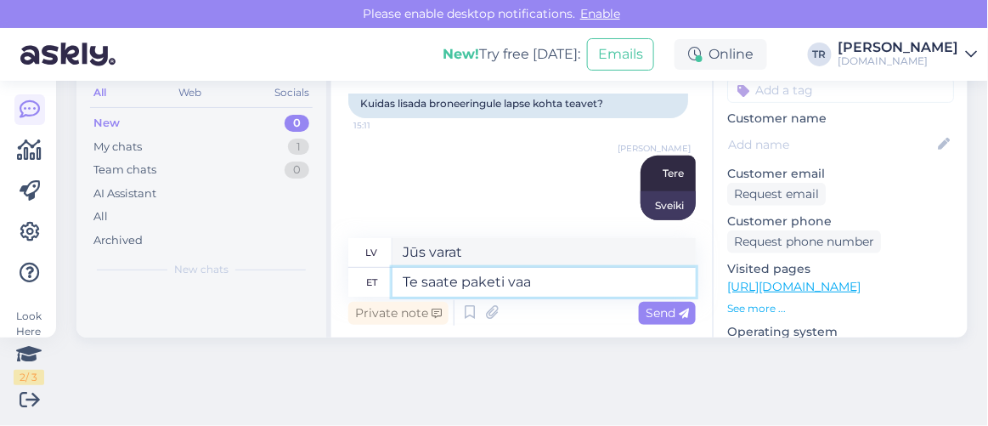
type textarea "Jūs saņemsiet paku"
type textarea "Te saate paketi vaates li"
type textarea "Jūs varat apskatīt paketi"
type textarea "Te saate paketi vaates lisada la"
type textarea "Varat pievienot pakotnes skatā"
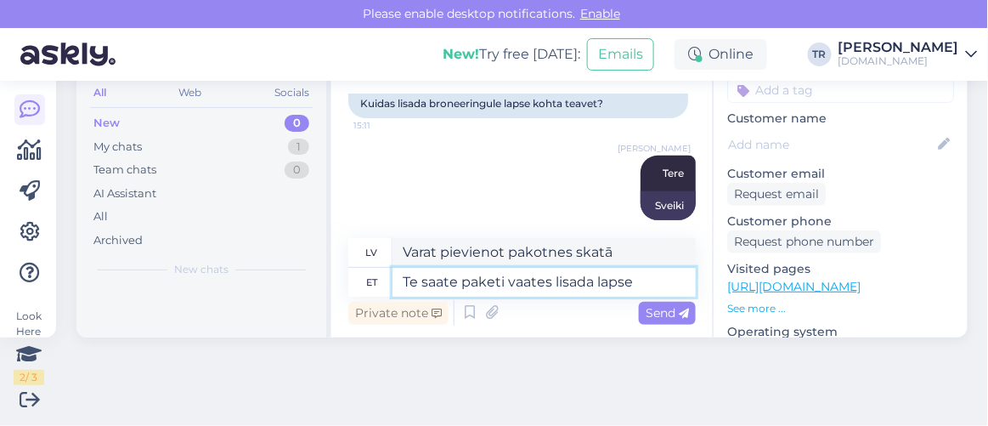
type textarea "Te saate paketi vaates lisada lapse"
type textarea "Pakotnes skatā varat pievienot bērnu."
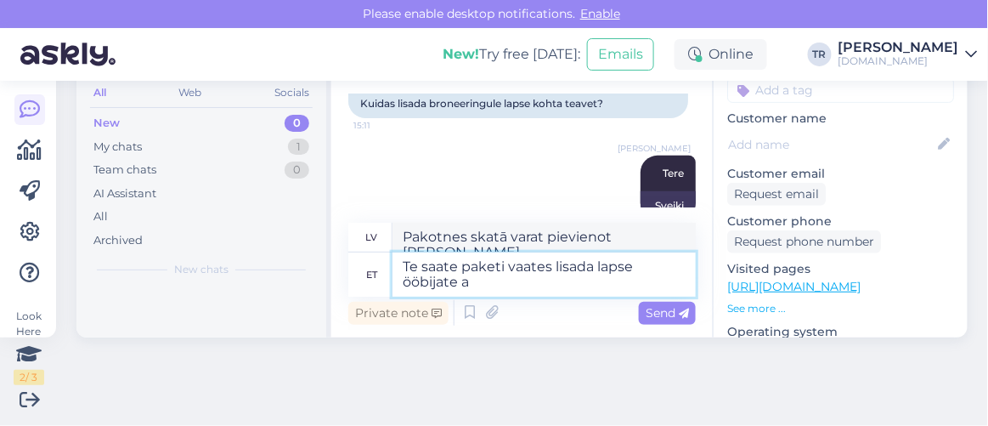
type textarea "Te saate paketi vaates lisada lapse ööbijate al"
type textarea "Bērnus, kas nakšņo viesus, var pievienot paketes skatā."
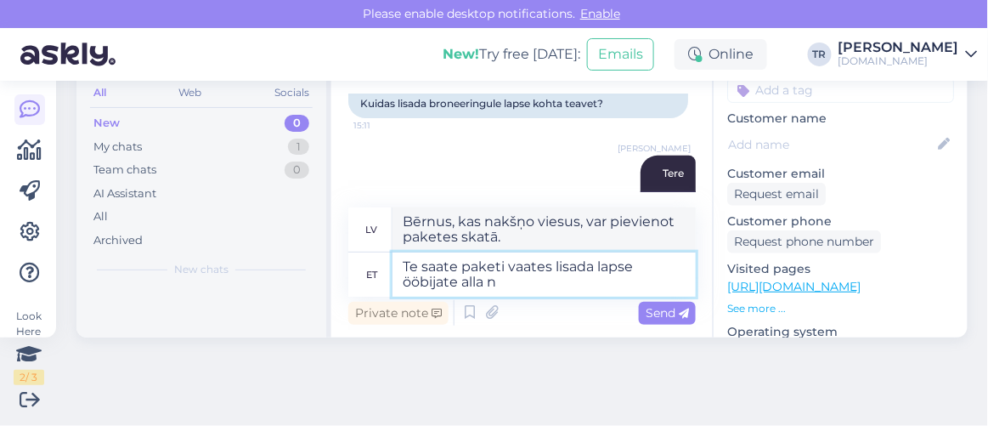
type textarea "Te saate paketi vaates lisada lapse ööbijate alla ni"
type textarea "Paketes skatā varat pievienot bērnu kā viesus, kas nakšņo."
type textarea "Te saate paketi vaates lisada lapse ööbijate alla ning se"
type textarea "Komplekta skatā varat pievienot bērnu viesu sarakstam pārnakšņošanai un"
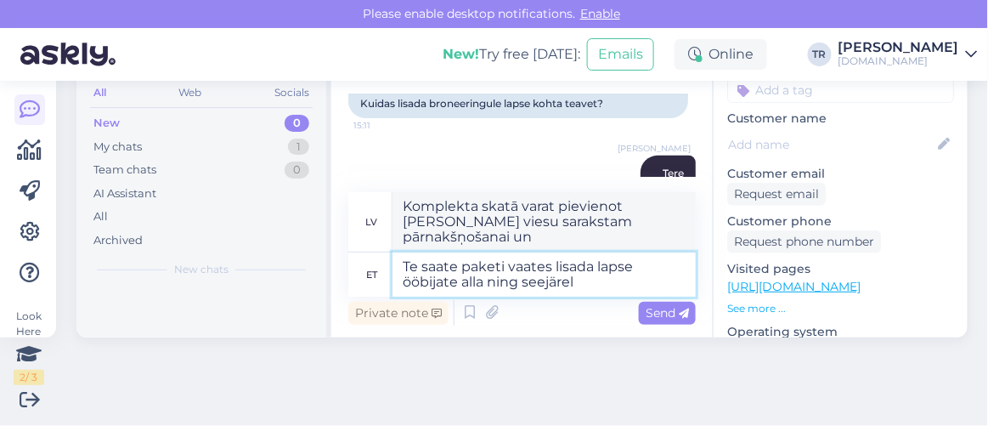
type textarea "Te saate paketi vaates lisada lapse ööbijate alla ning seejärel v"
type textarea "Komplekta skatā varat pievienot bērnu sadaļā “Viesu nakšņošana” un pēc tam"
type textarea "Te saate paketi vaates lisada lapse ööbijate alla ning seejärel vajutage"
type textarea "Bērnu varat pievienot viesu sarakstam pakešu skatā un pēc tam nospiest"
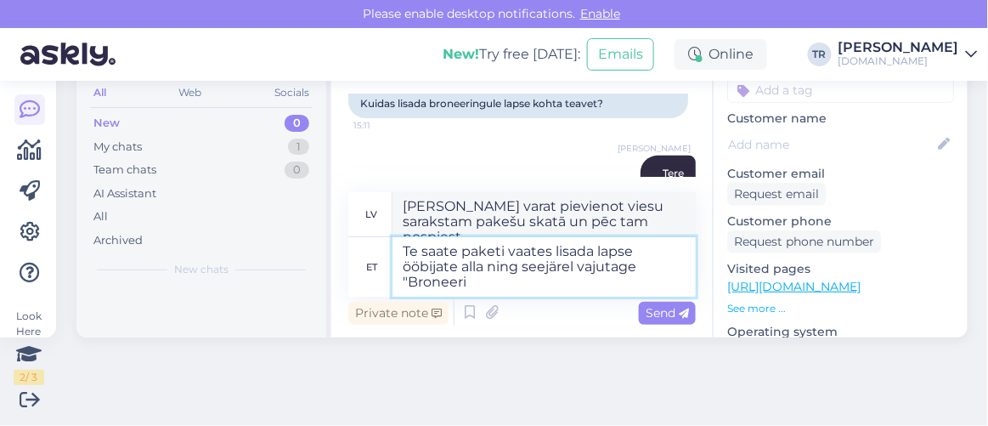
type textarea "Te saate paketi vaates lisada lapse ööbijate alla ning seejärel vajutage "Brone…"
type textarea "Komplekta skatā varat pievienot bērnu viesu sarakstam, kas nakšņo, un pēc tam n…"
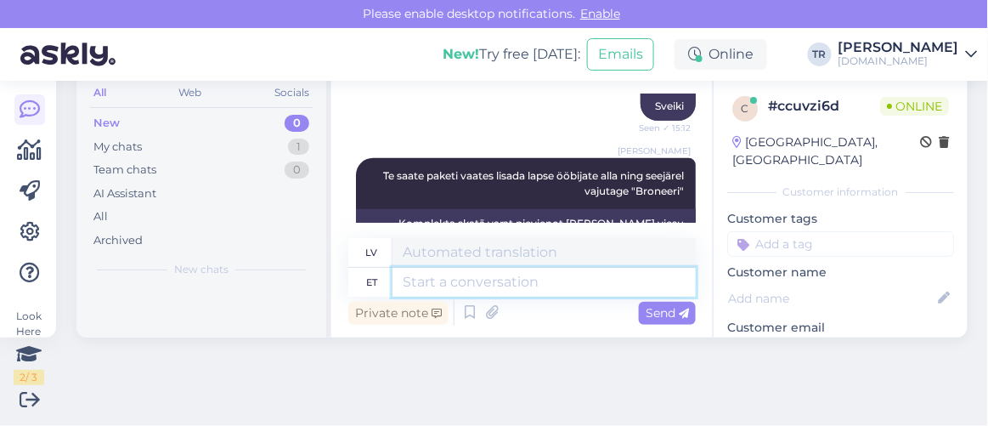
scroll to position [279, 0]
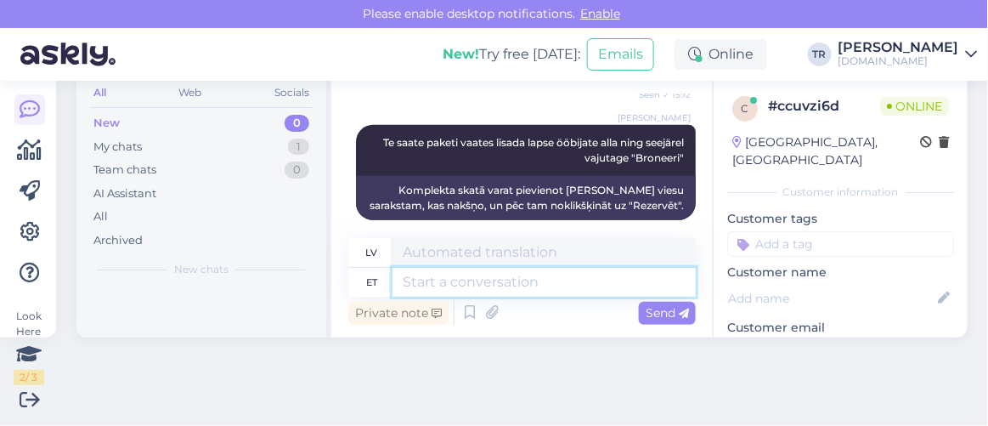
click at [554, 279] on textarea at bounding box center [543, 282] width 303 height 29
type textarea "Kas s"
type textarea "Ir"
type textarea "Kas saan ve"
type textarea "Vai es varu"
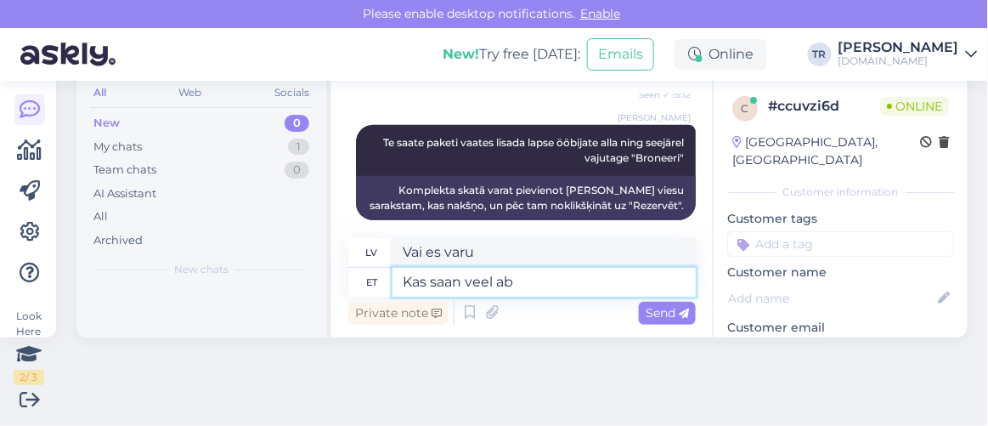
type textarea "Kas saan veel abi"
type textarea "Vai varu dabūt vairāk?"
type textarea "Kas saan veel abiks ol"
type textarea "Vai es joprojām varu palīdzēt?"
type textarea "Kas saan veel abiks olla?"
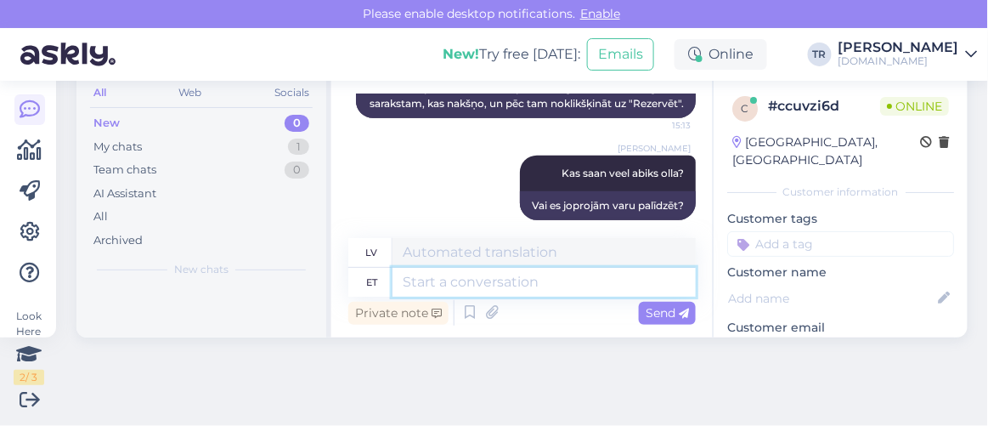
scroll to position [0, 0]
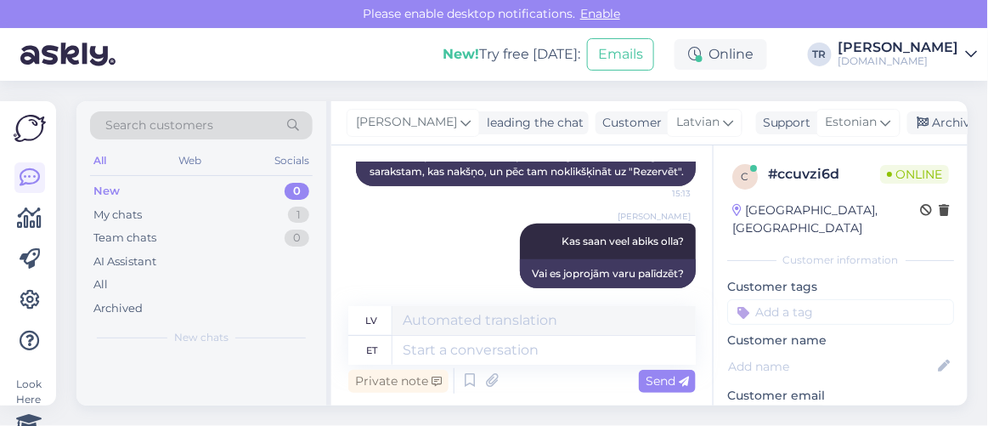
click at [945, 104] on div "Triin Raudtamm leading the chat Customer Latvian Support Estonian Archive chat" at bounding box center [649, 123] width 636 height 44
click at [930, 118] on div "Archive chat" at bounding box center [960, 122] width 107 height 23
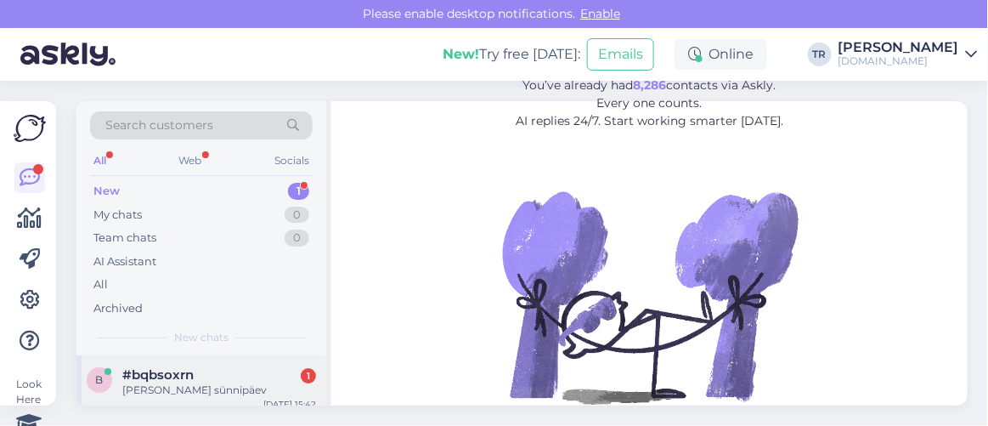
click at [223, 385] on div "[PERSON_NAME] sünnipäev" at bounding box center [219, 389] width 194 height 15
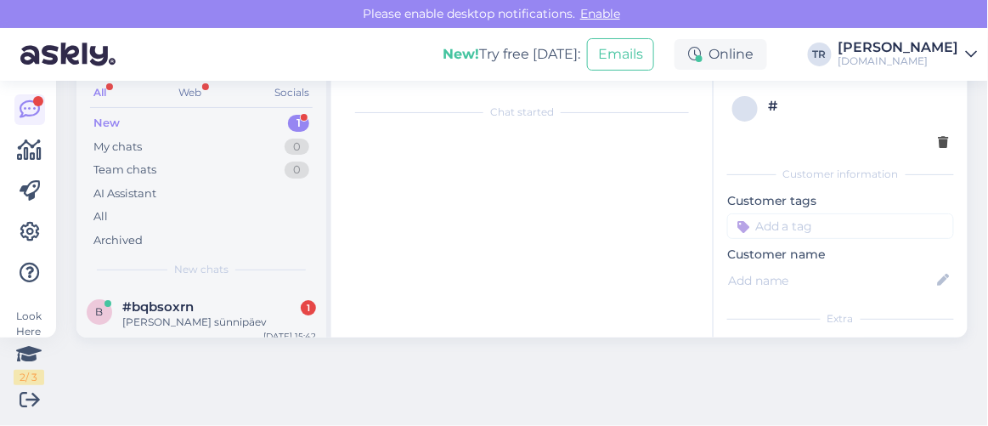
scroll to position [35, 0]
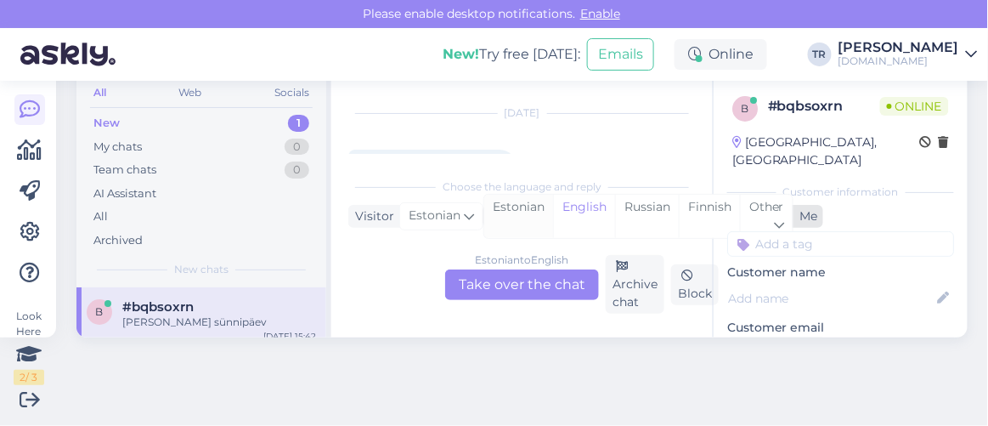
click at [511, 215] on div "Estonian" at bounding box center [518, 216] width 69 height 43
click at [532, 296] on div "Estonian to Estonian Take over the chat" at bounding box center [522, 284] width 154 height 31
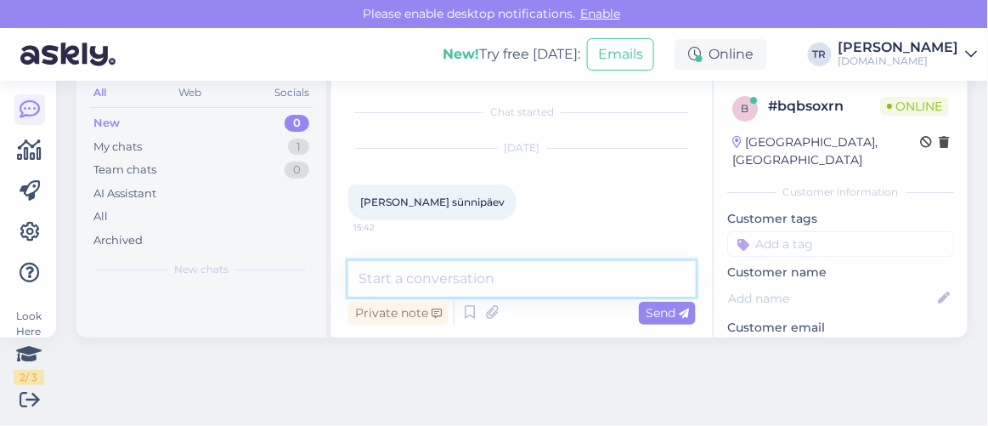
click at [526, 281] on textarea at bounding box center [521, 279] width 347 height 36
click at [639, 279] on textarea "Tere. Kõiki pakette näeb meie kodulehel." at bounding box center [521, 279] width 347 height 36
paste textarea "Sisestage soovitud asukoht, majutusperiood, ööbijate arv ja/või kasutage [DOMAI…"
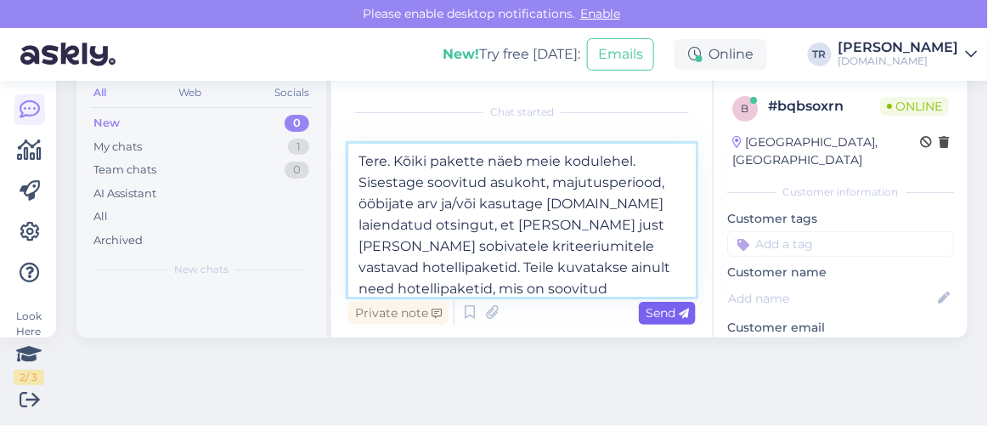
type textarea "Tere. Kõiki pakette näeb meie kodulehel. Sisestage soovitud asukoht, majutusper…"
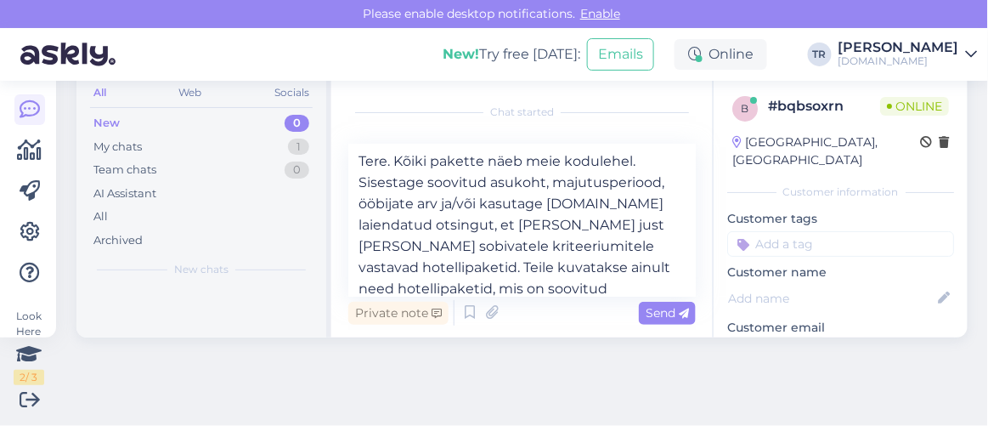
drag, startPoint x: 637, startPoint y: 312, endPoint x: 639, endPoint y: 299, distance: 12.9
click at [646, 312] on span "Send" at bounding box center [667, 312] width 43 height 15
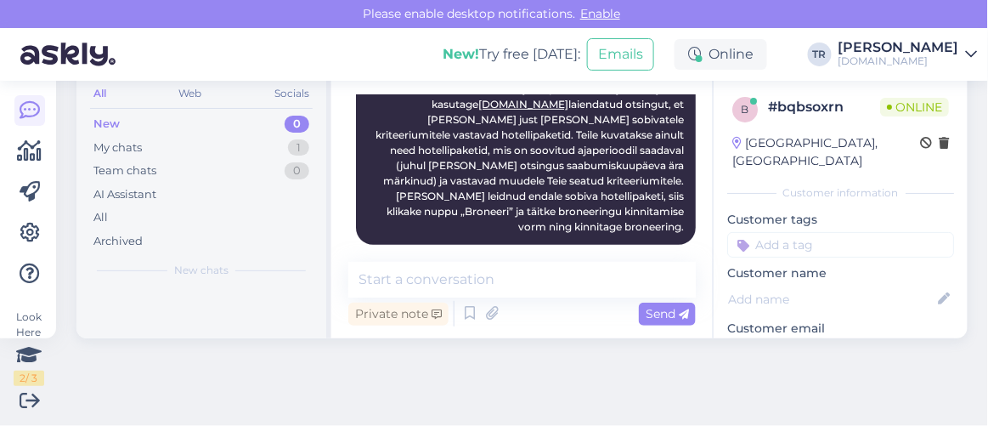
scroll to position [218, 0]
